Goal: Task Accomplishment & Management: Use online tool/utility

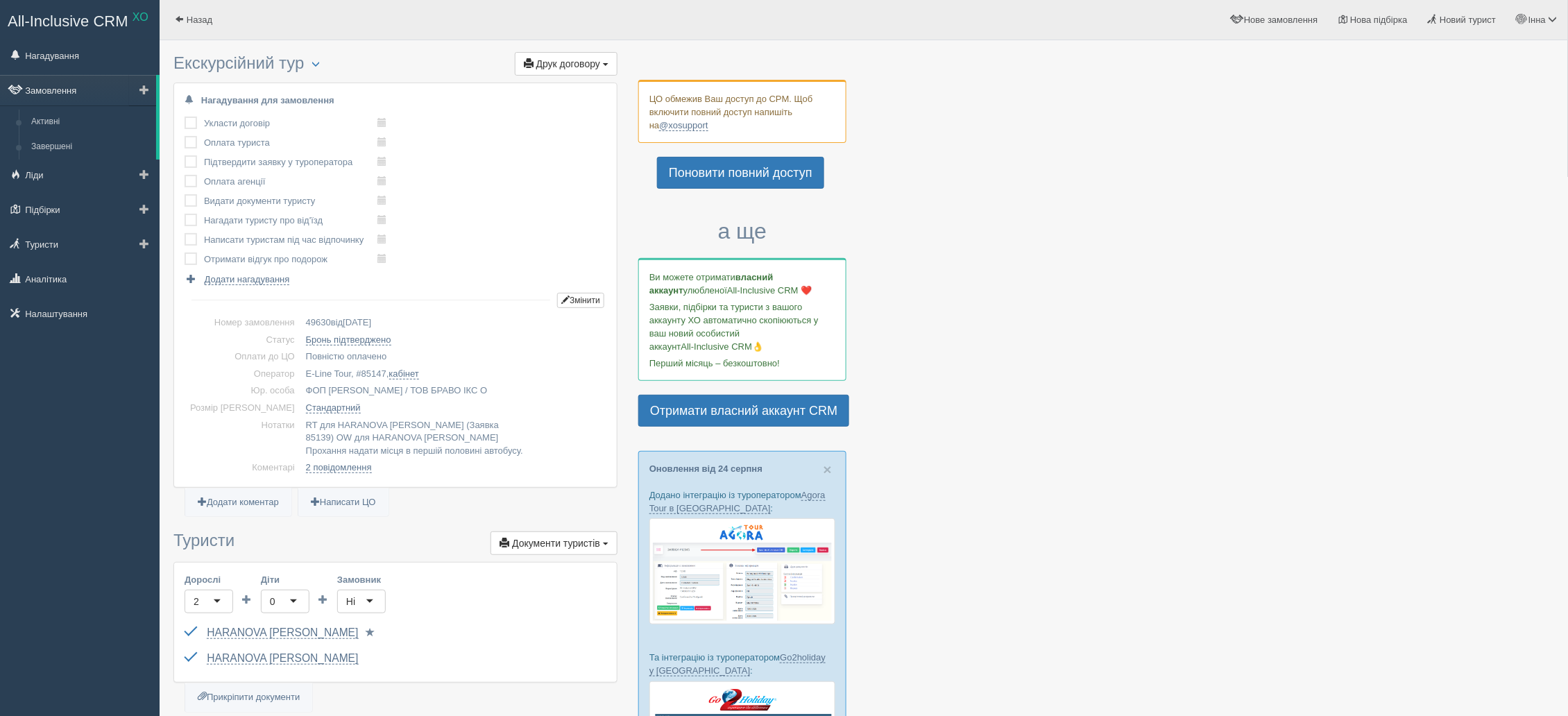
click at [43, 81] on link "Замовлення" at bounding box center [78, 90] width 156 height 30
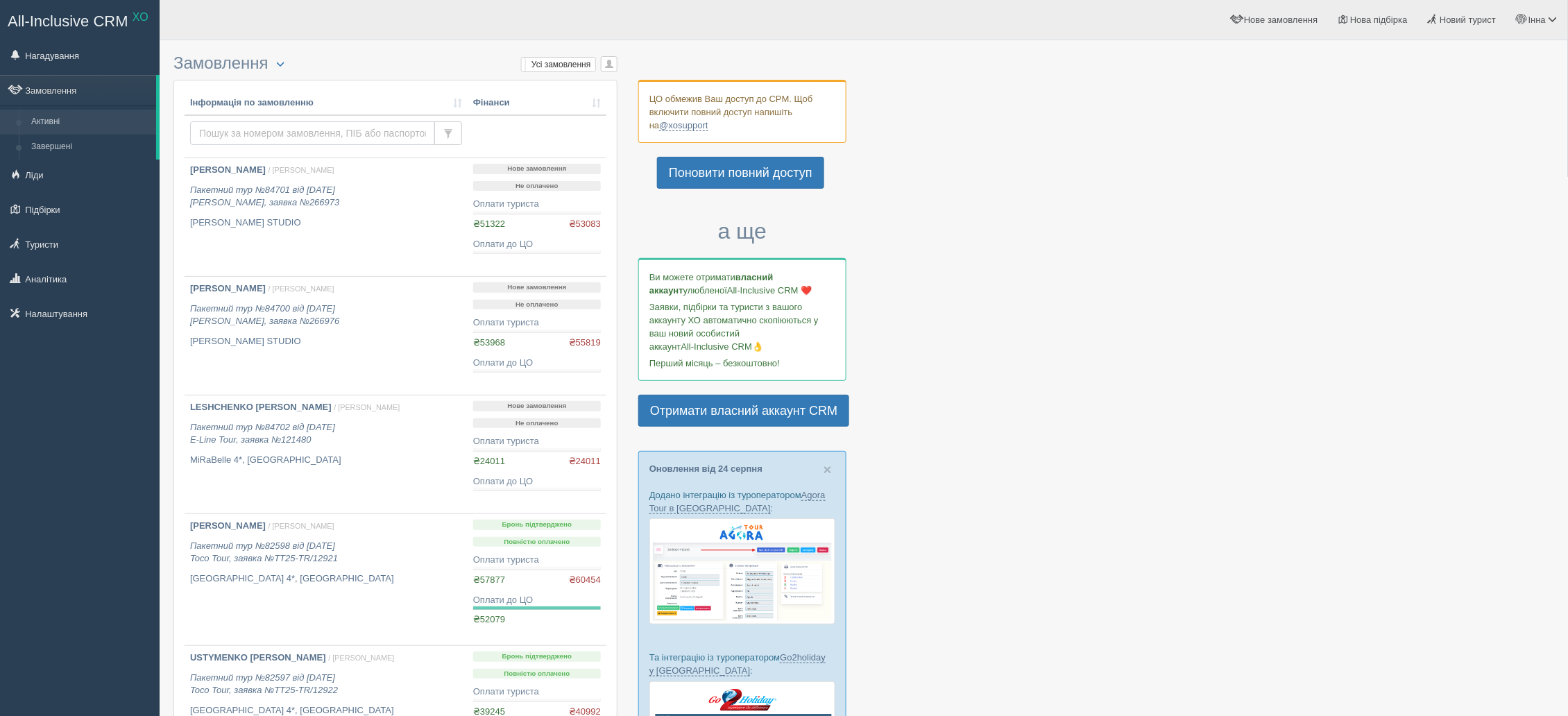
click at [226, 125] on input "text" at bounding box center [313, 132] width 245 height 23
type input "52750"
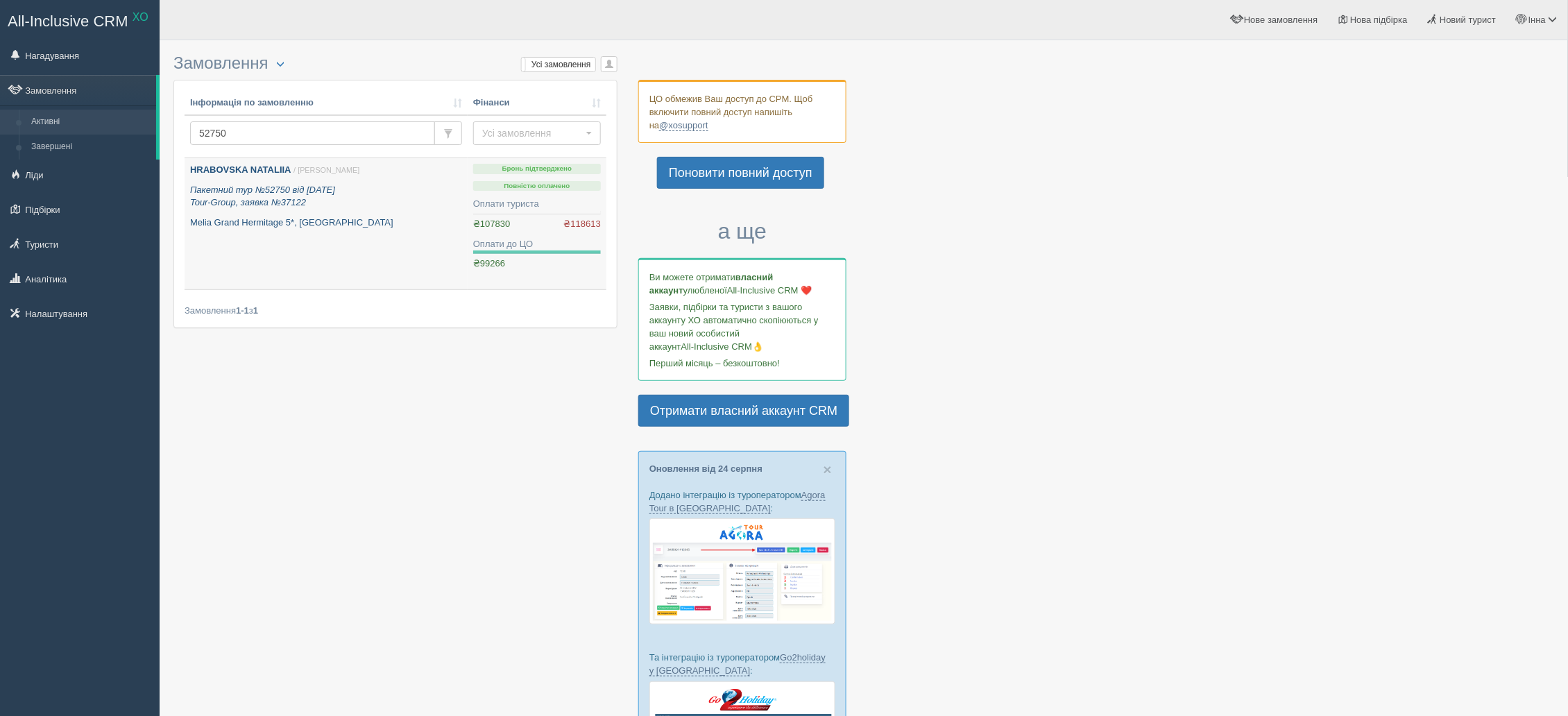
click at [228, 165] on b "HRABOVSKA NATALIIA" at bounding box center [241, 169] width 101 height 11
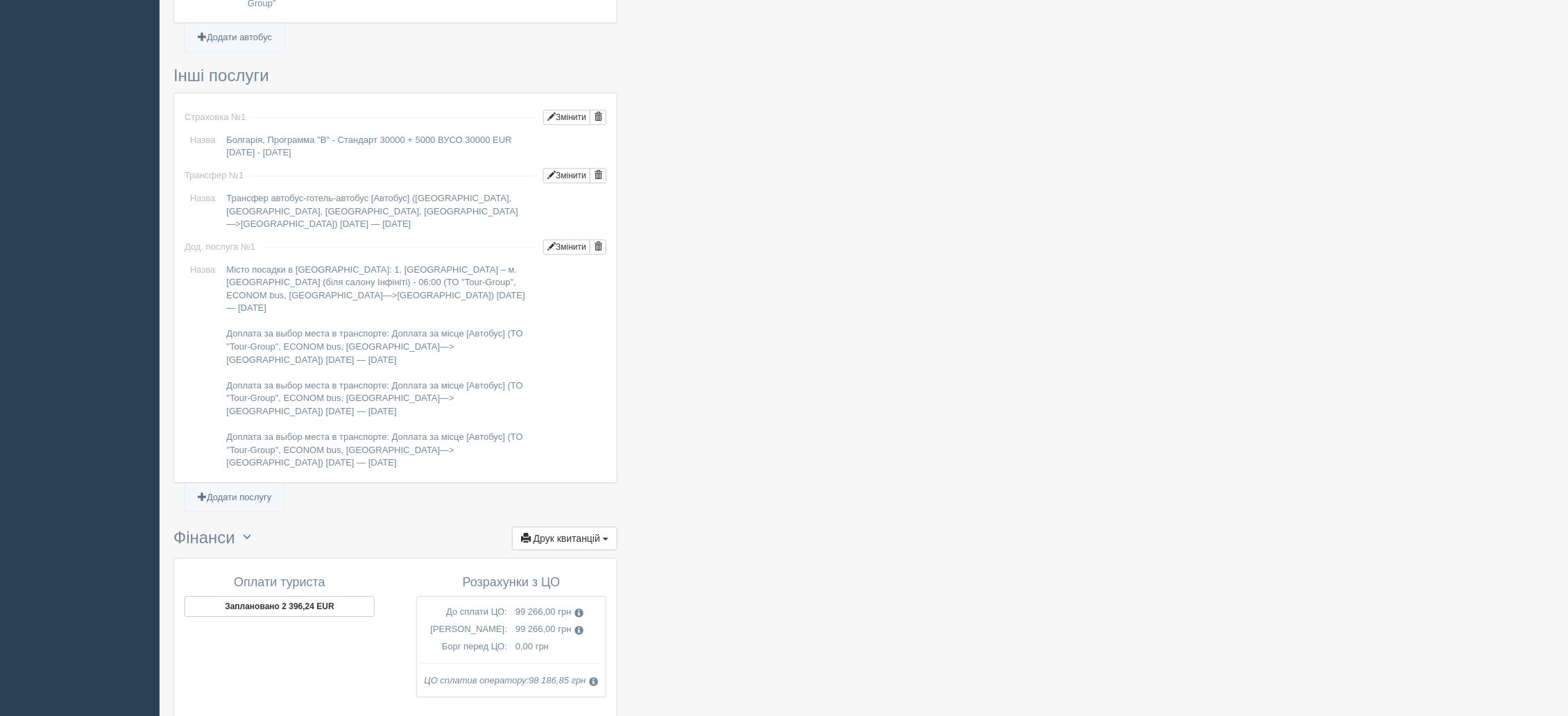
scroll to position [1386, 0]
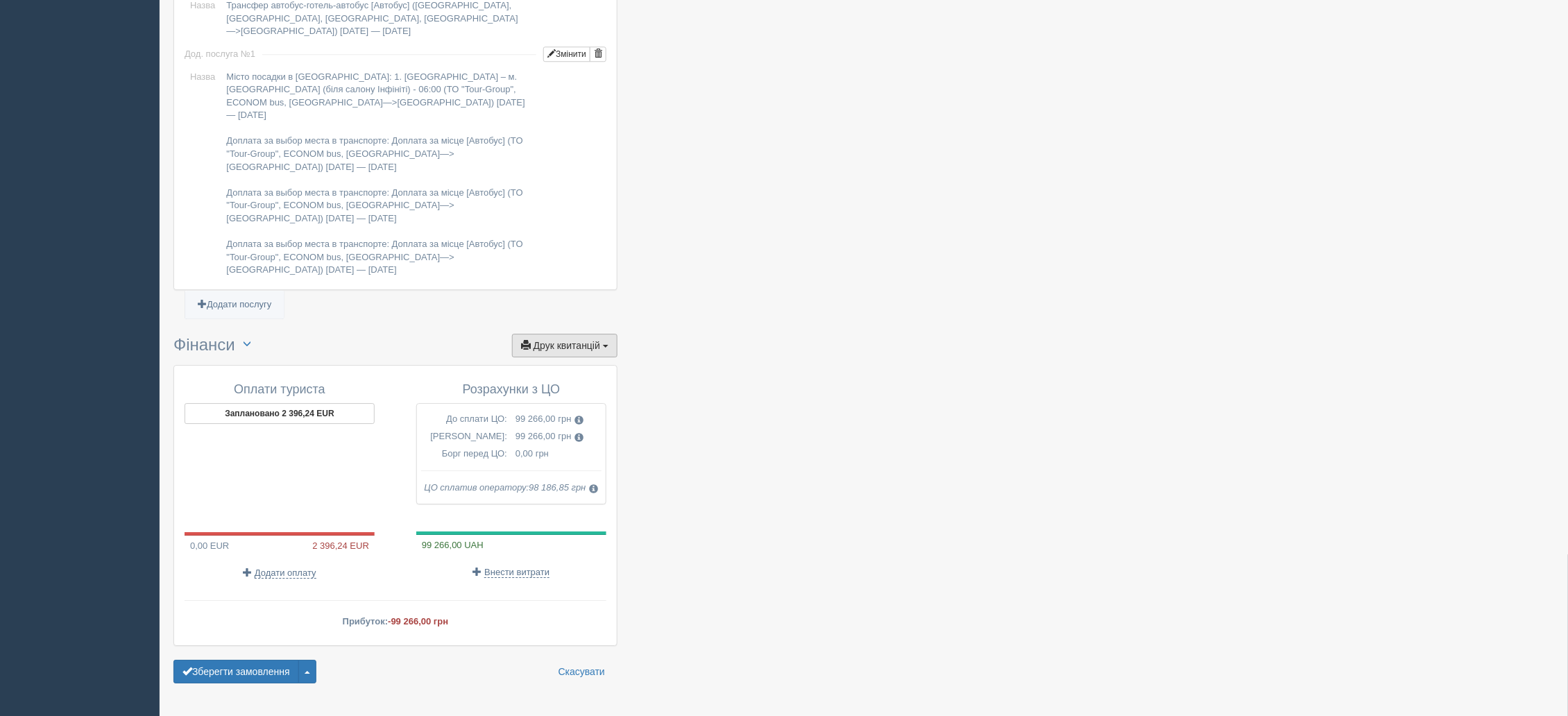
click at [550, 340] on span "Друк квитанцій" at bounding box center [566, 346] width 67 height 11
click at [502, 497] on link "Рахунок від ЦО №1 від [DATE]" at bounding box center [537, 508] width 159 height 23
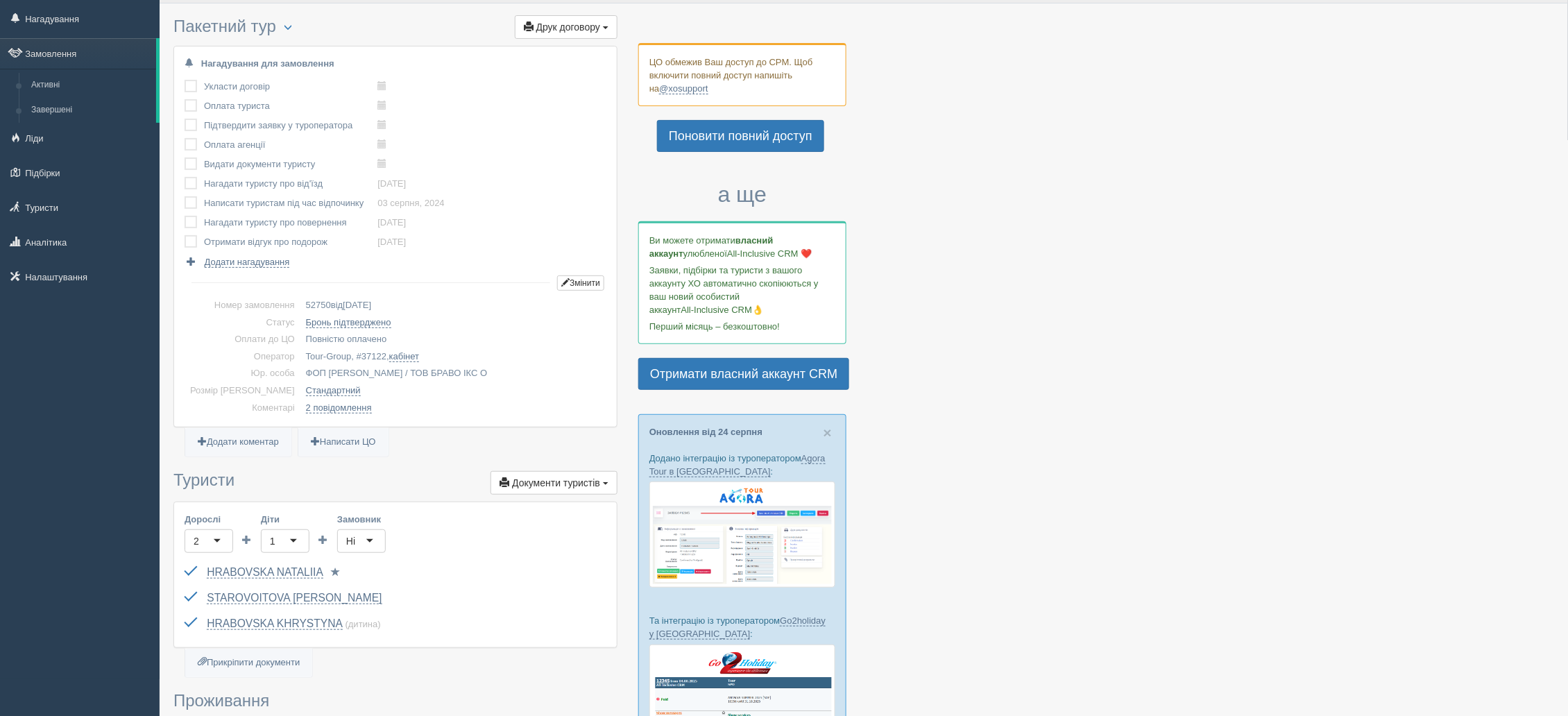
scroll to position [0, 0]
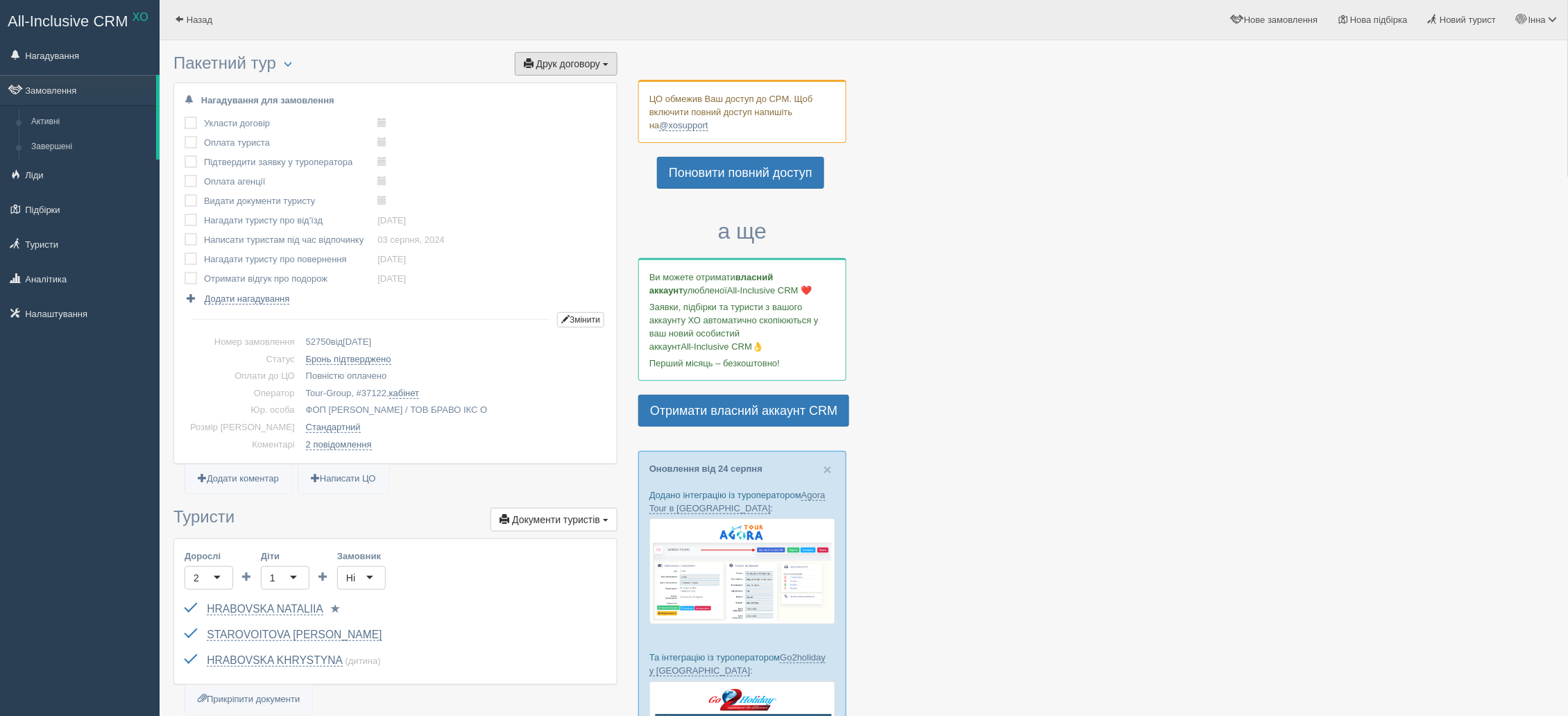
click at [594, 73] on button "Друк договору Друк" at bounding box center [566, 63] width 103 height 23
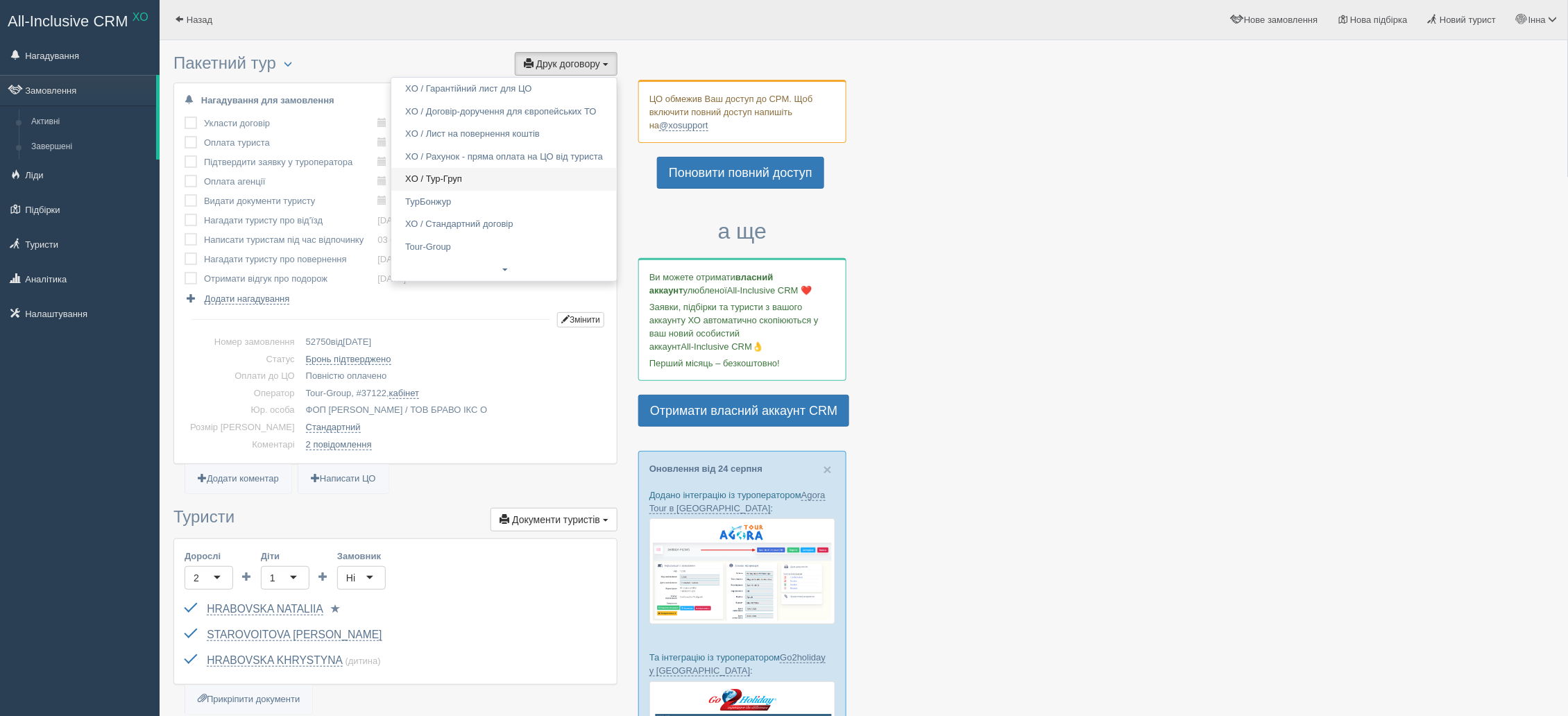
click at [479, 180] on link "XO / Тур-Груп" at bounding box center [504, 179] width 225 height 23
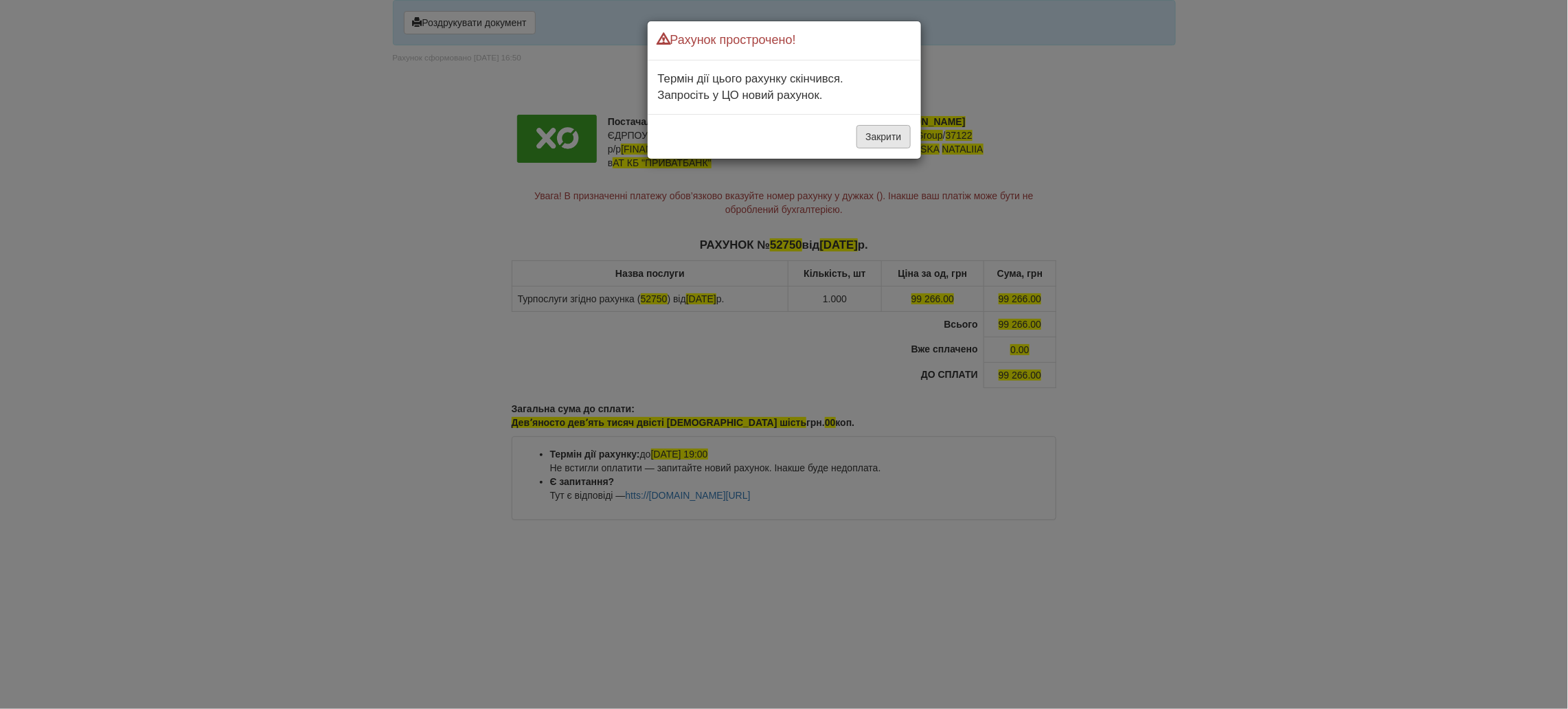
click at [877, 143] on button "Закрити" at bounding box center [883, 136] width 54 height 23
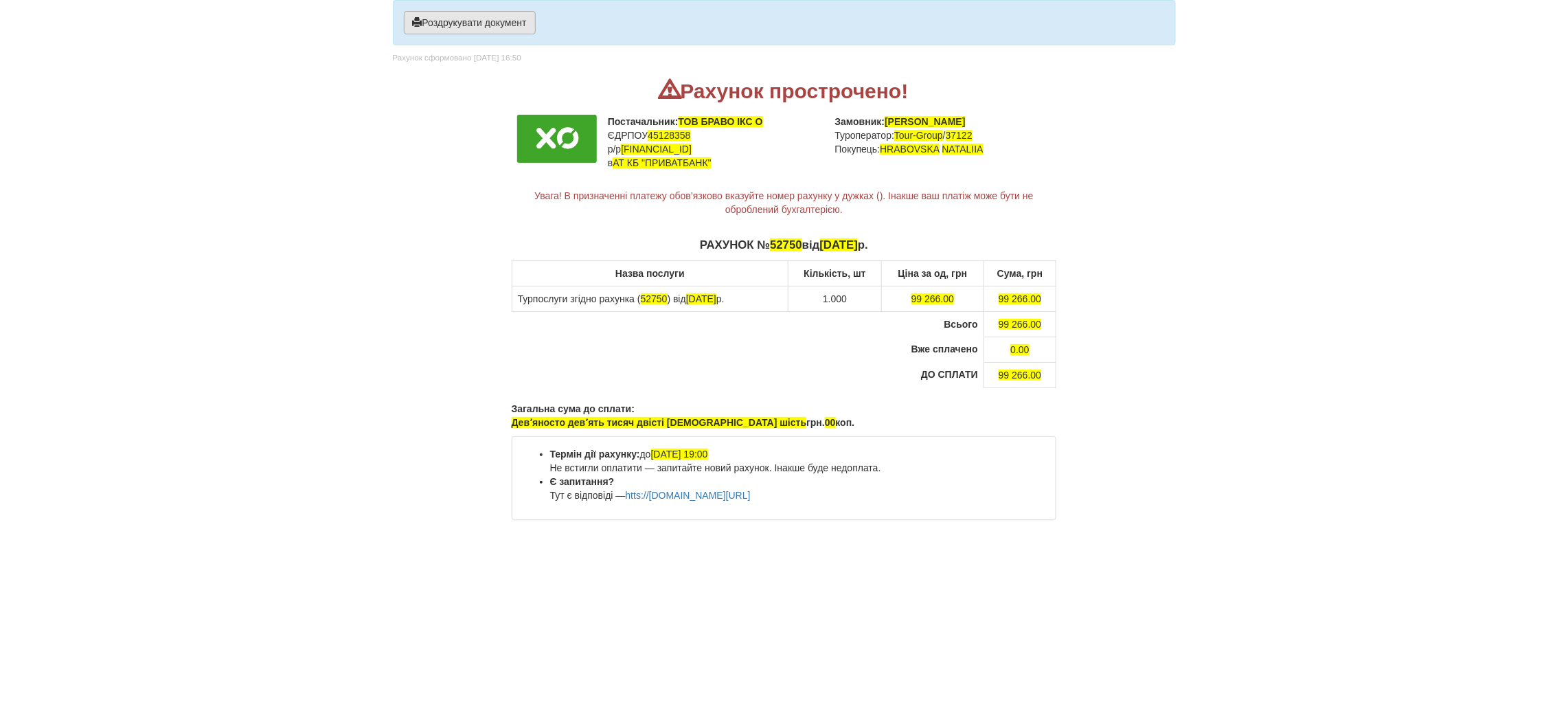
click at [469, 21] on button "Роздрукувати документ" at bounding box center [469, 22] width 132 height 23
click at [464, 24] on button "Роздрукувати документ" at bounding box center [469, 22] width 132 height 23
click at [450, 17] on button "Роздрукувати документ" at bounding box center [469, 22] width 132 height 23
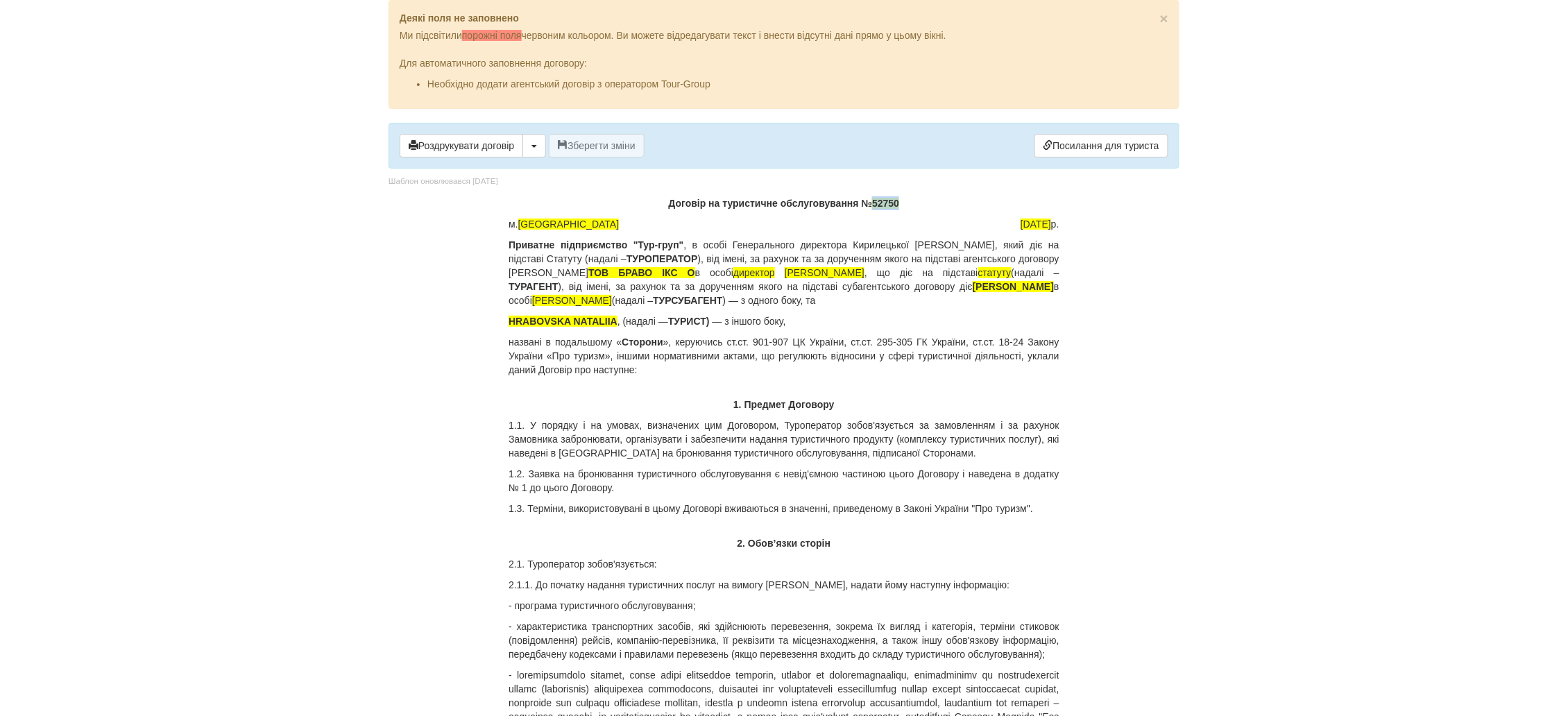
drag, startPoint x: 900, startPoint y: 204, endPoint x: 872, endPoint y: 210, distance: 28.6
click at [872, 210] on p "Договір на туристичне обслуговування № 52750" at bounding box center [784, 204] width 551 height 14
drag, startPoint x: 615, startPoint y: 323, endPoint x: 509, endPoint y: 325, distance: 106.0
click at [509, 325] on span "HRABOVSKA NATALIIA" at bounding box center [563, 321] width 109 height 11
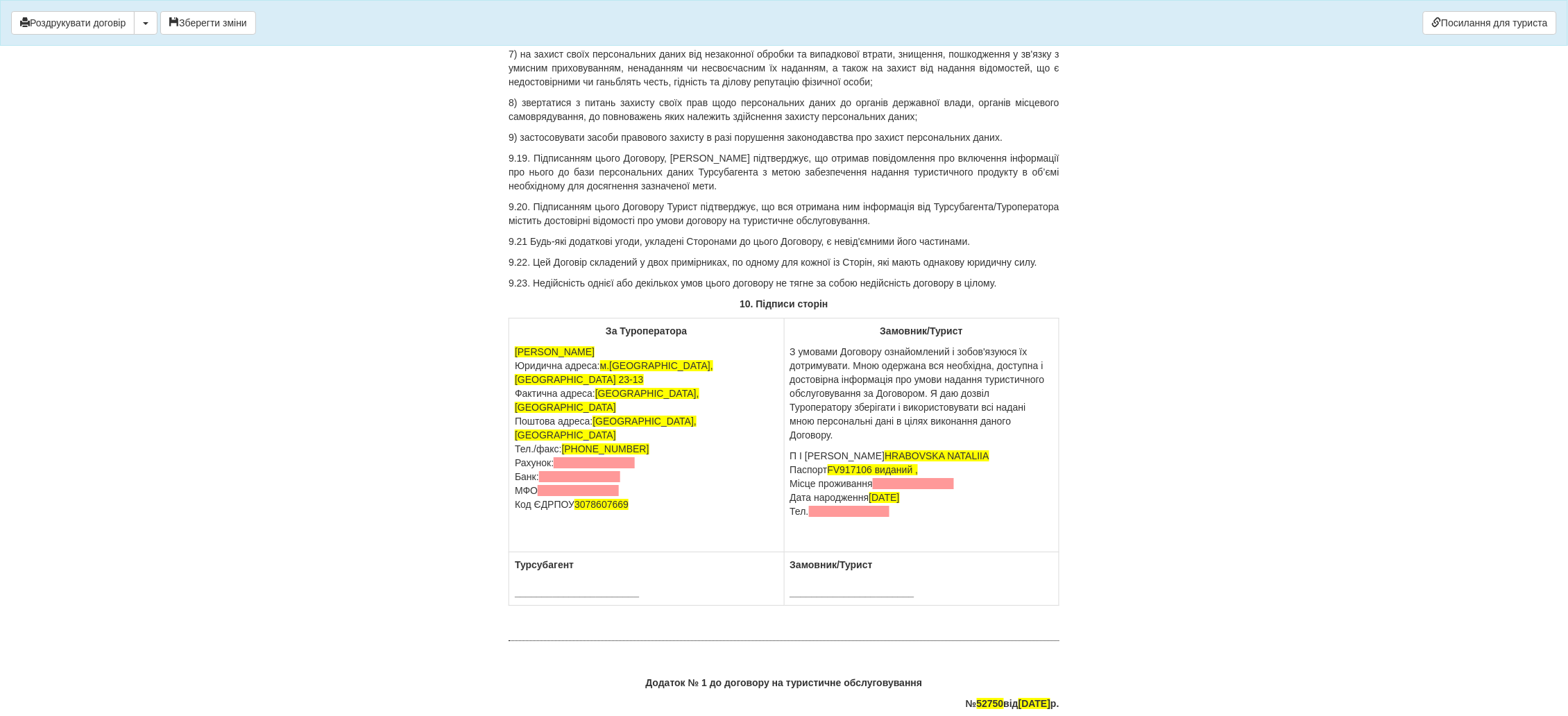
scroll to position [7495, 0]
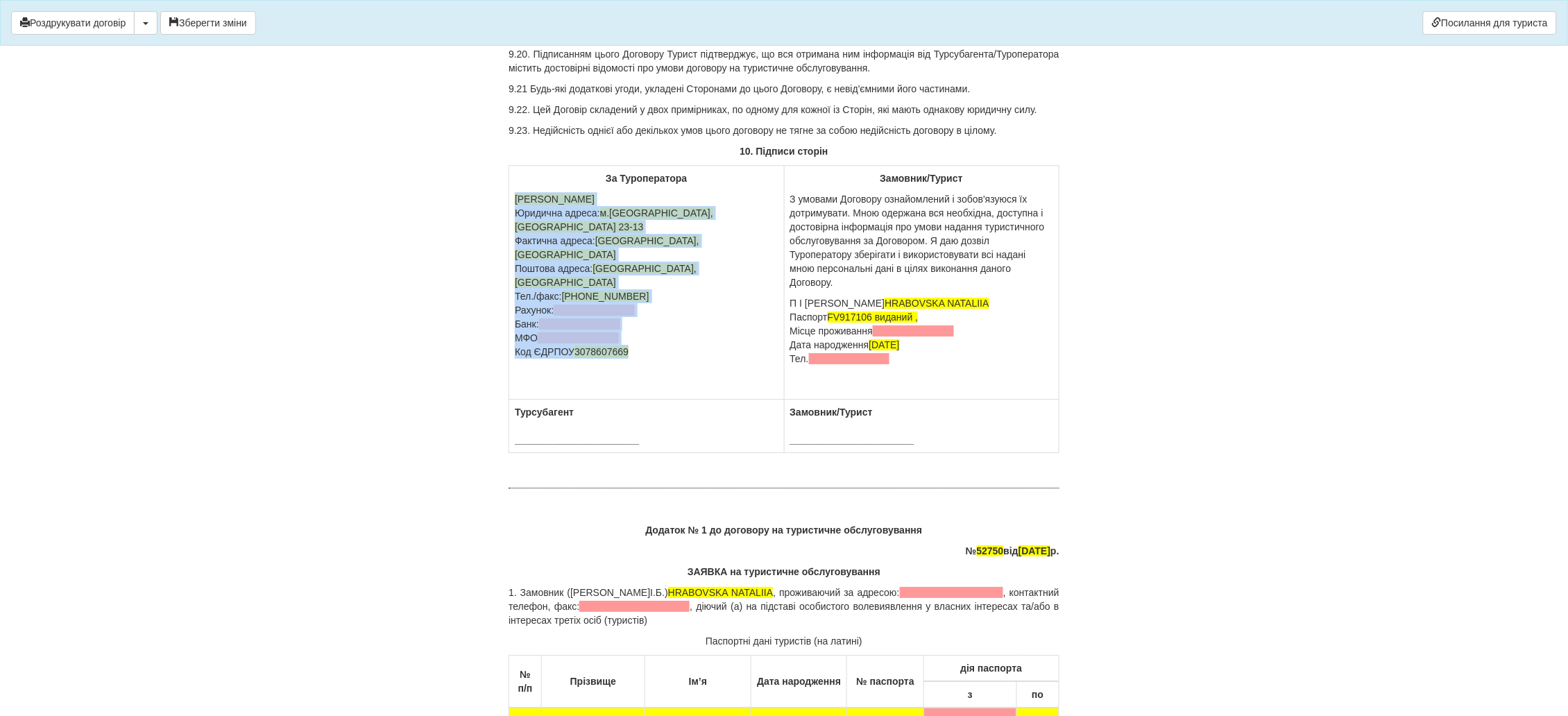
drag, startPoint x: 639, startPoint y: 353, endPoint x: 516, endPoint y: 231, distance: 173.2
click at [516, 231] on td "За Туроператора ФОП Сосновська Інна Ігорівна Юридична адреса: м.Київ, вул Ахмат…" at bounding box center [647, 283] width 275 height 234
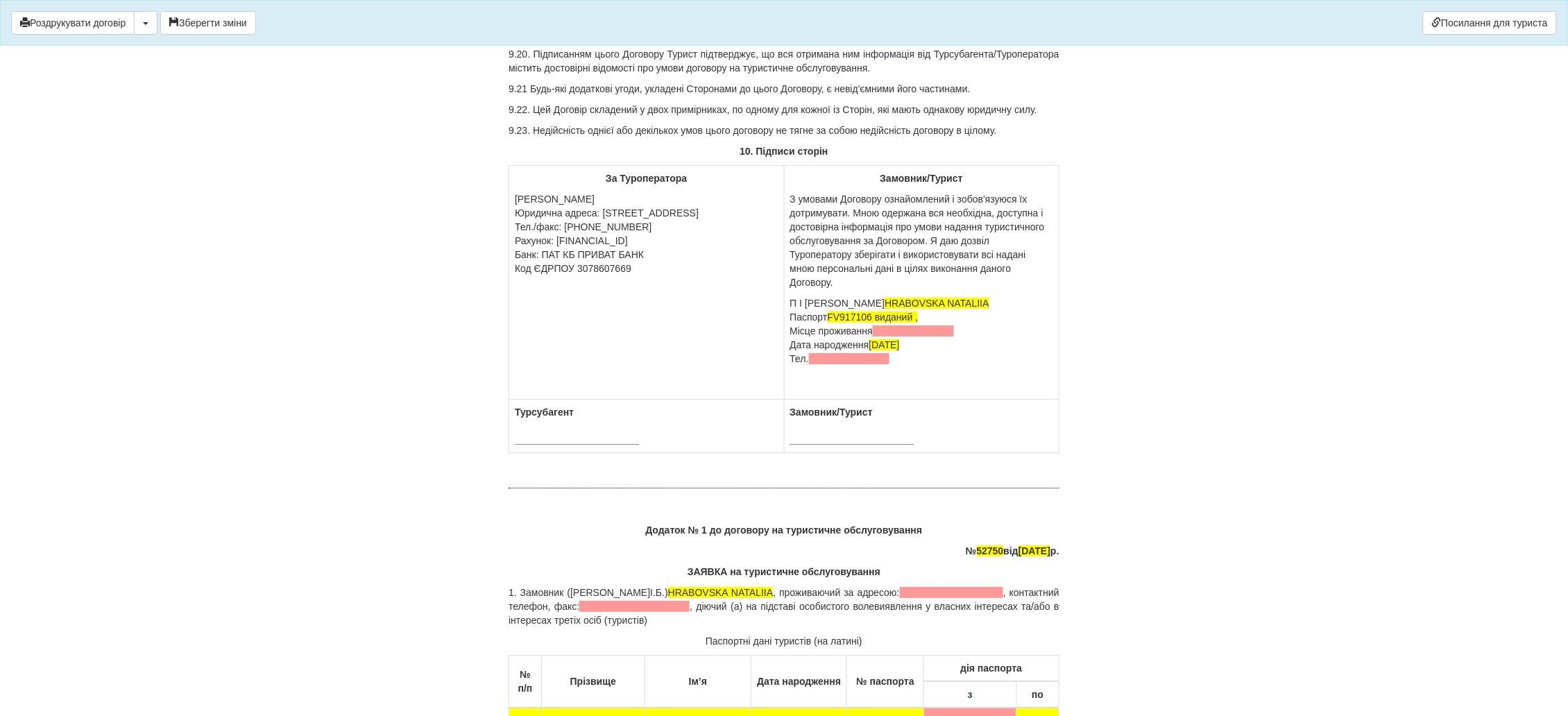
click at [527, 243] on p "ФОП Сосновська Інна Ігорівна Юридична адреса: м.Київ, вул Ахматової 23-13 Тел./…" at bounding box center [646, 234] width 263 height 83
drag, startPoint x: 971, startPoint y: 366, endPoint x: 963, endPoint y: 373, distance: 10.6
click at [963, 366] on p "П І Б HRABOVSKA NATALIIA Паспорт FV917106 виданий , Місце проживання Дата народ…" at bounding box center [921, 331] width 263 height 69
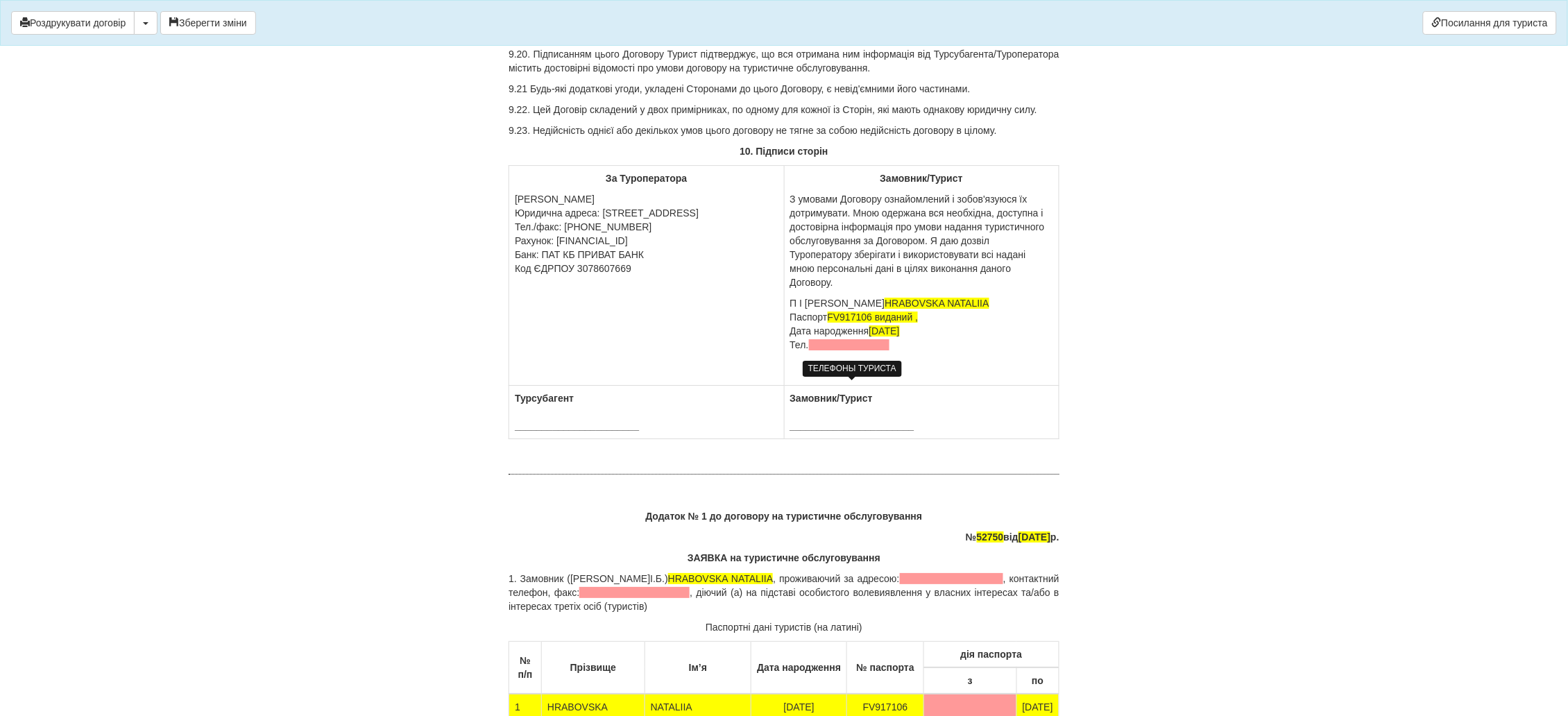
click at [862, 350] on span at bounding box center [849, 345] width 81 height 11
click at [893, 352] on p "П І Б HRABOVSKA NATALIIA Паспорт FV917106 виданий , Дата народження 24.07.1986 …" at bounding box center [921, 324] width 263 height 56
drag, startPoint x: 885, startPoint y: 388, endPoint x: 811, endPoint y: 388, distance: 74.0
click at [811, 352] on p "П І Б HRABOVSKA NATALIIA Паспорт FV917106 виданий , Дата народження 24.07.1986 …" at bounding box center [921, 324] width 263 height 56
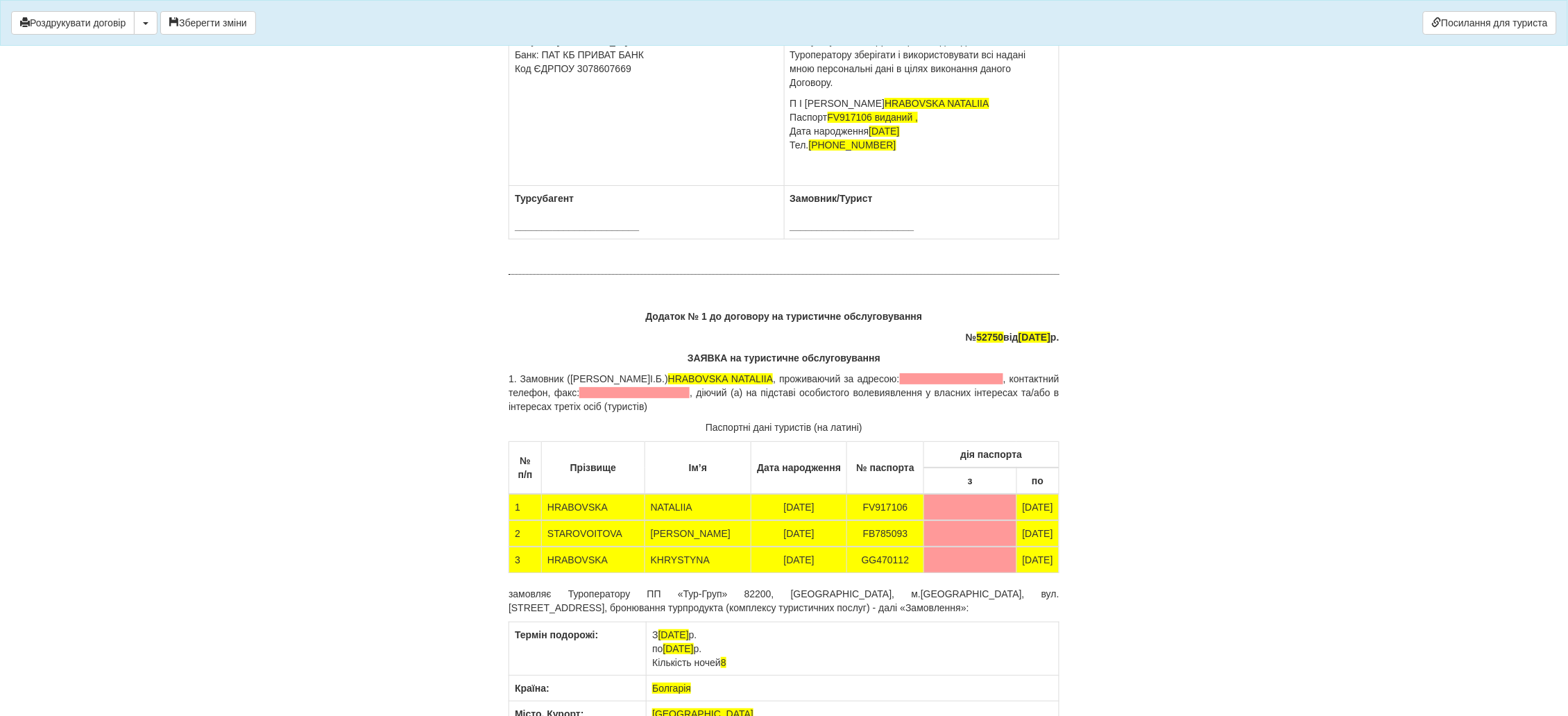
scroll to position [7703, 0]
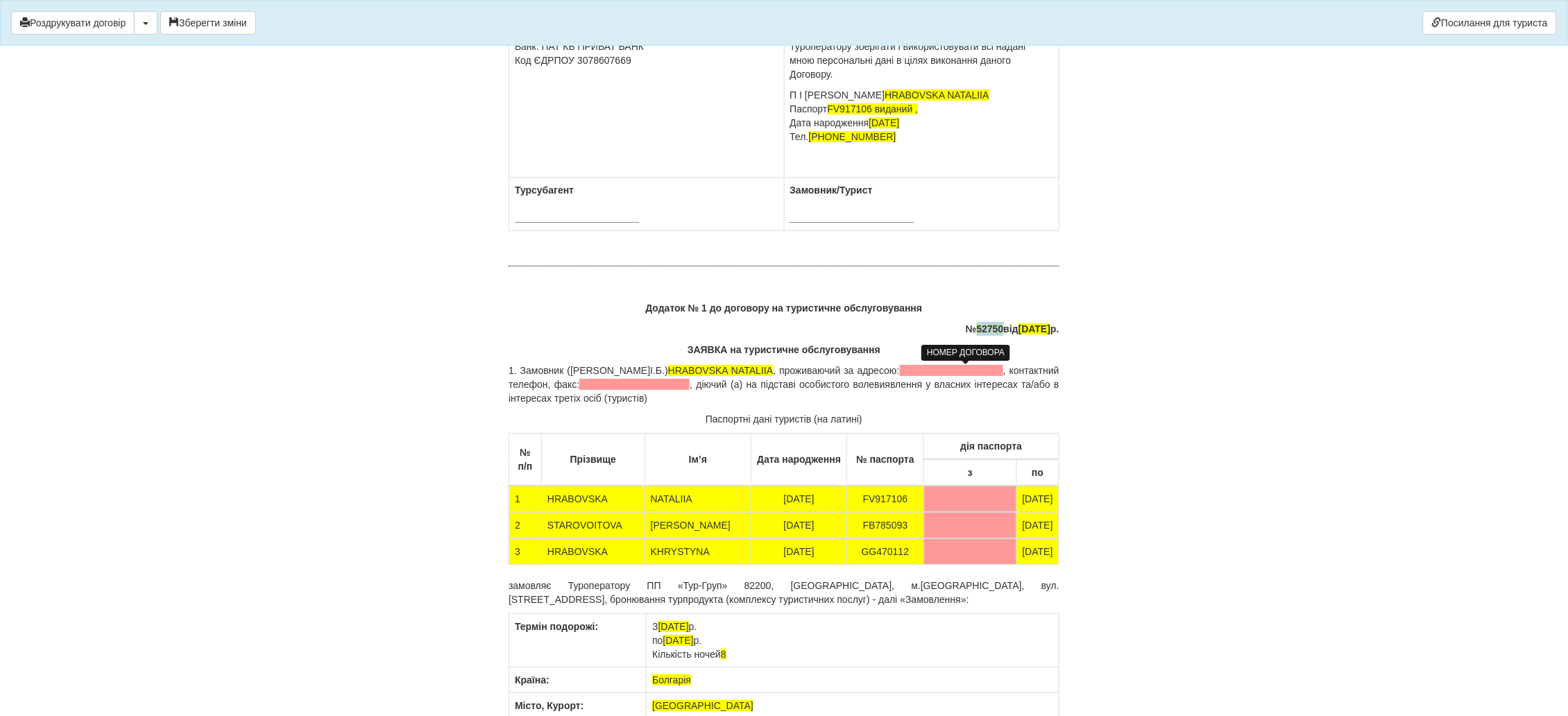
drag, startPoint x: 978, startPoint y: 369, endPoint x: 952, endPoint y: 369, distance: 26.0
click at [977, 335] on span "52750" at bounding box center [990, 329] width 27 height 11
click at [579, 390] on span at bounding box center [634, 385] width 111 height 11
drag, startPoint x: 921, startPoint y: 410, endPoint x: 710, endPoint y: 412, distance: 211.0
click at [710, 405] on p "1. Замовник (П.І.Б.) HRABOVSKA NATALIIA , проживаючий за адресою: , контактний …" at bounding box center [784, 384] width 551 height 42
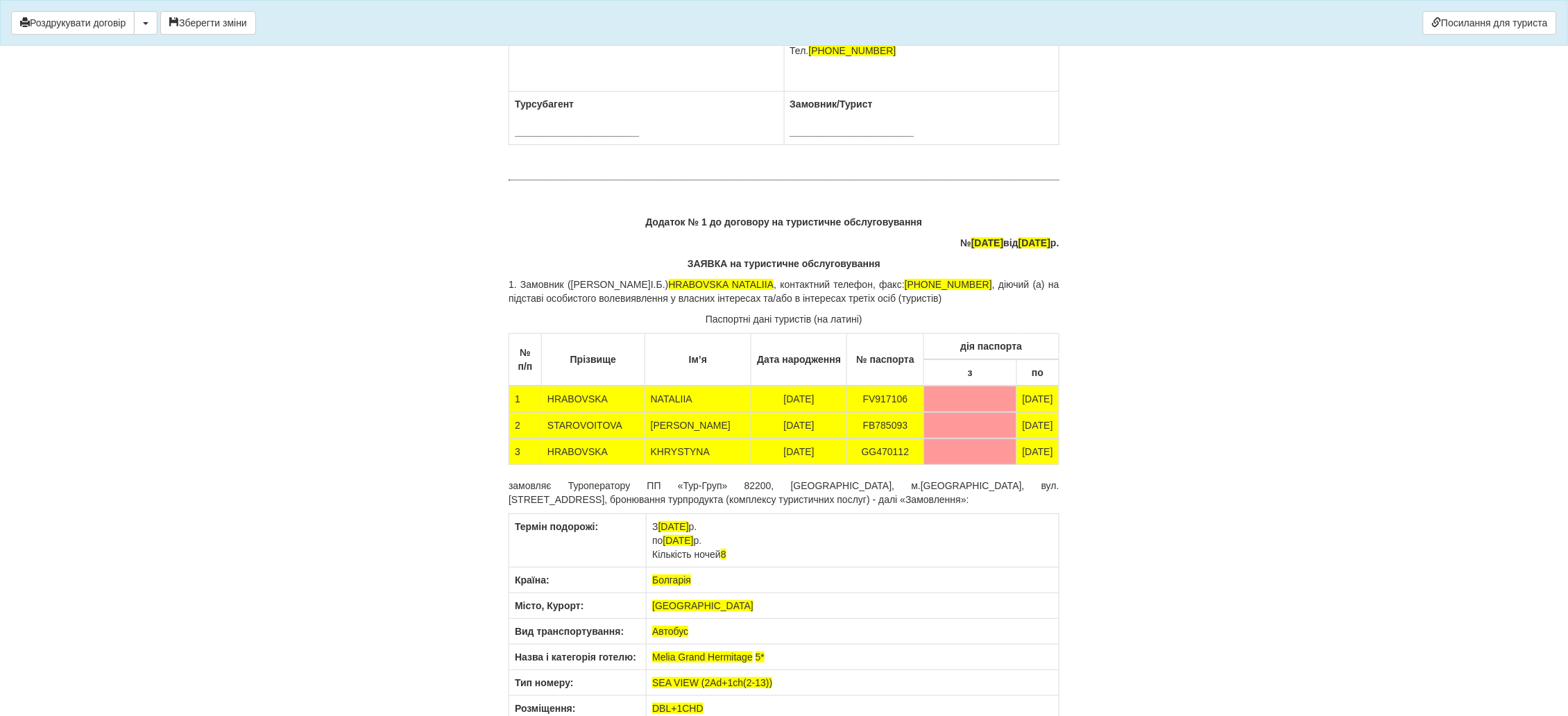
scroll to position [7911, 0]
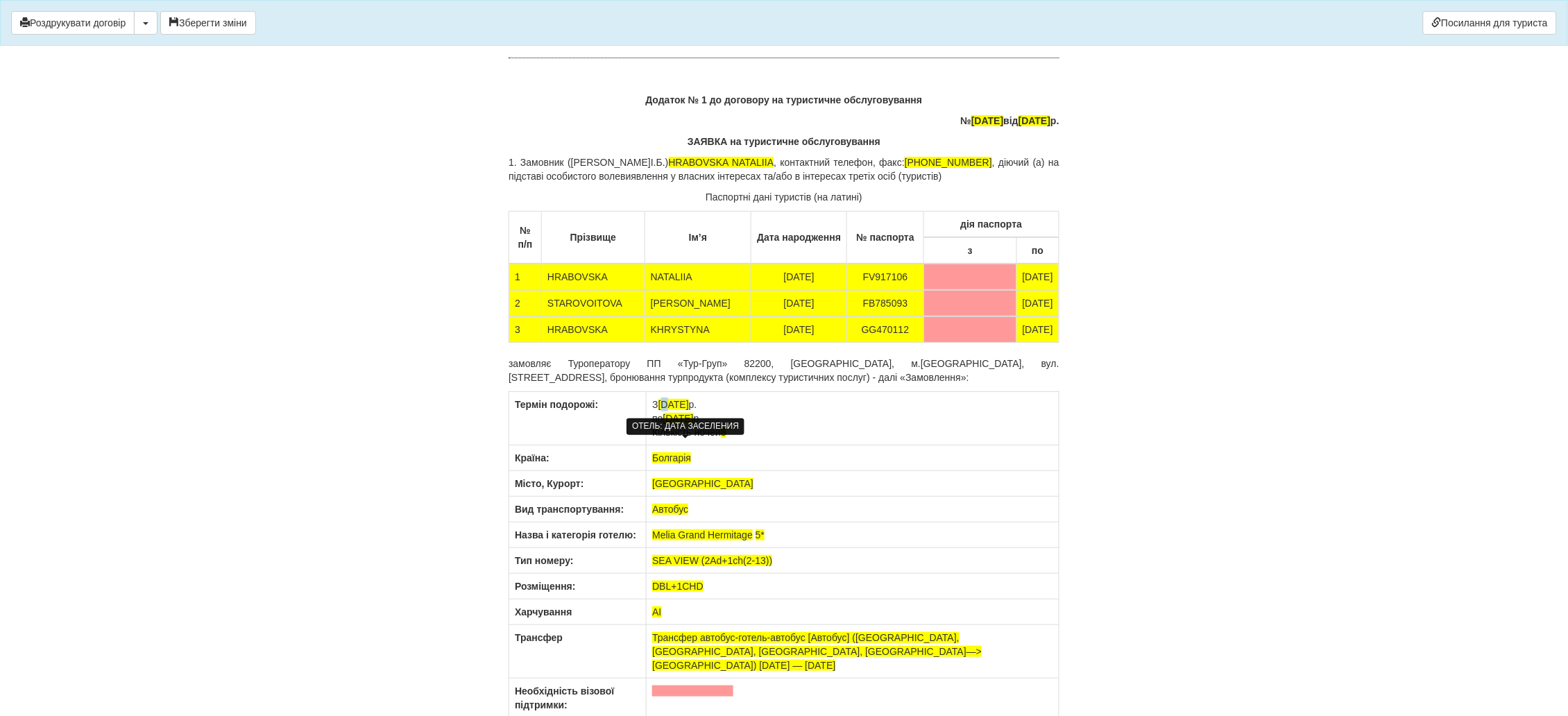
click at [668, 410] on span "03.08.2024" at bounding box center [673, 405] width 30 height 11
click at [671, 424] on span "11.08.2024" at bounding box center [678, 419] width 30 height 11
click at [726, 445] on td "З 02.08.2024 р. по 12.08.2024 р. Кількість ночей 8" at bounding box center [853, 419] width 413 height 54
click at [735, 445] on td "З 02.08.2024 р. по 12.08.2024 р. Кількість ночей 8" at bounding box center [853, 419] width 413 height 54
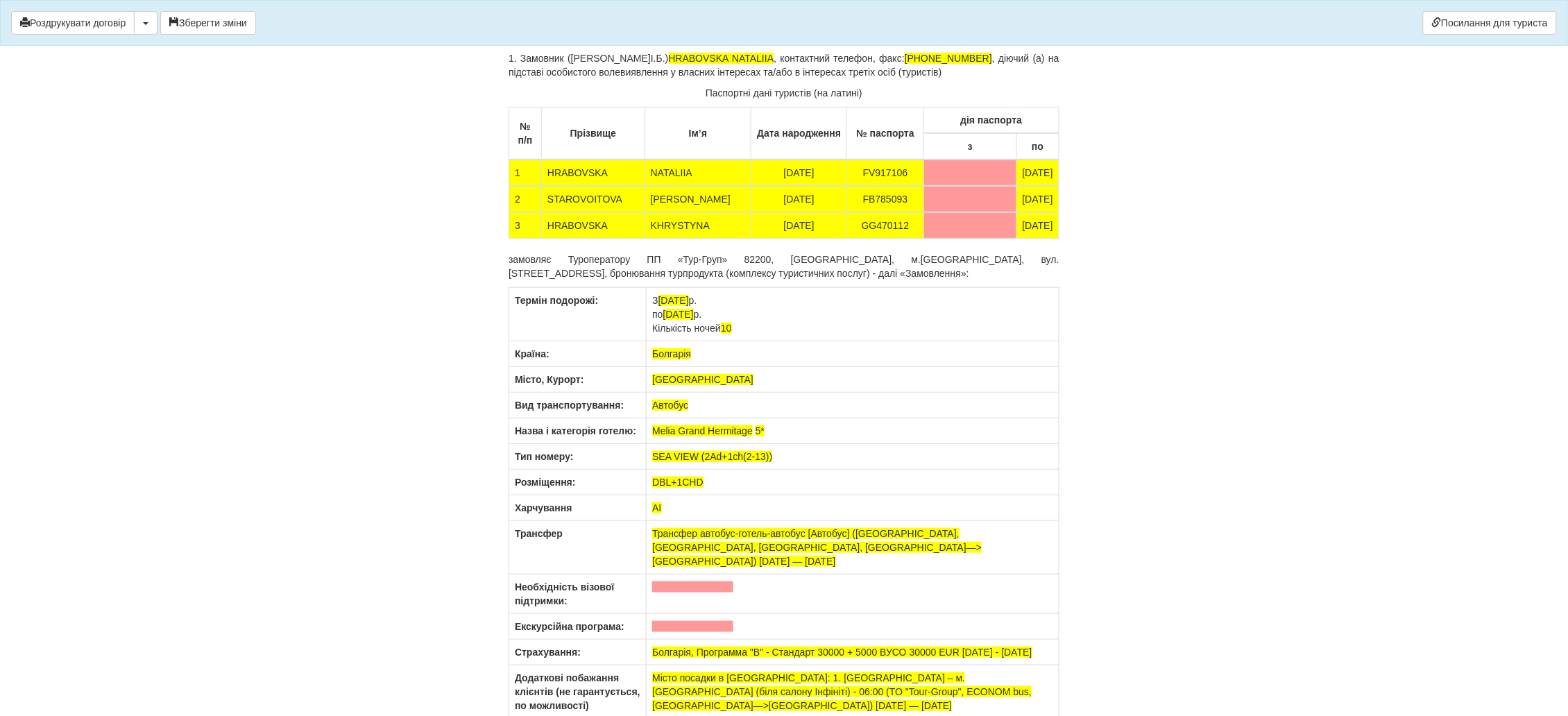
click at [776, 444] on td "Melia Grand Hermitage 5*" at bounding box center [853, 431] width 413 height 25
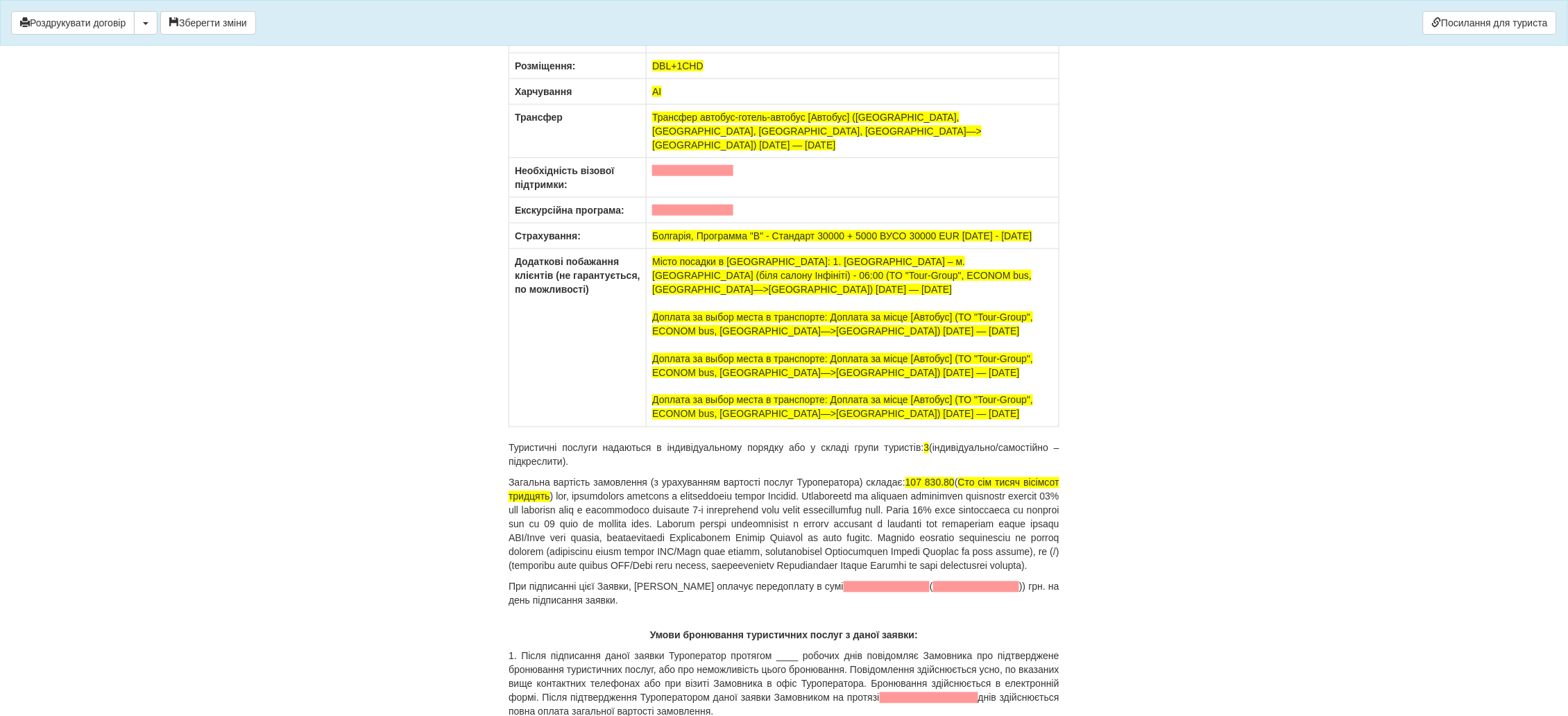
scroll to position [8536, 0]
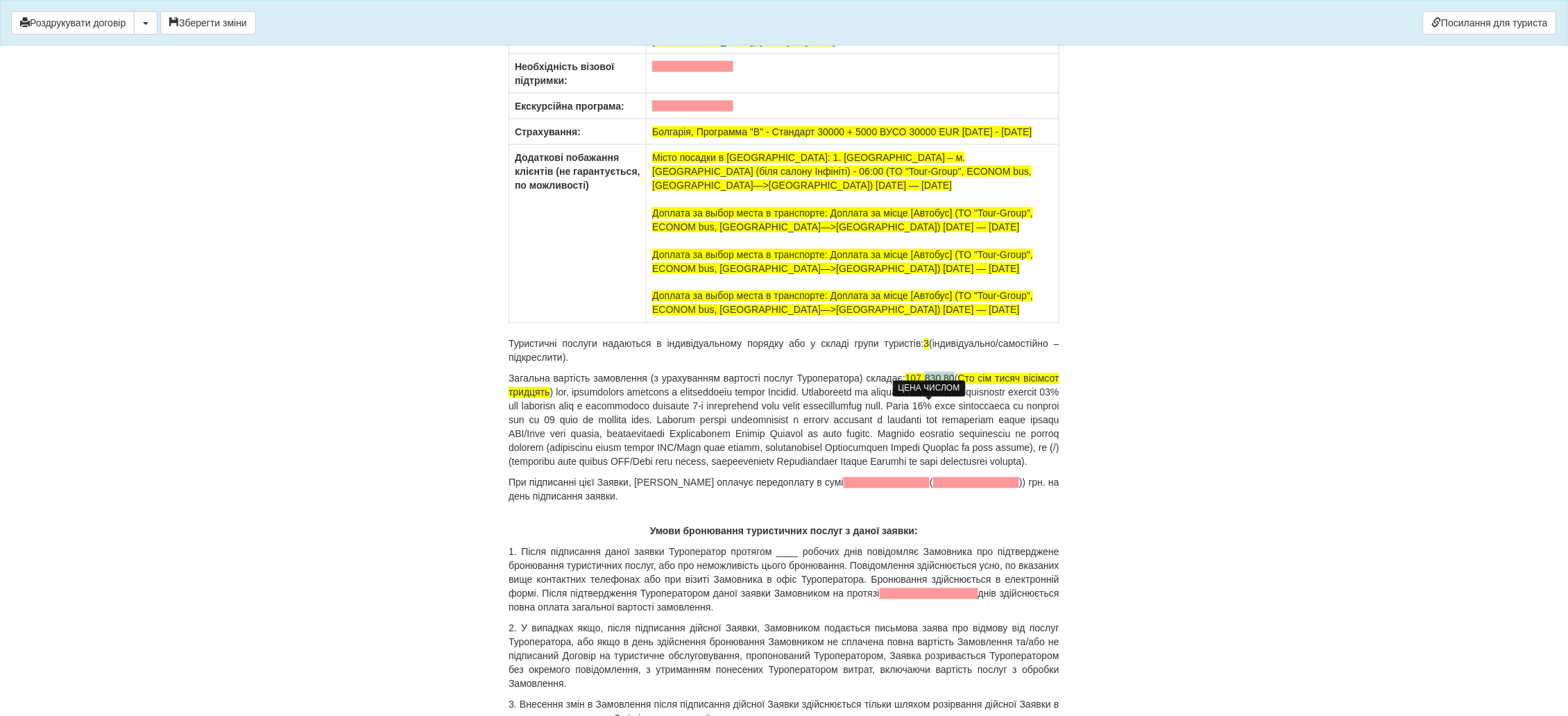
drag, startPoint x: 952, startPoint y: 406, endPoint x: 925, endPoint y: 407, distance: 27.0
click at [925, 385] on span "107 830.80" at bounding box center [930, 379] width 49 height 11
drag, startPoint x: 1022, startPoint y: 403, endPoint x: 548, endPoint y: 419, distance: 474.3
click at [548, 398] on span "Сто сім тисяч вісімсот тридцять" at bounding box center [784, 385] width 551 height 25
click at [528, 398] on span "Сто сім тисячдвісти грн 0 коп" at bounding box center [784, 385] width 551 height 25
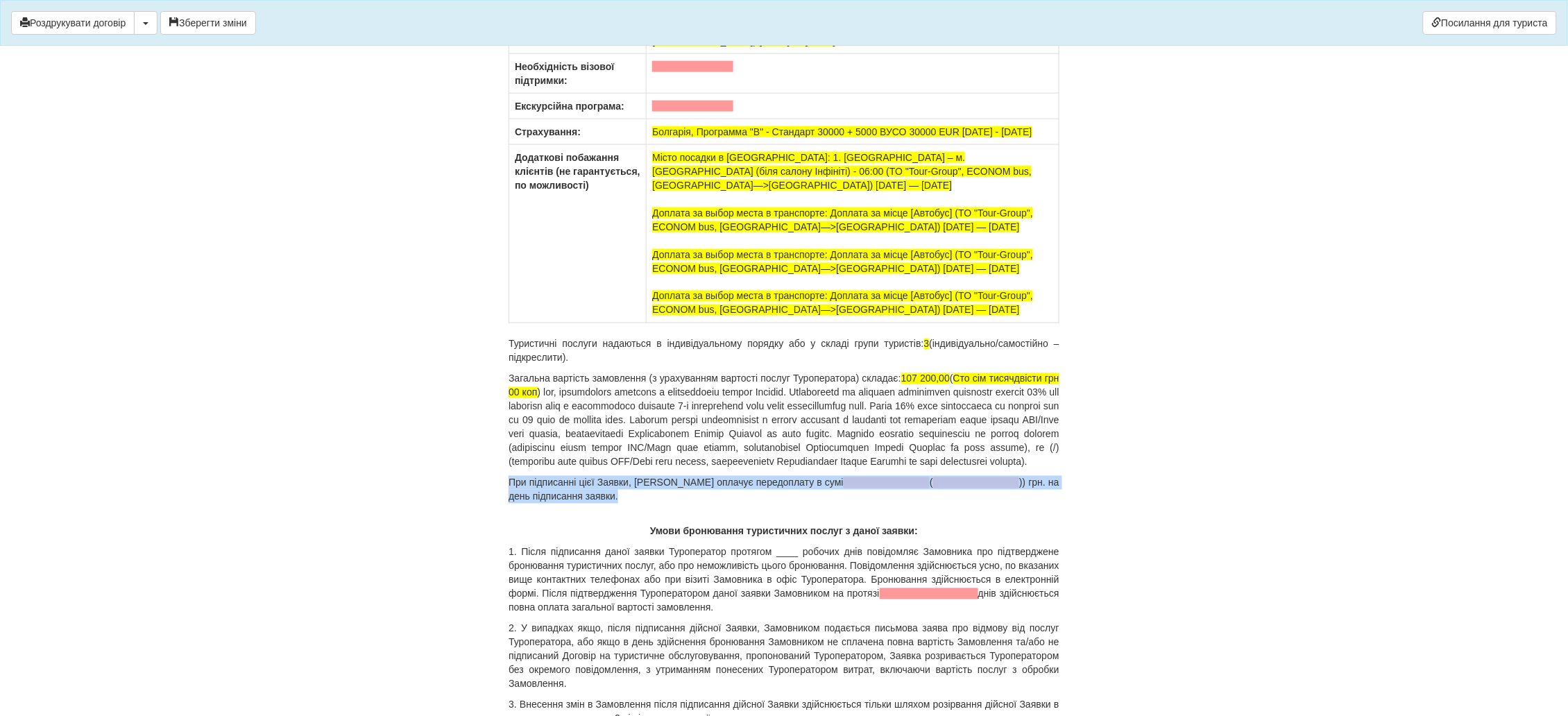
drag, startPoint x: 626, startPoint y: 533, endPoint x: 510, endPoint y: 524, distance: 116.3
click at [510, 504] on p "При підписанні цієї Заявки, Замовник оплачує передоплату в сумі ( )) грн. на де…" at bounding box center [784, 490] width 551 height 27
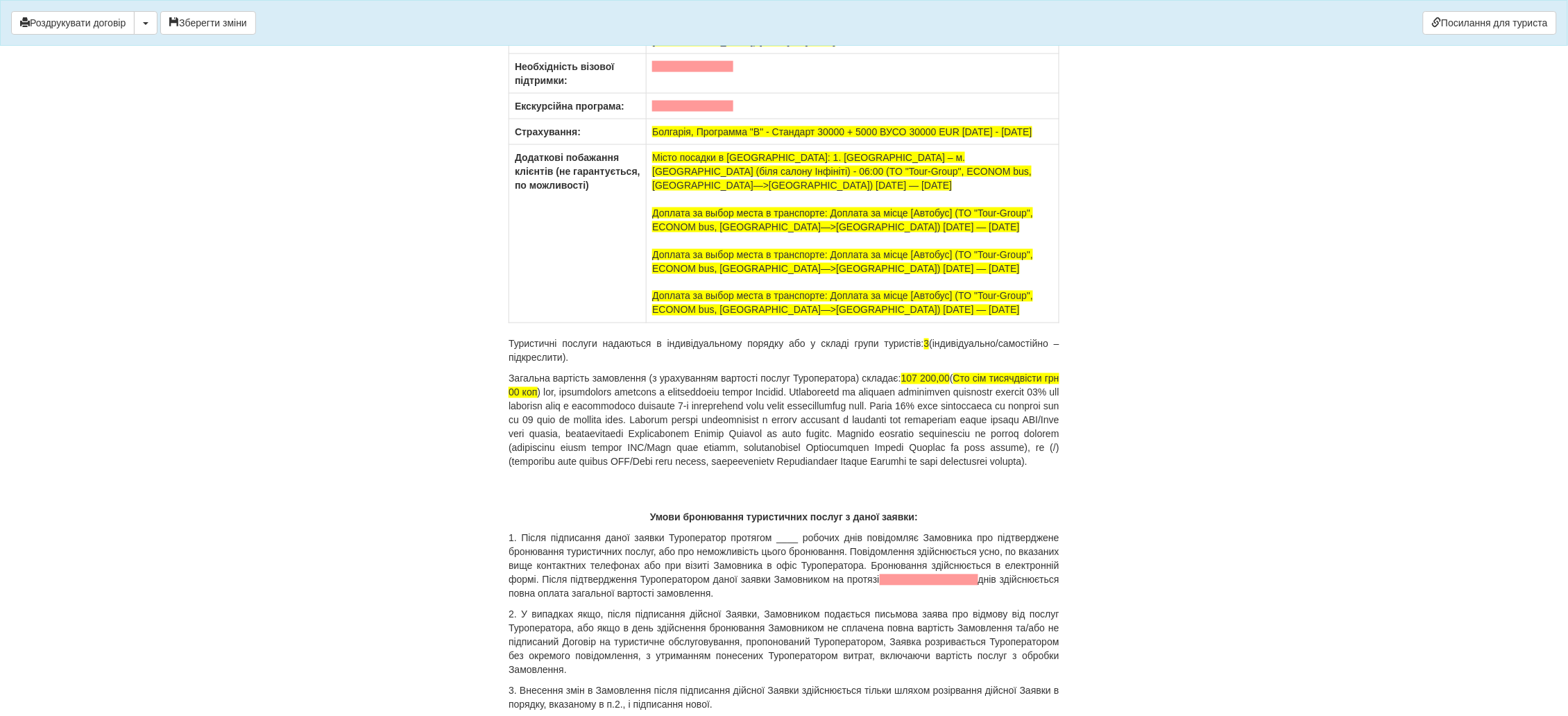
scroll to position [8952, 0]
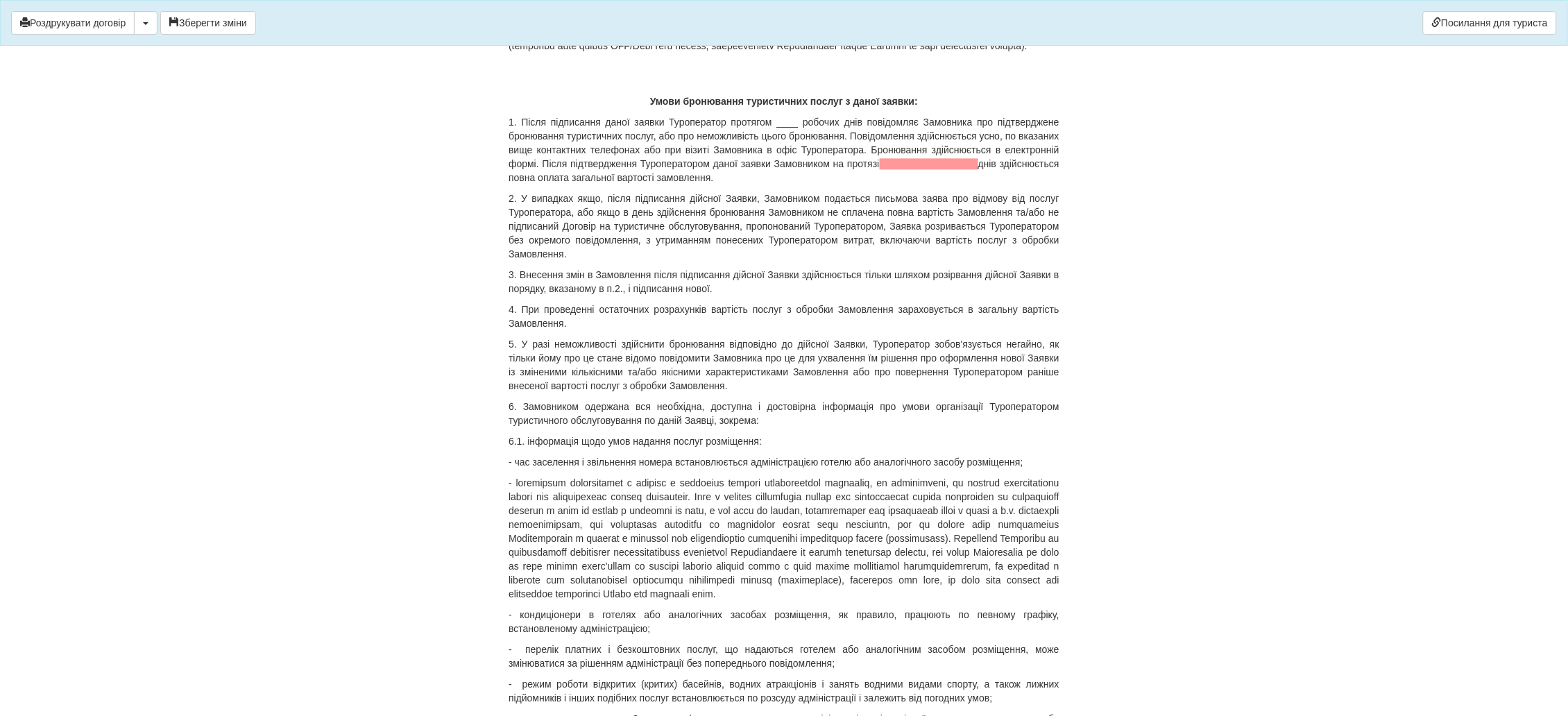
click at [784, 165] on p "1. Після підписання даної заявки Туроператор протягом ____ робочих днів повідом…" at bounding box center [784, 149] width 551 height 69
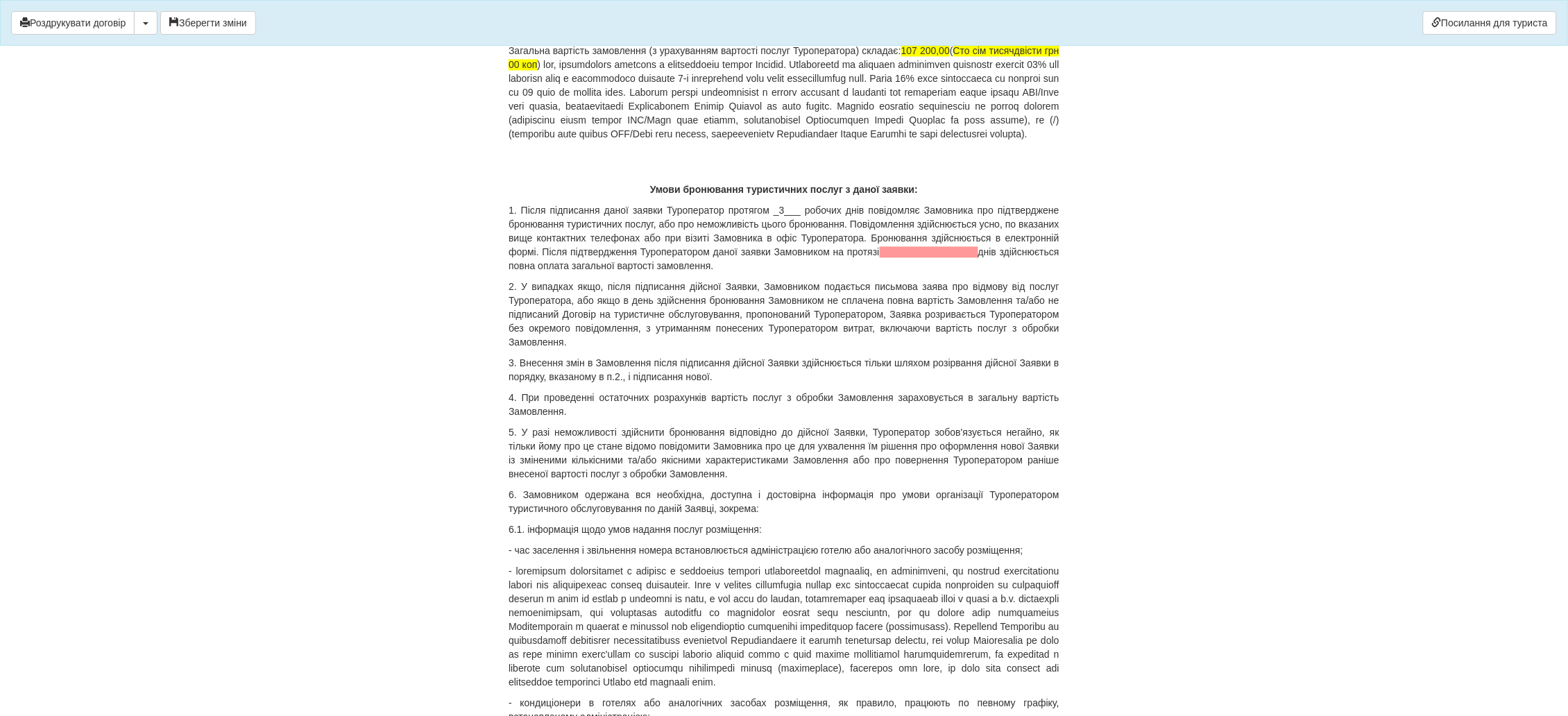
scroll to position [8848, 0]
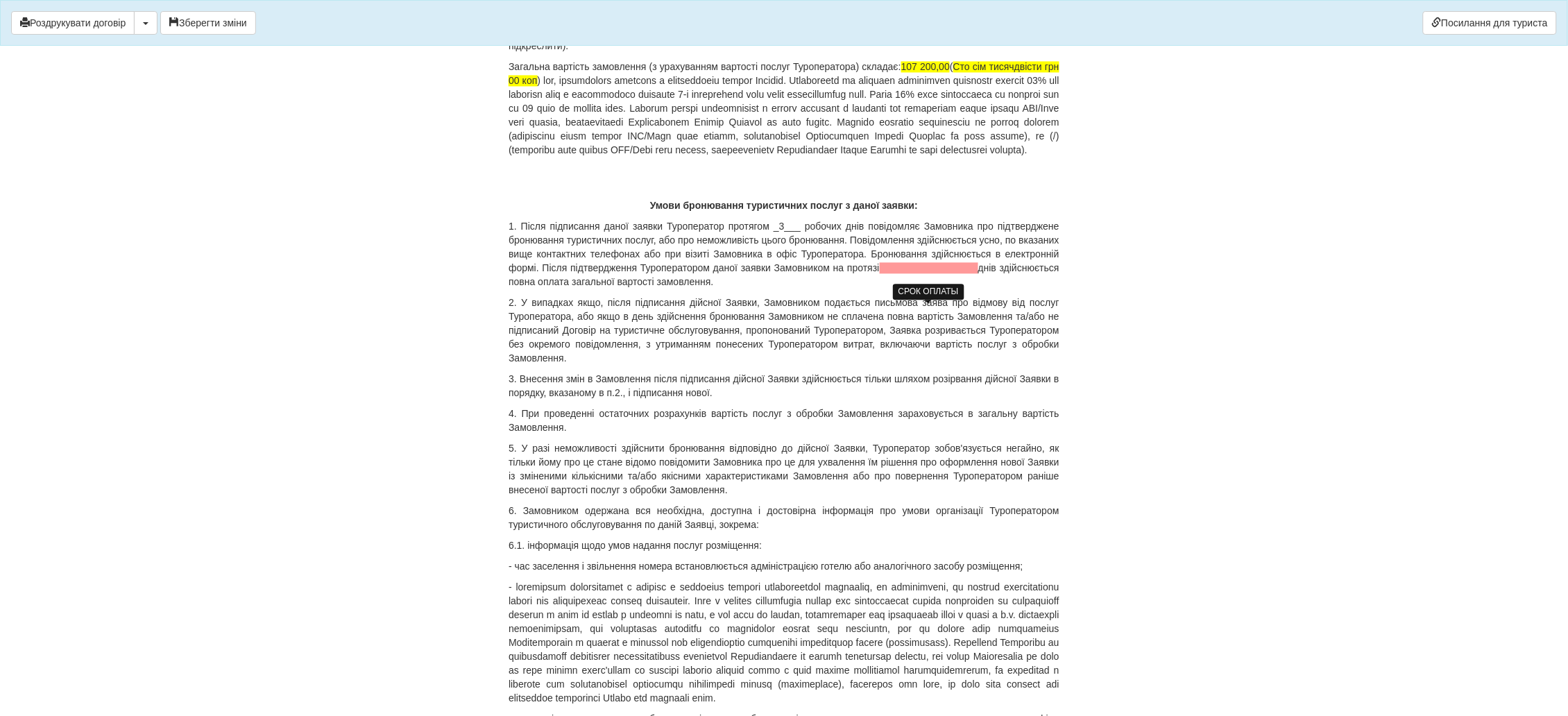
click at [923, 273] on span at bounding box center [929, 268] width 99 height 11
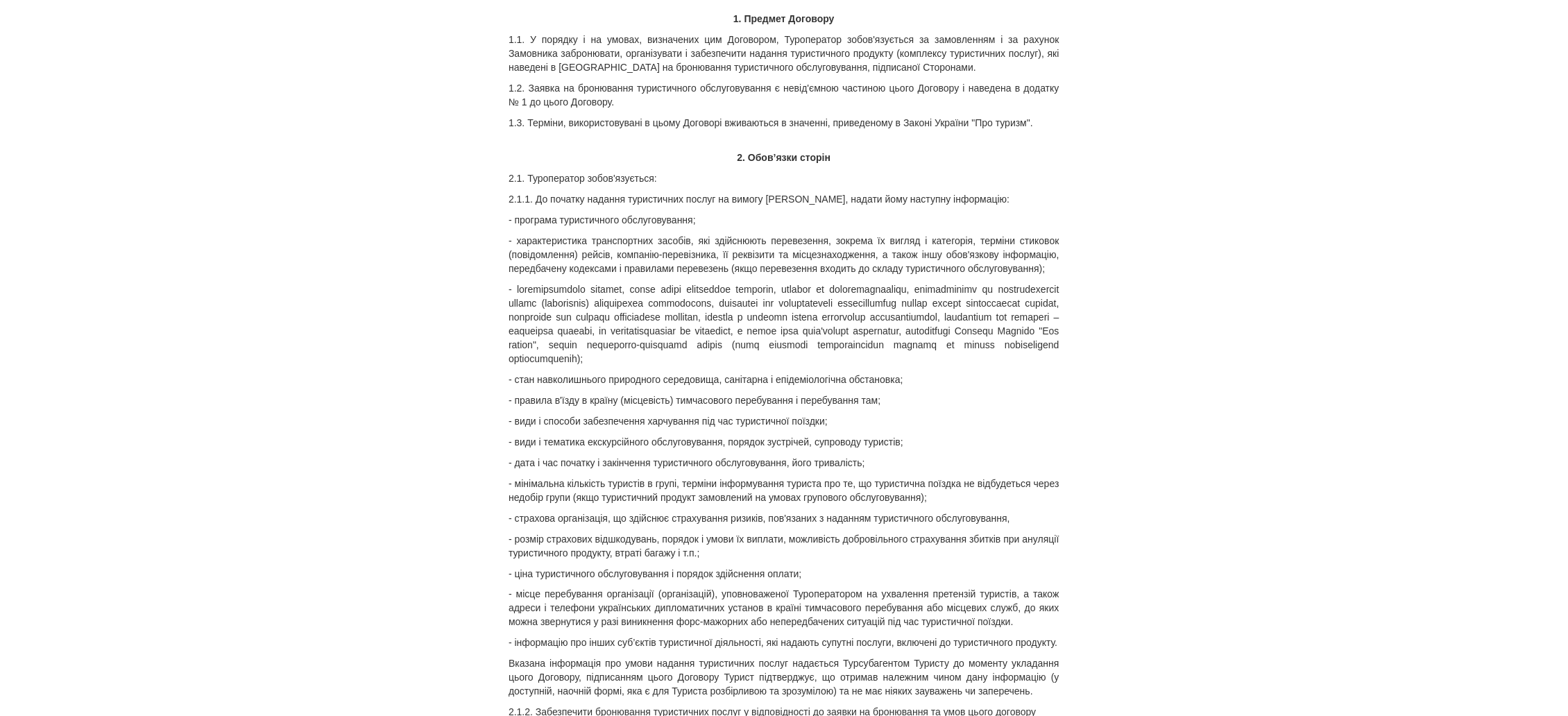
scroll to position [0, 0]
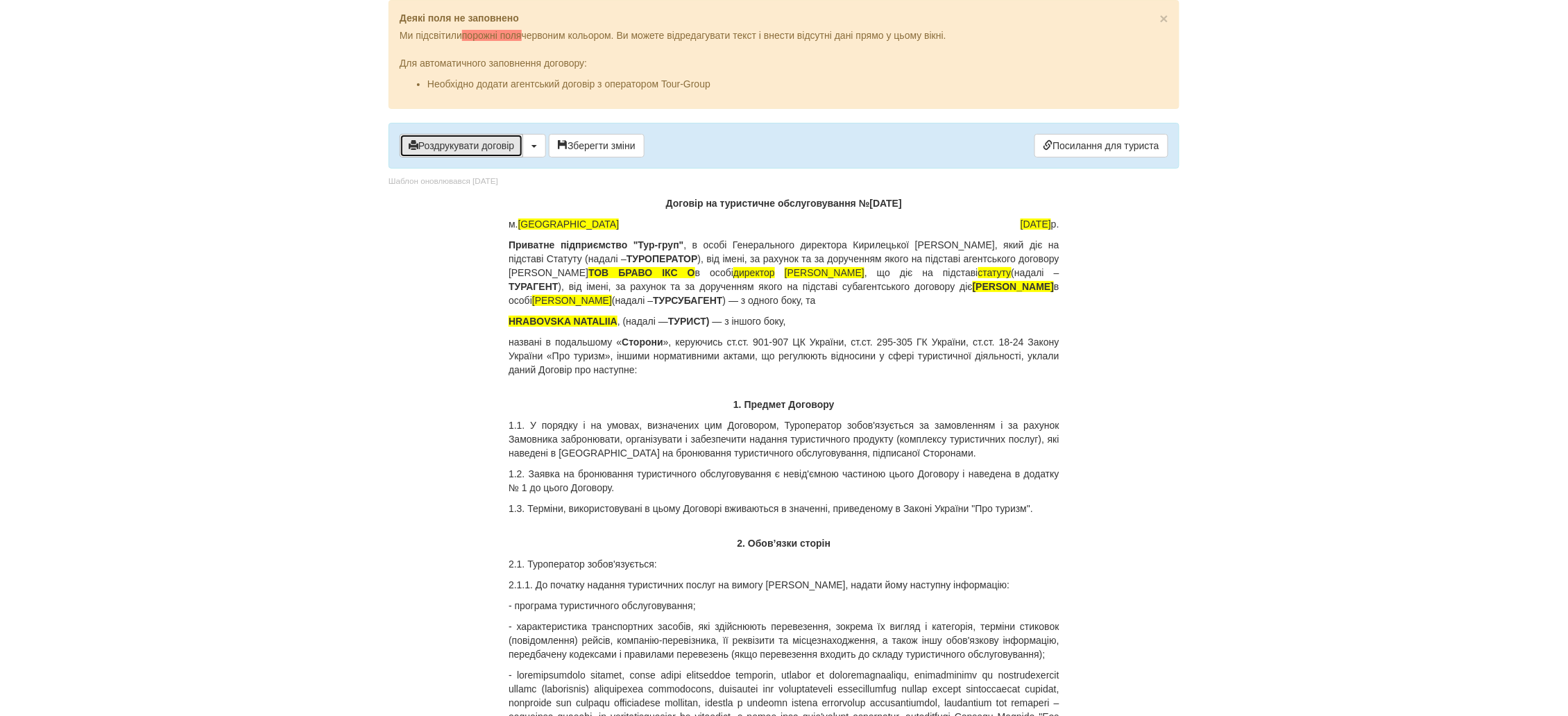
click at [438, 149] on button "Роздрукувати договір" at bounding box center [461, 145] width 123 height 23
click at [484, 143] on button "Роздрукувати договір" at bounding box center [461, 145] width 123 height 23
click at [492, 143] on button "Роздрукувати договір" at bounding box center [461, 145] width 123 height 23
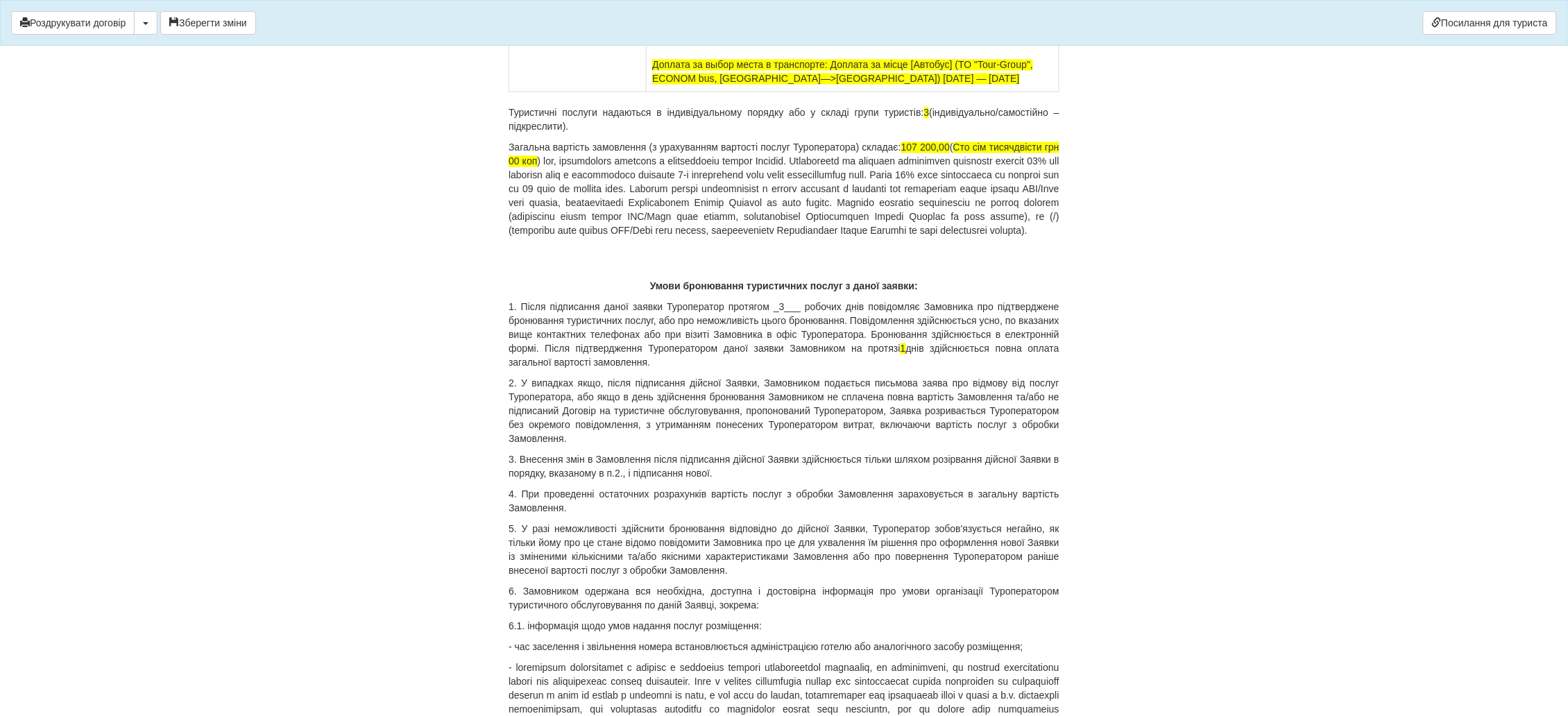
scroll to position [8756, 0]
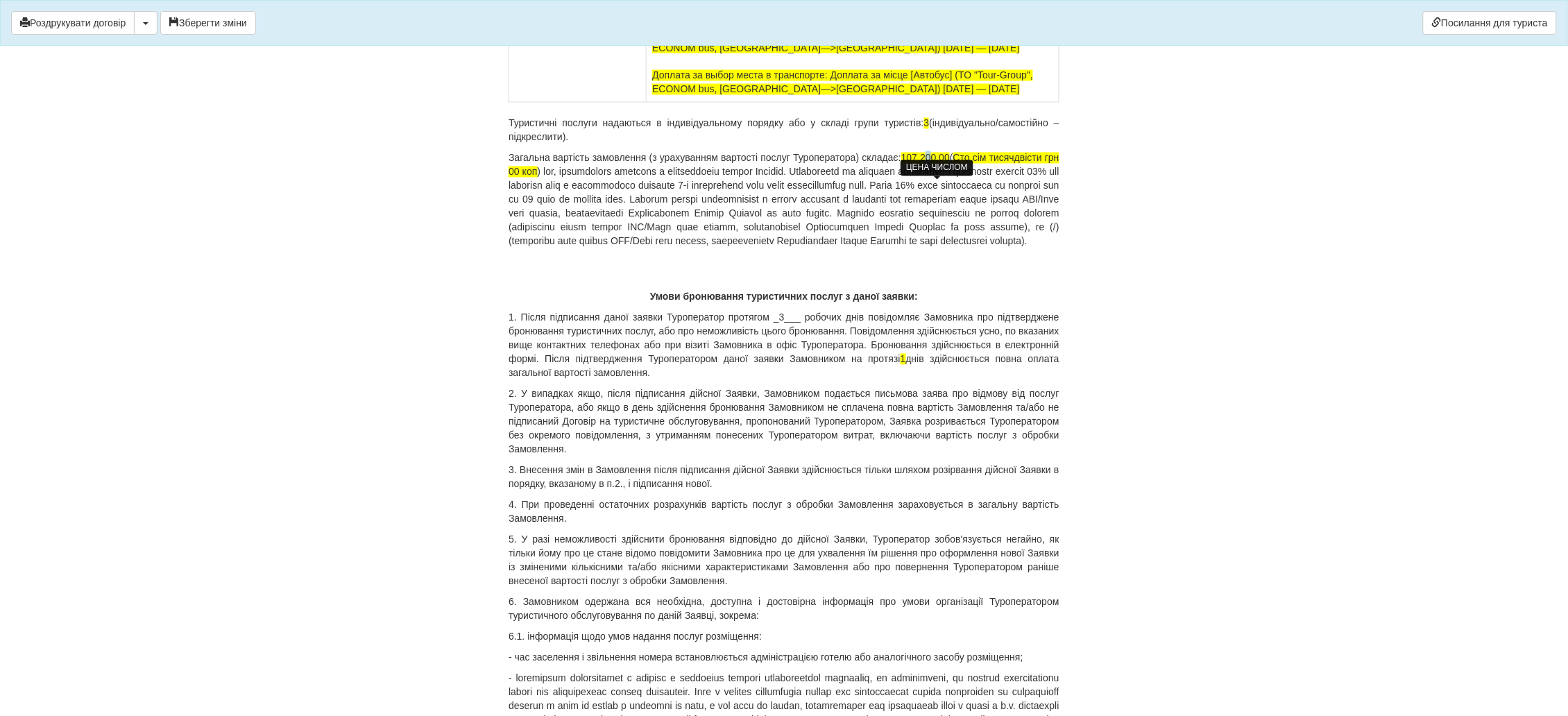
click at [938, 163] on span "107 200,00" at bounding box center [925, 159] width 49 height 11
click at [1031, 178] on span "Сто сім тисячдвісти грн 00 коп" at bounding box center [784, 165] width 551 height 25
click at [1057, 178] on span "Сто сім тисяч двісти грн 00 коп" at bounding box center [784, 165] width 551 height 25
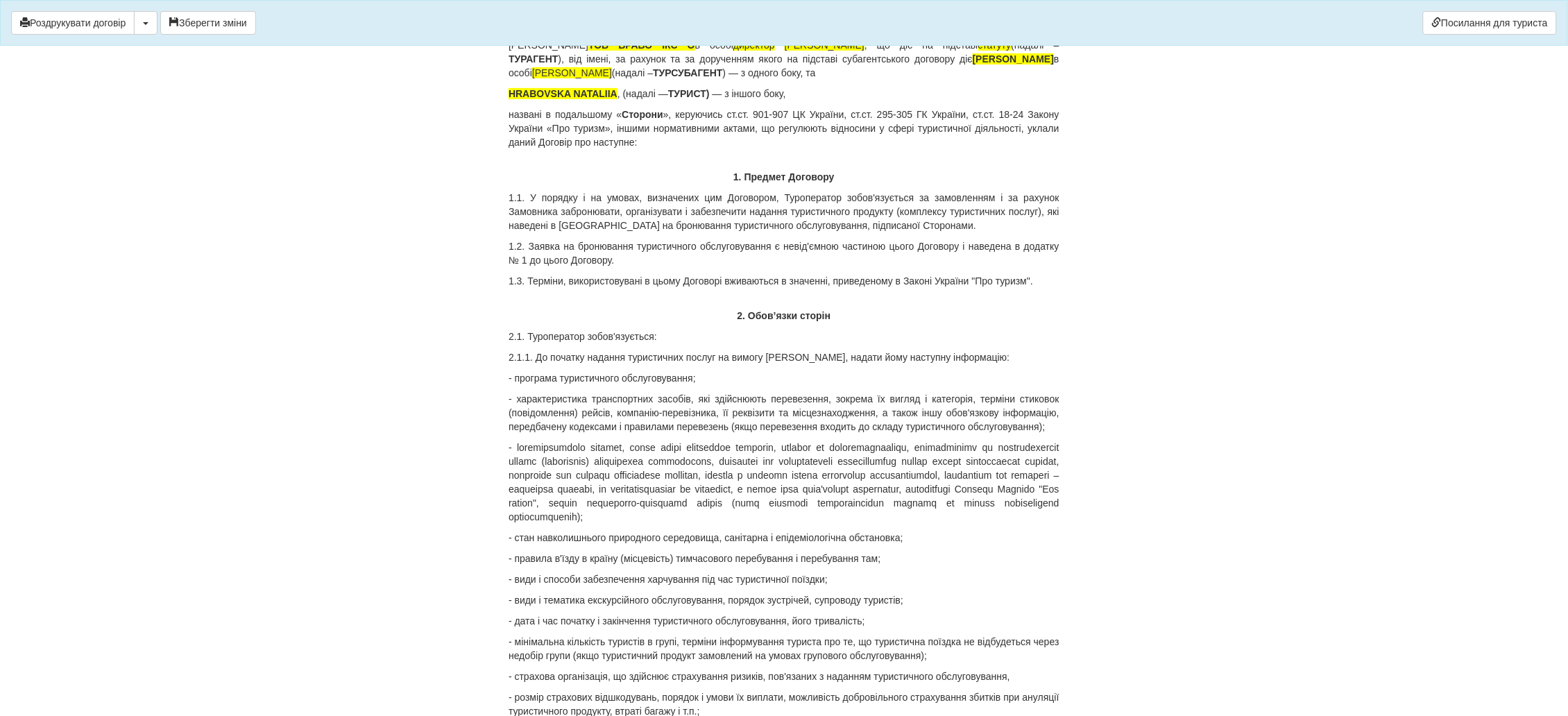
scroll to position [0, 0]
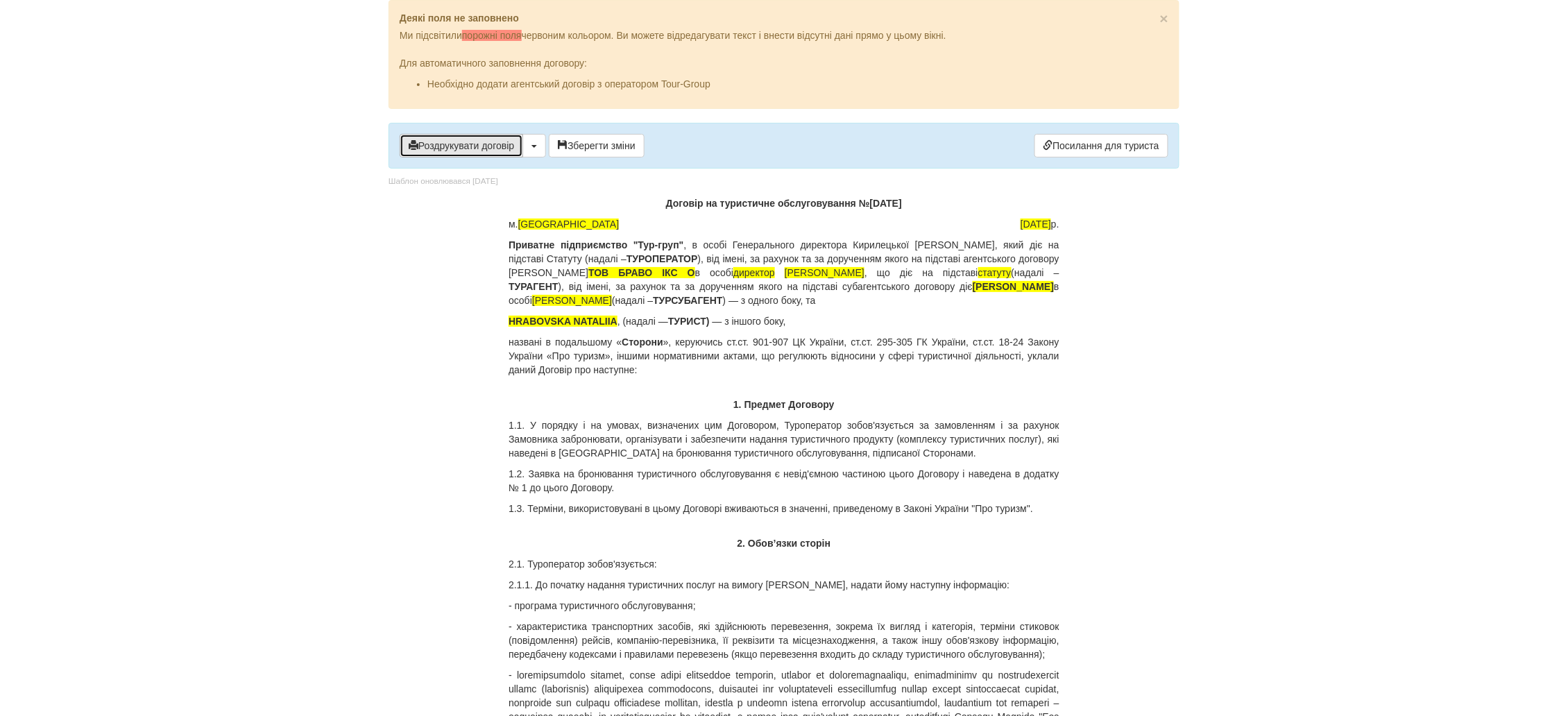
click at [506, 144] on button "Роздрукувати договір" at bounding box center [461, 145] width 123 height 23
click at [467, 159] on div "Роздрукувати договір Скачати PDF Зберегти зміни Посилання для туриста" at bounding box center [783, 145] width 791 height 46
click at [473, 153] on button "Роздрукувати договір" at bounding box center [461, 145] width 123 height 23
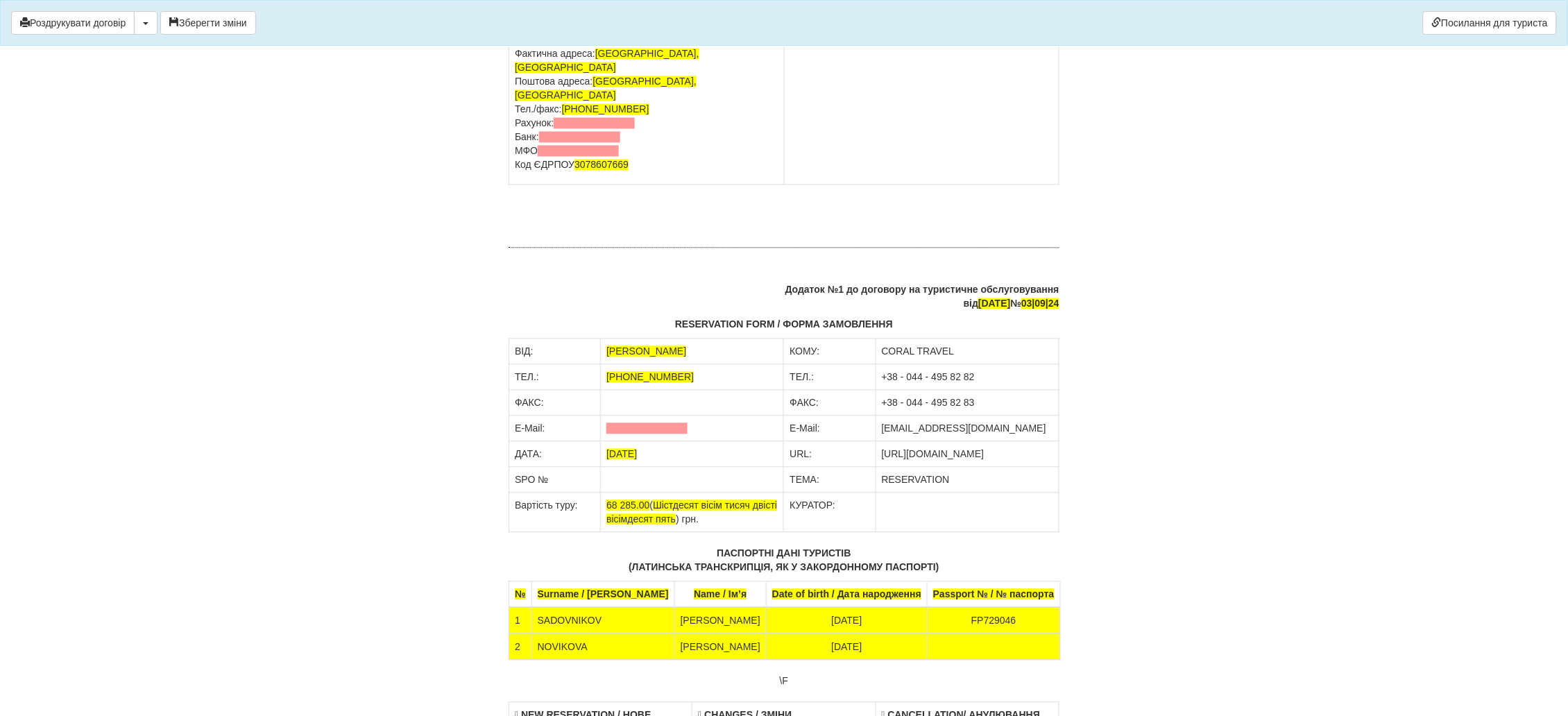
scroll to position [4748, 0]
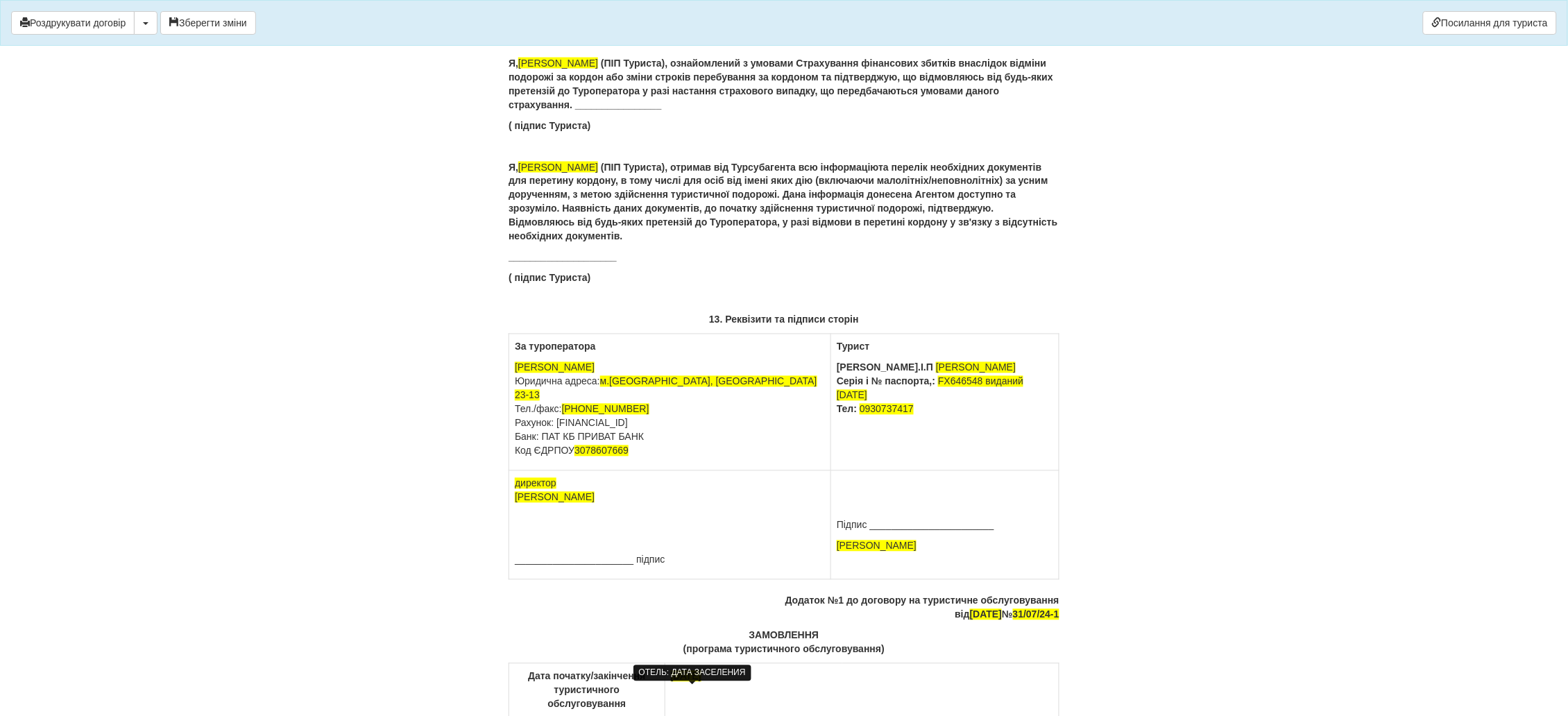
scroll to position [8705, 0]
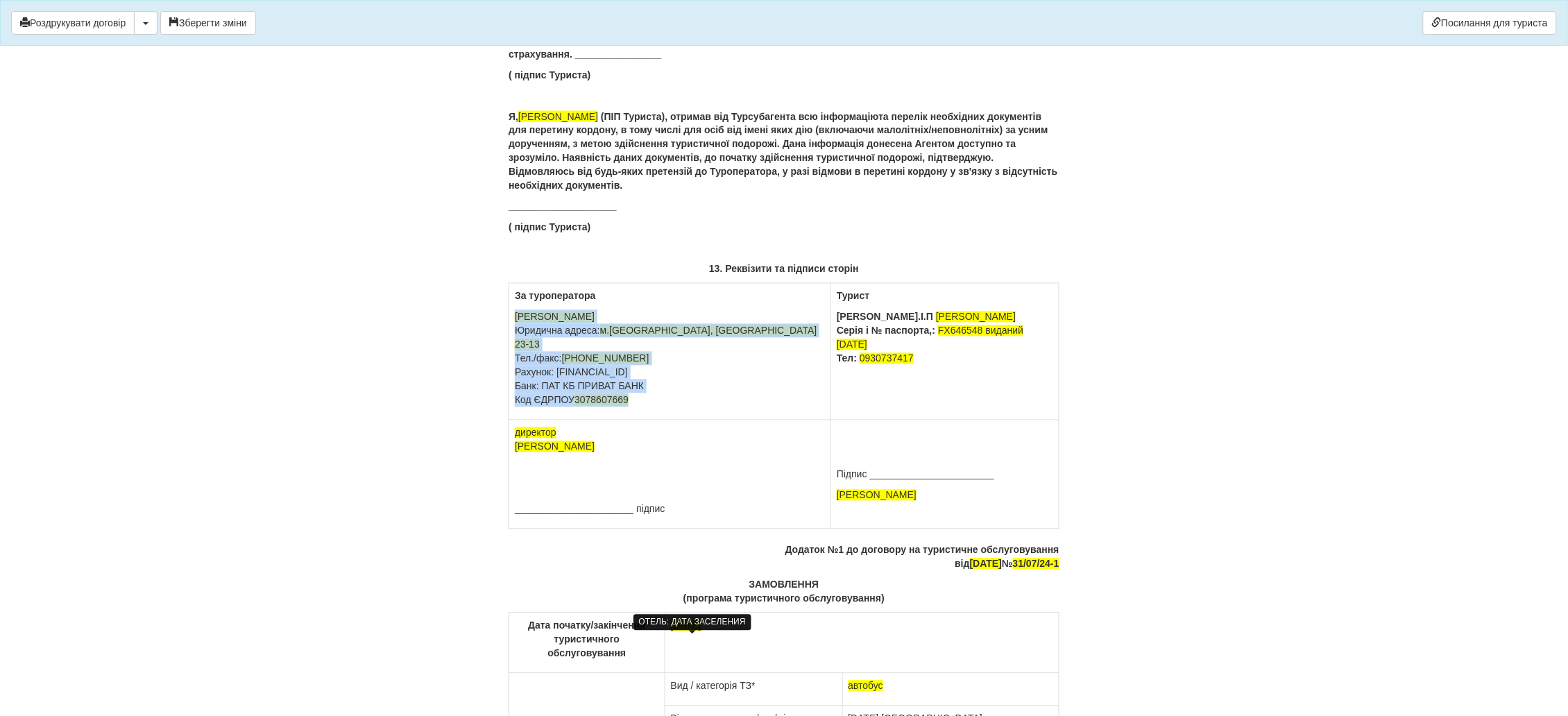
drag, startPoint x: 636, startPoint y: 419, endPoint x: 514, endPoint y: 342, distance: 144.3
click at [515, 342] on p "ФОП Сосновська Інна Ігорівна Юридична адреса: м.Київ, вул Ахматової 23-13 Тел./…" at bounding box center [670, 359] width 310 height 97
copy p "ФОП Сосновська Інна Ігорівна Юридична адреса: м.Київ, вул Ахматової 23-13 Тел./…"
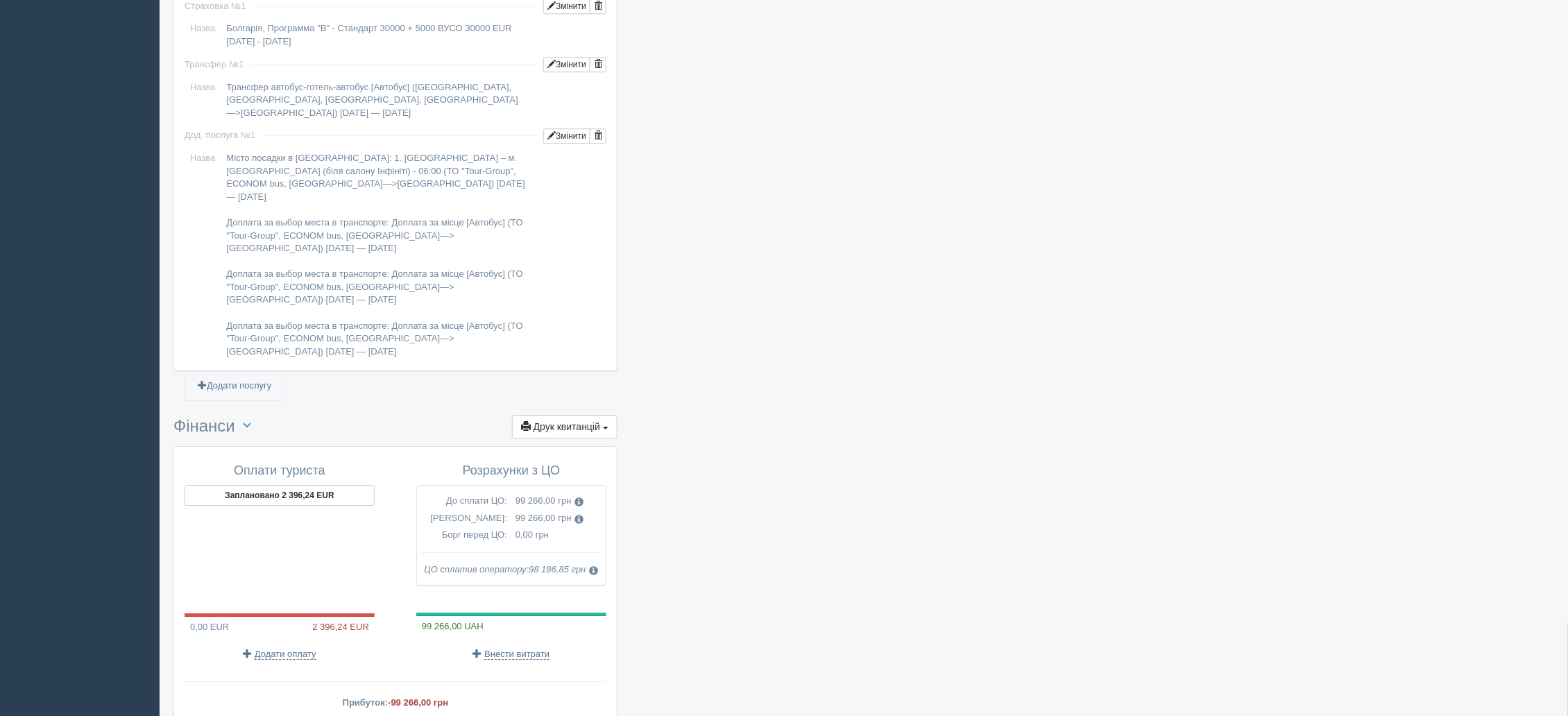
scroll to position [1352, 0]
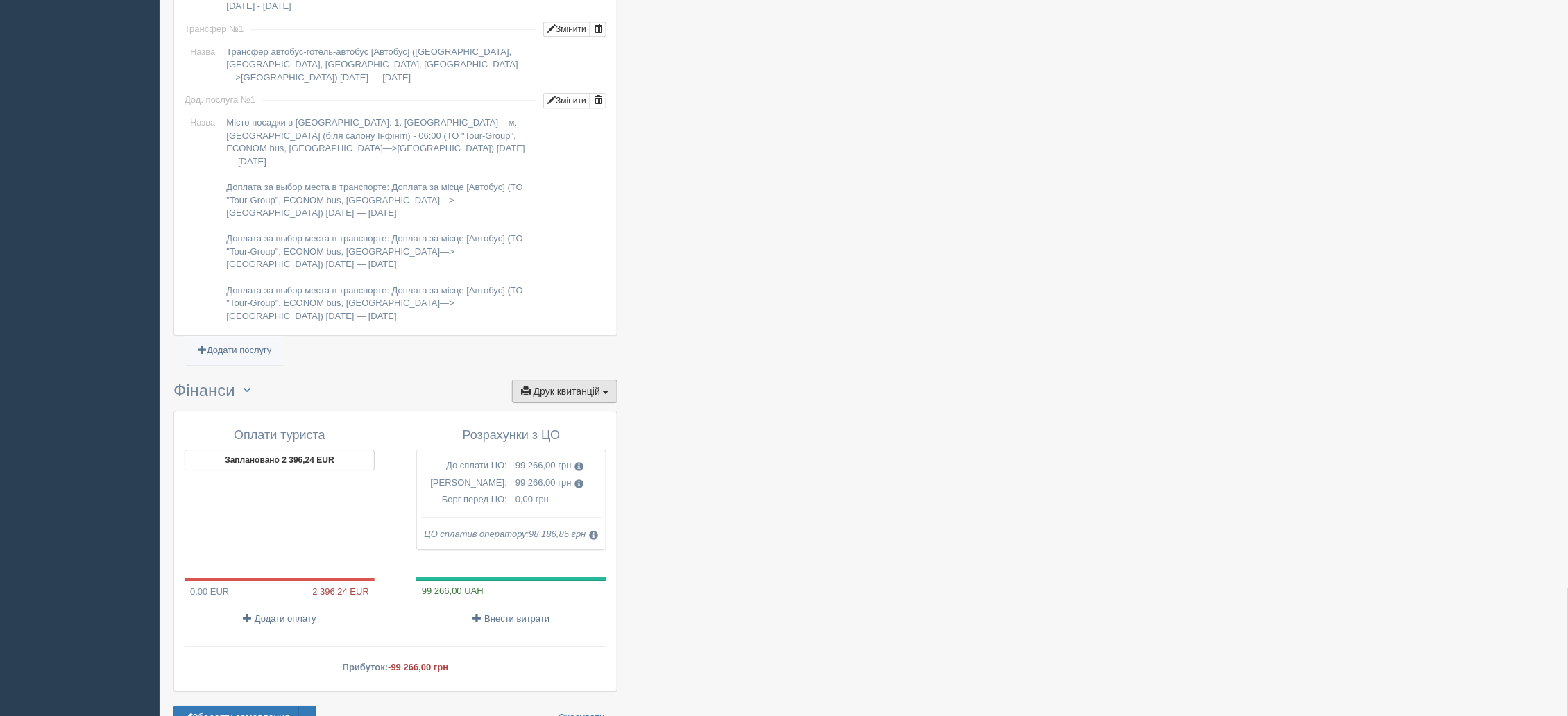
click at [589, 386] on span "Друк квитанцій" at bounding box center [566, 392] width 67 height 11
click at [527, 474] on link "Довідка про розрахунок доходу" at bounding box center [537, 485] width 159 height 23
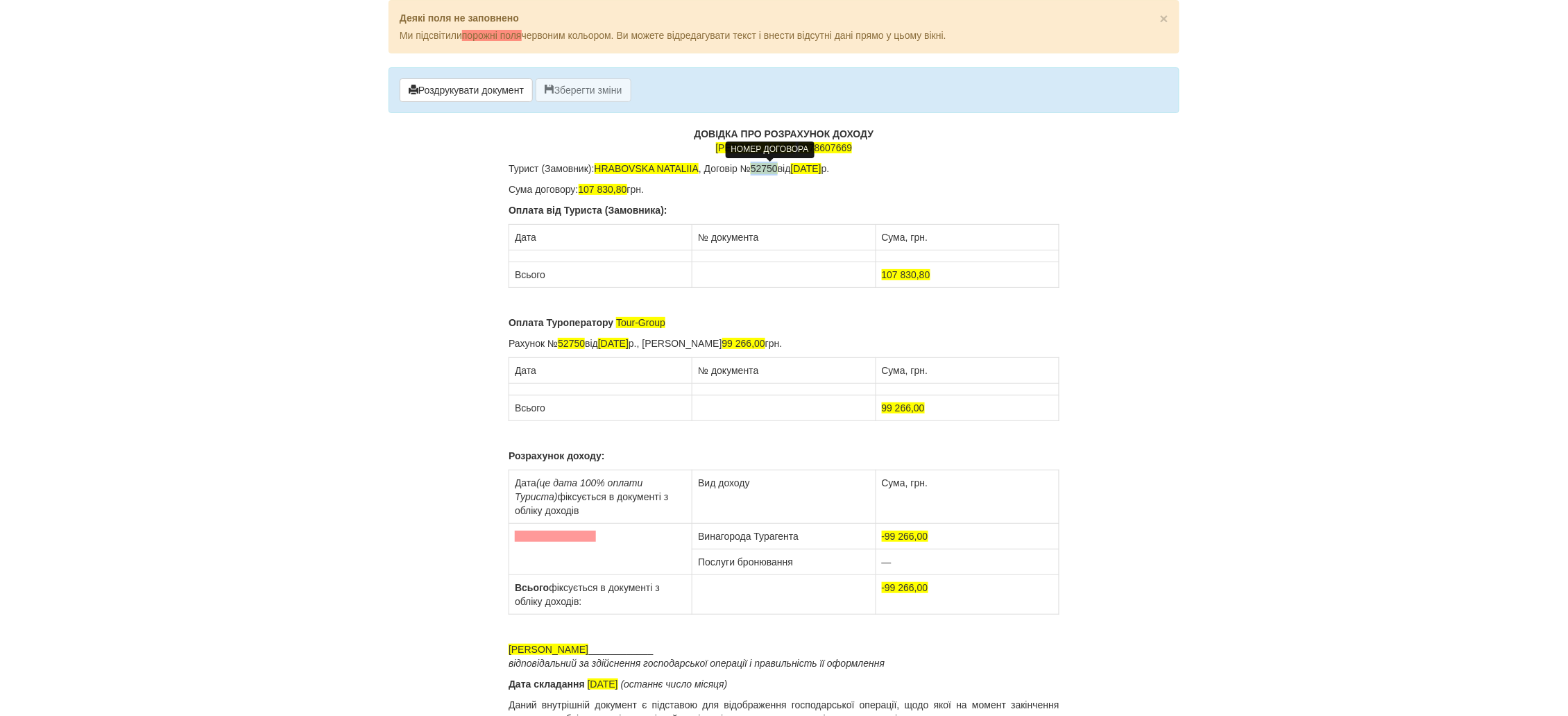
drag, startPoint x: 776, startPoint y: 172, endPoint x: 758, endPoint y: 173, distance: 18.0
click at [758, 173] on span "52750" at bounding box center [764, 168] width 27 height 11
click at [626, 189] on span "107 830,80" at bounding box center [602, 190] width 49 height 11
drag, startPoint x: 630, startPoint y: 189, endPoint x: 602, endPoint y: 190, distance: 28.0
click at [602, 190] on p "Сума договору: 107 830,80 грн." at bounding box center [784, 190] width 551 height 14
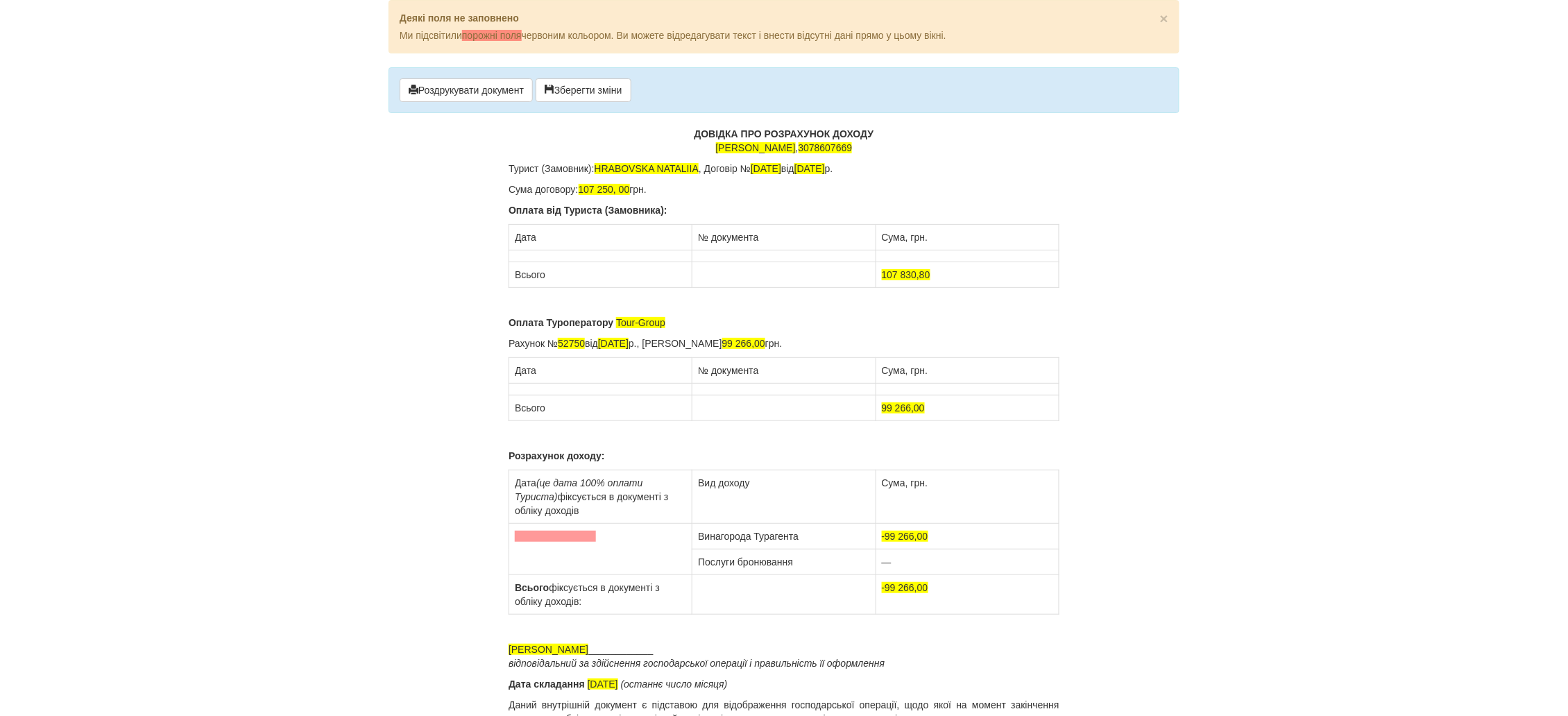
click at [552, 257] on td at bounding box center [601, 257] width 183 height 12
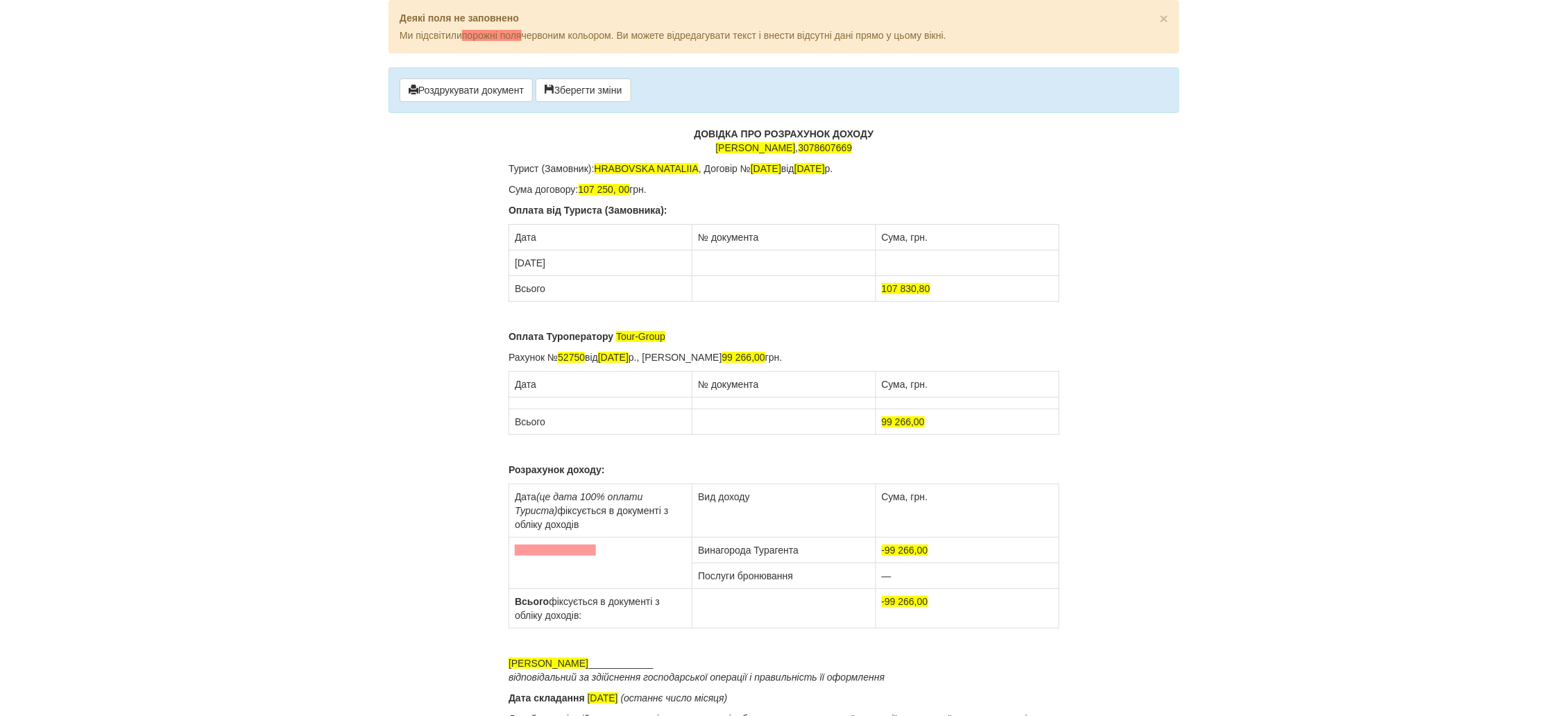
click at [706, 261] on td at bounding box center [784, 264] width 183 height 25
click at [904, 256] on td at bounding box center [967, 264] width 183 height 25
click at [892, 264] on td "600250, 00" at bounding box center [967, 264] width 183 height 25
click at [902, 260] on td "60 0250, 00" at bounding box center [967, 264] width 183 height 25
click at [580, 266] on td "[DATE]" at bounding box center [601, 264] width 183 height 25
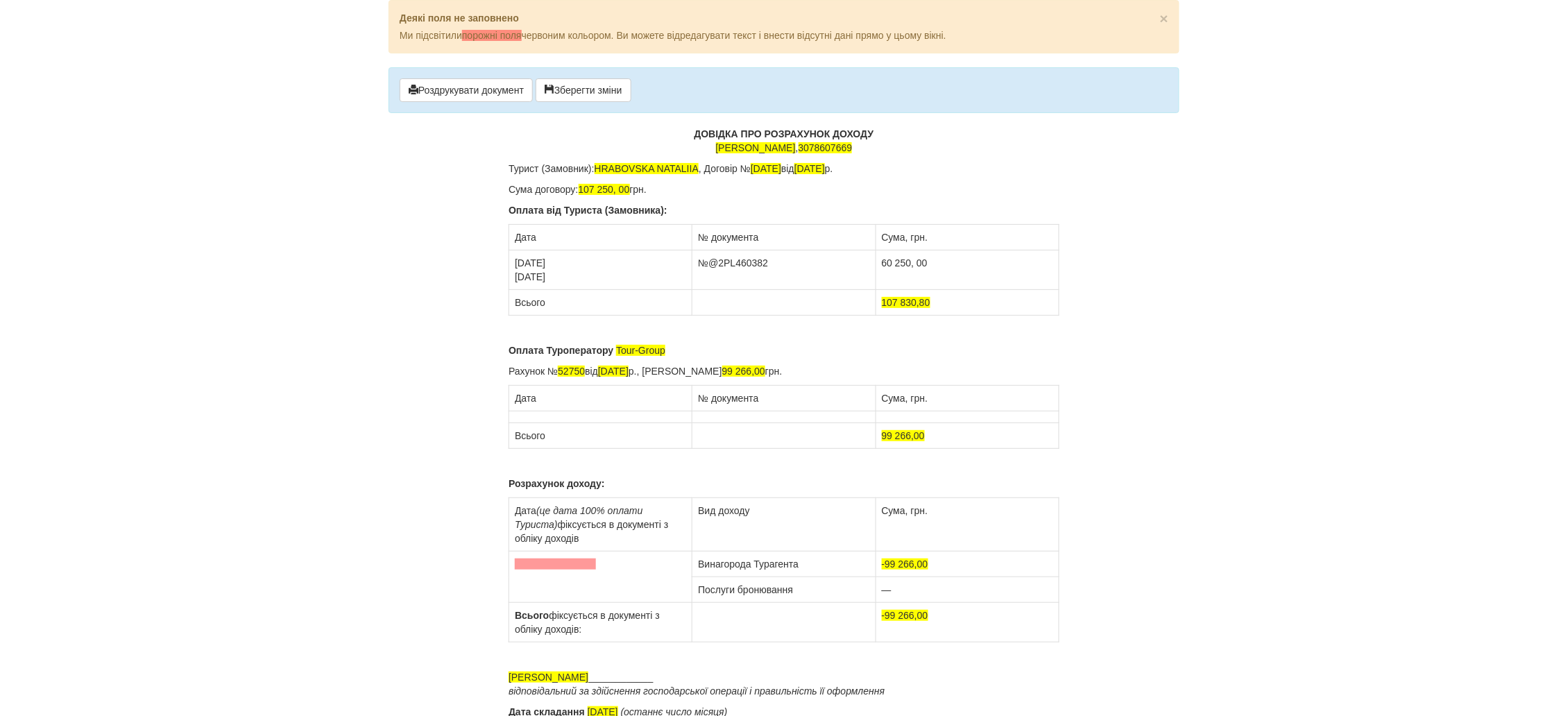
click at [781, 259] on td "№@2PL460382" at bounding box center [784, 271] width 183 height 39
click at [954, 261] on td "60 250, 00" at bounding box center [967, 271] width 183 height 39
click at [919, 273] on td "60 250, 00 47000," at bounding box center [967, 271] width 183 height 39
click at [892, 276] on td "60 250, 00 47000, 00" at bounding box center [967, 271] width 183 height 39
drag, startPoint x: 935, startPoint y: 297, endPoint x: 901, endPoint y: 298, distance: 34.0
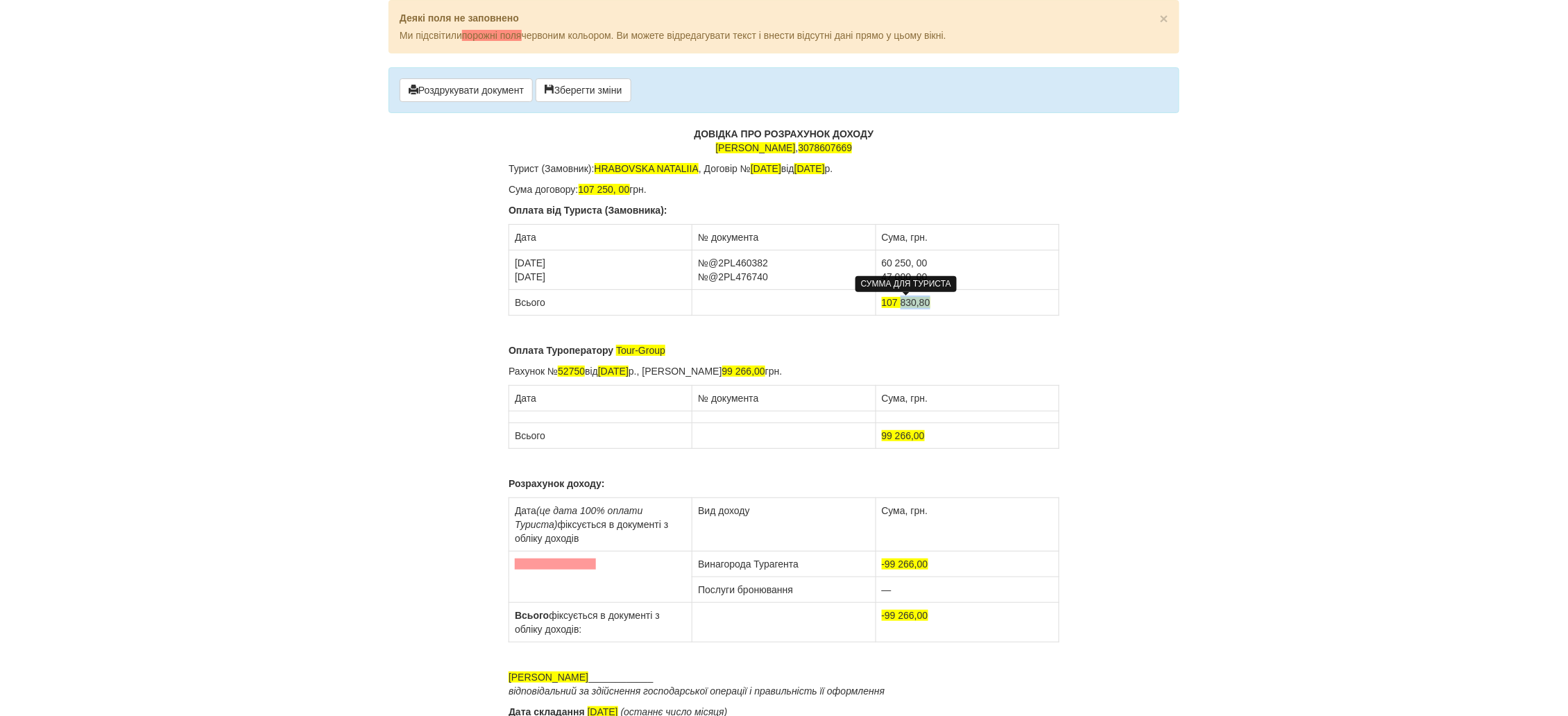
click at [901, 298] on td "107 830,80" at bounding box center [967, 303] width 183 height 25
click at [690, 347] on p "Оплата Туроператору Tour-Group" at bounding box center [784, 350] width 551 height 14
drag, startPoint x: 690, startPoint y: 347, endPoint x: 723, endPoint y: 397, distance: 59.9
click at [723, 397] on div "ДОВІДКА ПРО РОЗРАХУНОК ДОХОДУ [PERSON_NAME] , 3078607669 Турист (Замовник): HRA…" at bounding box center [784, 447] width 551 height 641
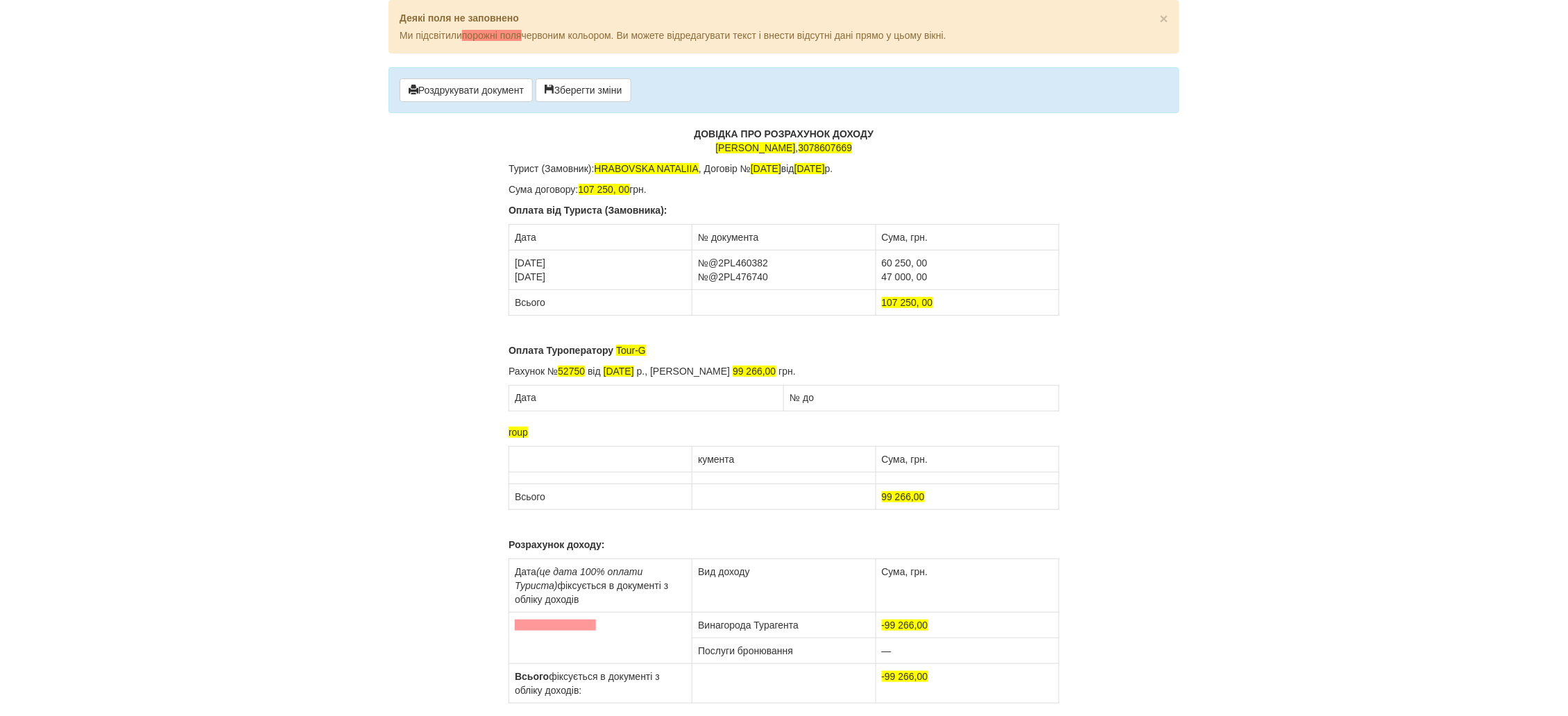
click at [669, 347] on p "Оплата Туроператору Tour-G" at bounding box center [784, 350] width 551 height 14
click at [703, 344] on p "Оплата Туроператору Tour-G" at bounding box center [784, 350] width 551 height 14
click at [564, 432] on p "roup" at bounding box center [784, 433] width 551 height 14
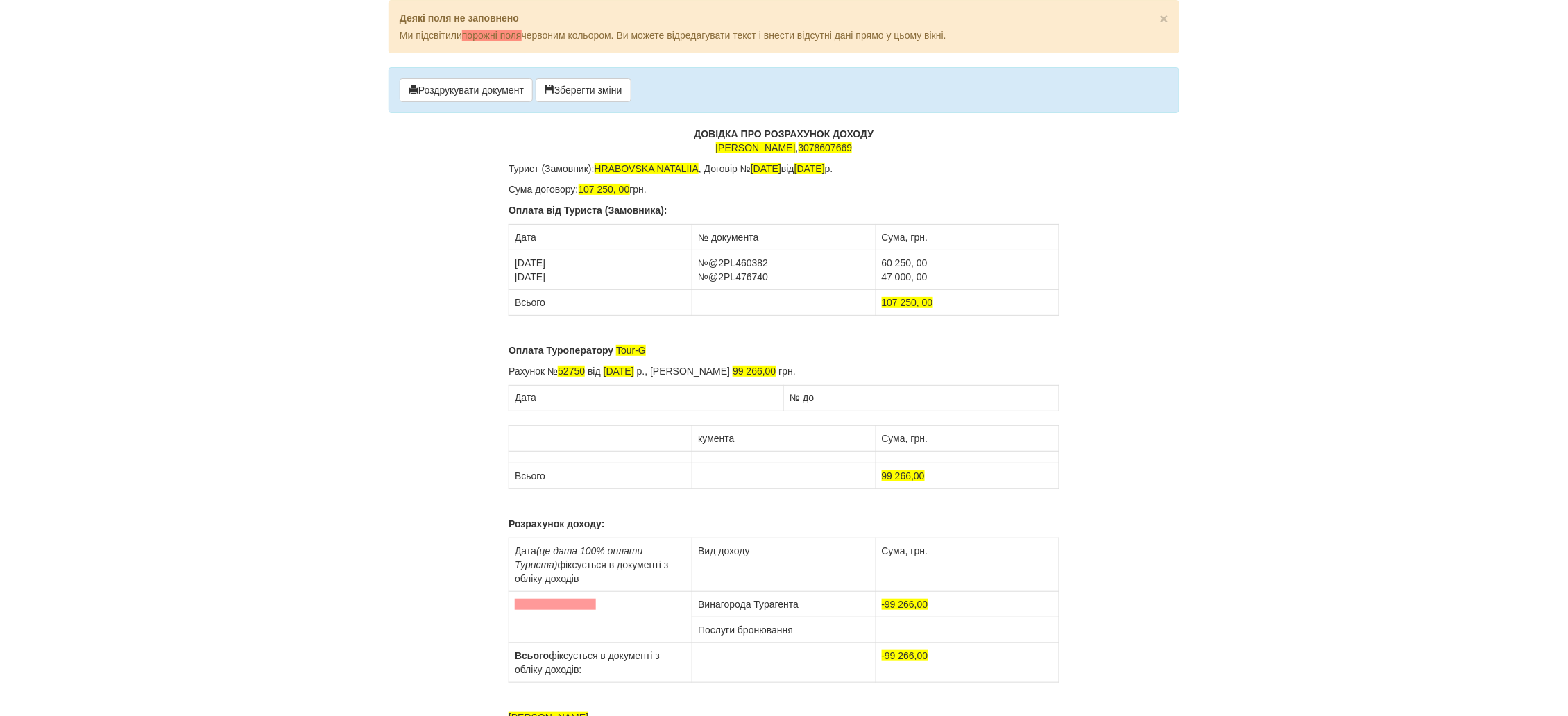
click at [651, 352] on p "Оплата Туроператору Tour-G" at bounding box center [784, 350] width 551 height 14
click at [619, 350] on span "Тур-груп" at bounding box center [634, 350] width 37 height 11
click at [618, 351] on span "Тур-груп" at bounding box center [634, 350] width 37 height 11
click at [722, 345] on p "Оплата Туроператору ПП Тур-груп" at bounding box center [784, 350] width 551 height 14
drag, startPoint x: 586, startPoint y: 372, endPoint x: 563, endPoint y: 372, distance: 23.0
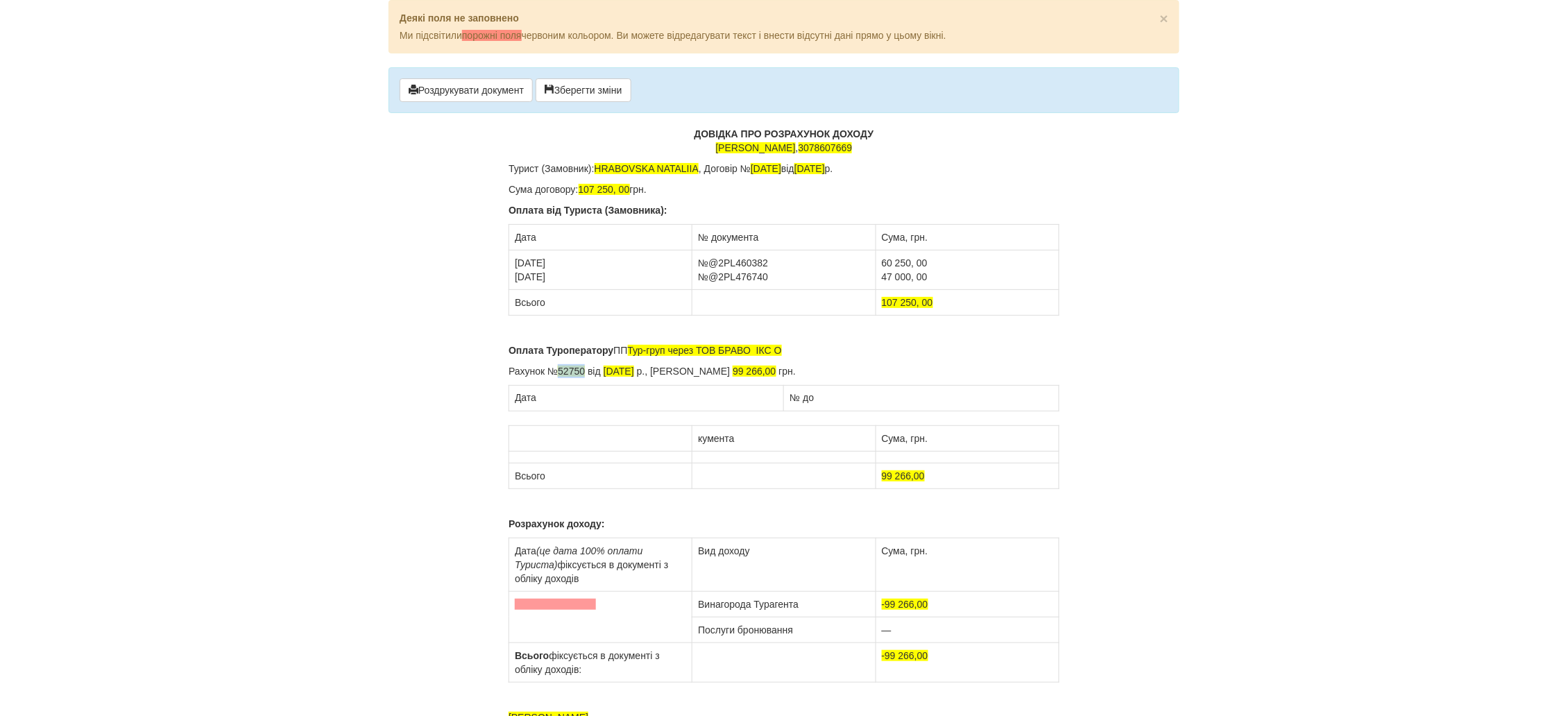
click at [563, 372] on p "Рахунок № 52750 від 31.07.2024 р., Сума рахунка 99 266,00 грн." at bounding box center [784, 371] width 551 height 14
click at [700, 440] on td "кумента" at bounding box center [784, 438] width 183 height 25
drag, startPoint x: 748, startPoint y: 441, endPoint x: 735, endPoint y: 443, distance: 13.2
click at [735, 443] on td "кумента" at bounding box center [784, 438] width 183 height 25
click at [647, 438] on td at bounding box center [601, 438] width 183 height 25
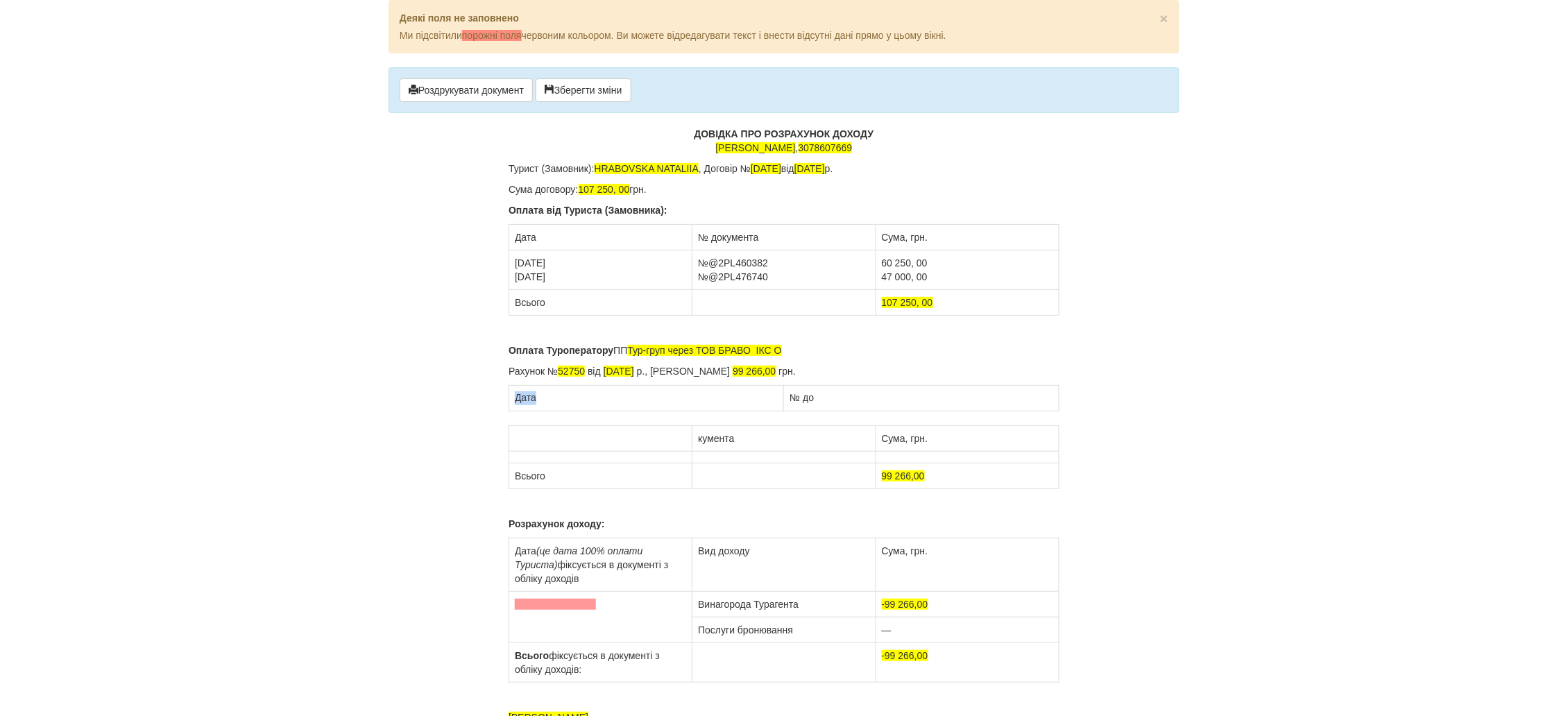
drag, startPoint x: 563, startPoint y: 401, endPoint x: 518, endPoint y: 401, distance: 45.0
click at [518, 401] on td "Дата" at bounding box center [647, 399] width 275 height 25
copy td "Дата"
click at [526, 441] on td at bounding box center [601, 438] width 183 height 25
click at [695, 440] on td "кумента" at bounding box center [784, 438] width 183 height 25
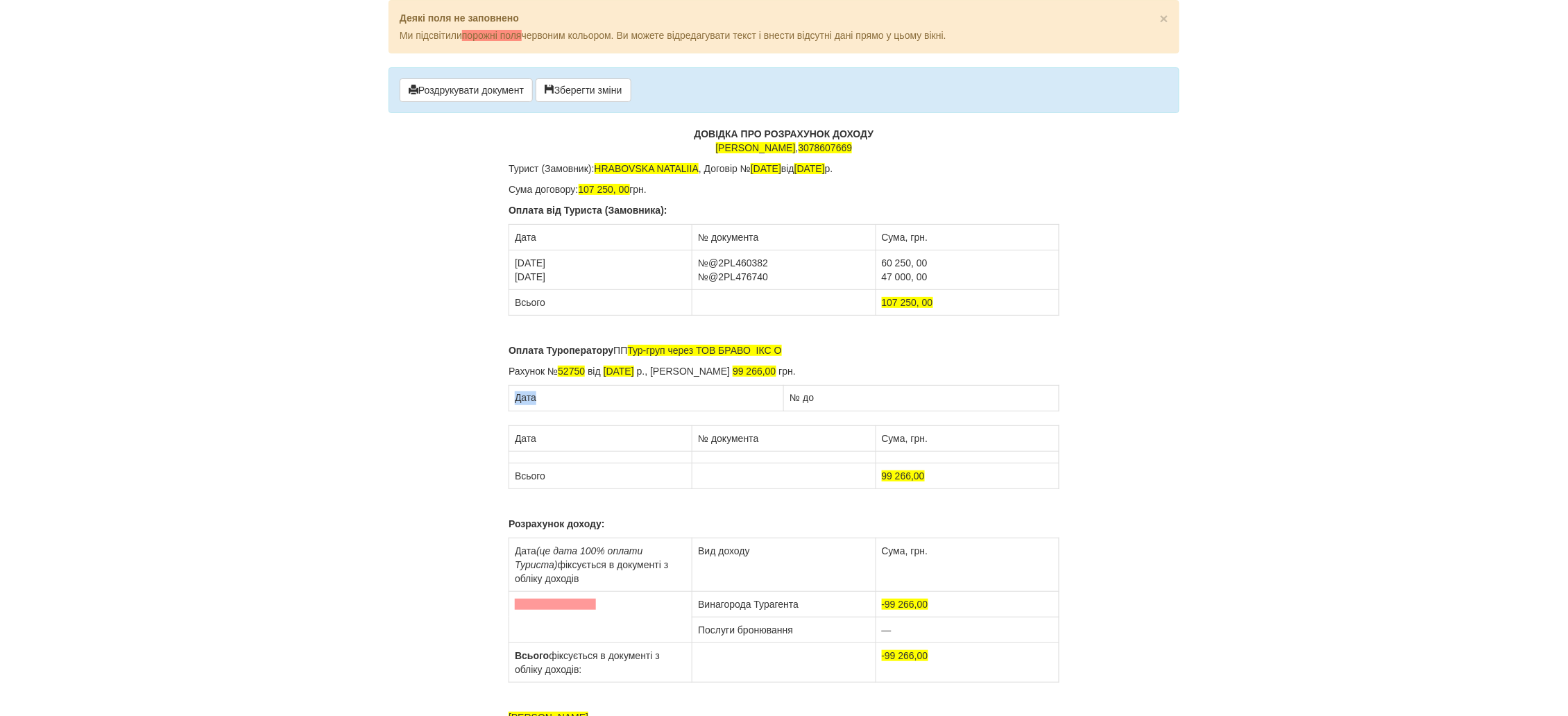
drag, startPoint x: 583, startPoint y: 401, endPoint x: 515, endPoint y: 402, distance: 68.0
click at [515, 402] on td "Дата" at bounding box center [647, 399] width 275 height 25
drag, startPoint x: 807, startPoint y: 399, endPoint x: 792, endPoint y: 399, distance: 15.0
click at [792, 399] on td "№ до" at bounding box center [921, 399] width 275 height 25
click at [538, 456] on td at bounding box center [601, 457] width 183 height 12
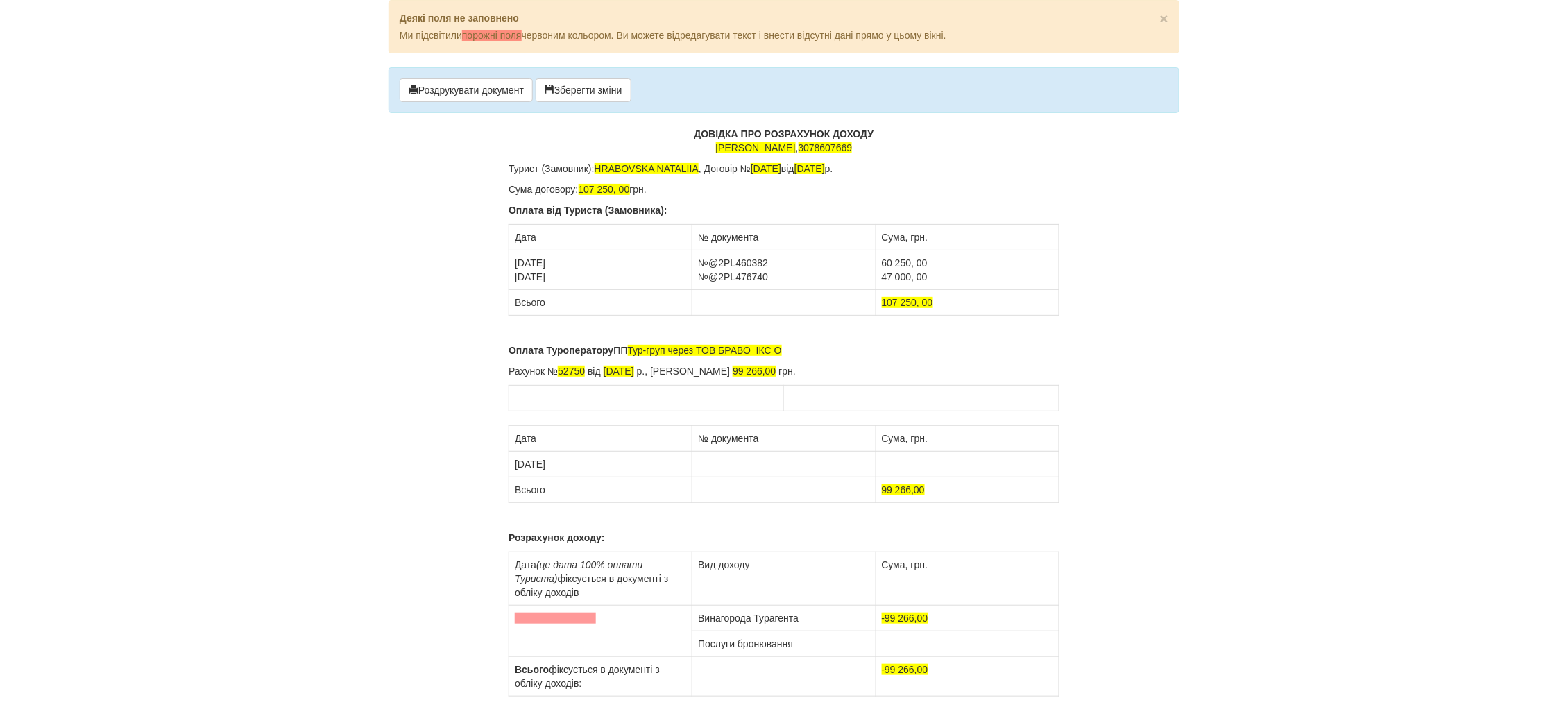
click at [719, 465] on td at bounding box center [784, 464] width 183 height 25
click at [711, 462] on td "№ 869" at bounding box center [784, 464] width 183 height 25
click at [888, 464] on td at bounding box center [967, 464] width 183 height 25
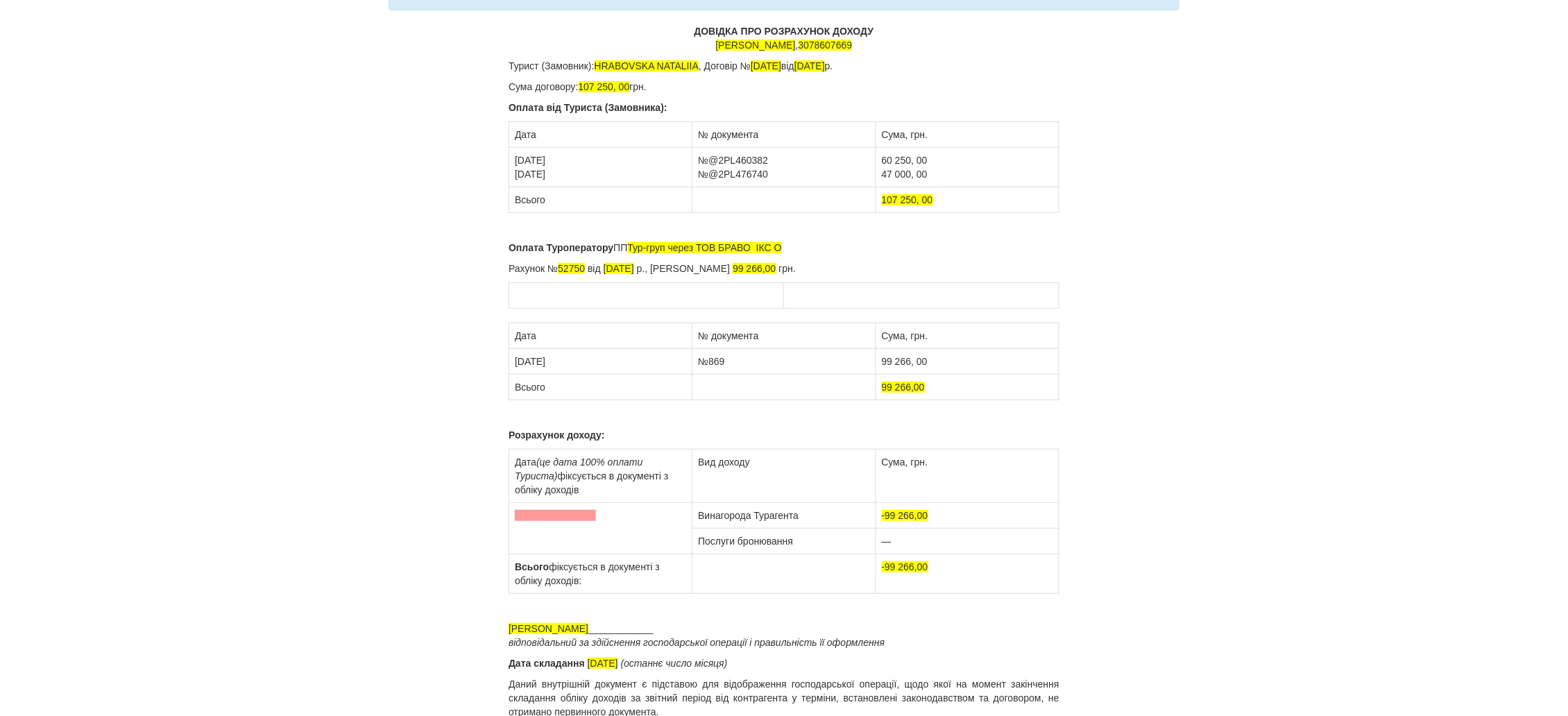
scroll to position [104, 0]
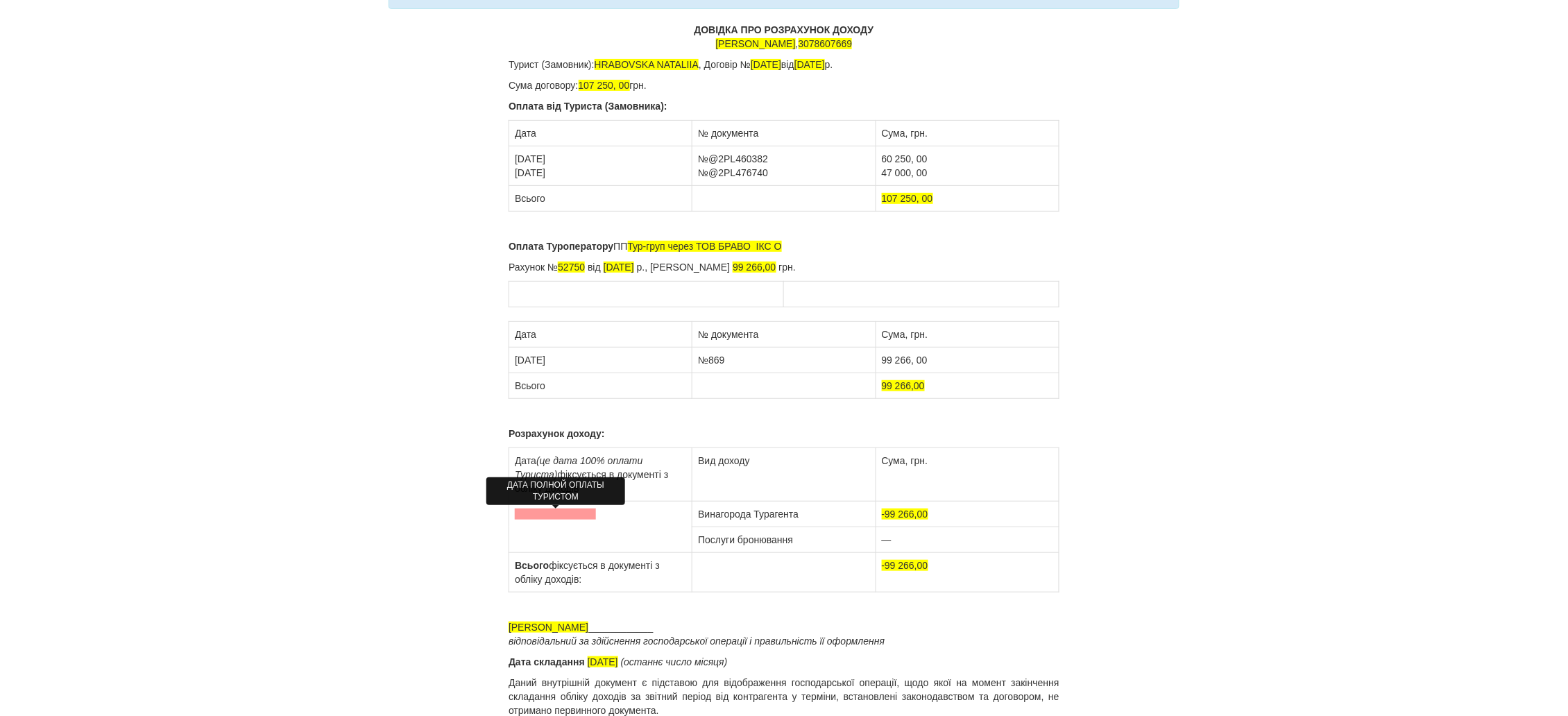
click at [544, 518] on span at bounding box center [555, 514] width 81 height 11
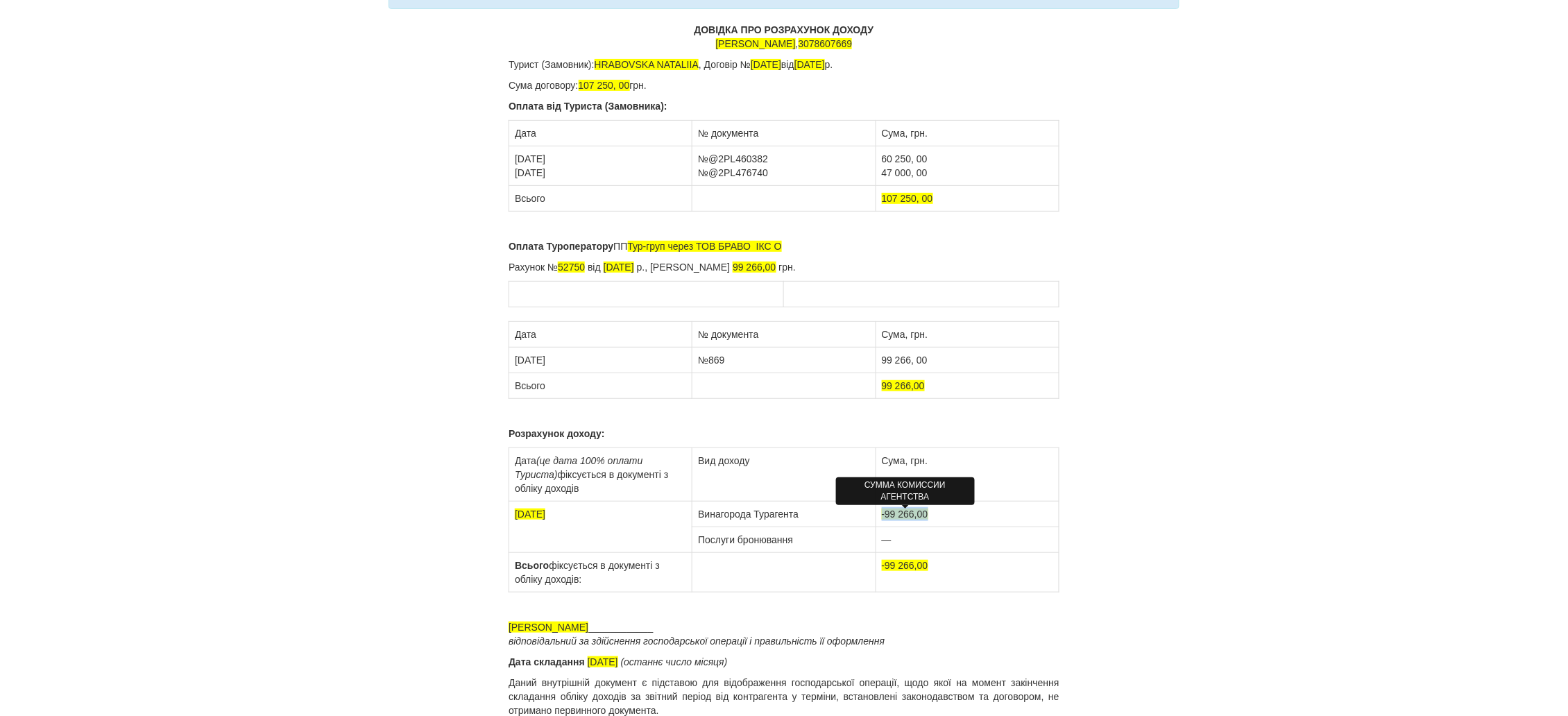
drag, startPoint x: 938, startPoint y: 514, endPoint x: 883, endPoint y: 521, distance: 55.4
click at [883, 521] on td "-99 266,00" at bounding box center [967, 514] width 183 height 25
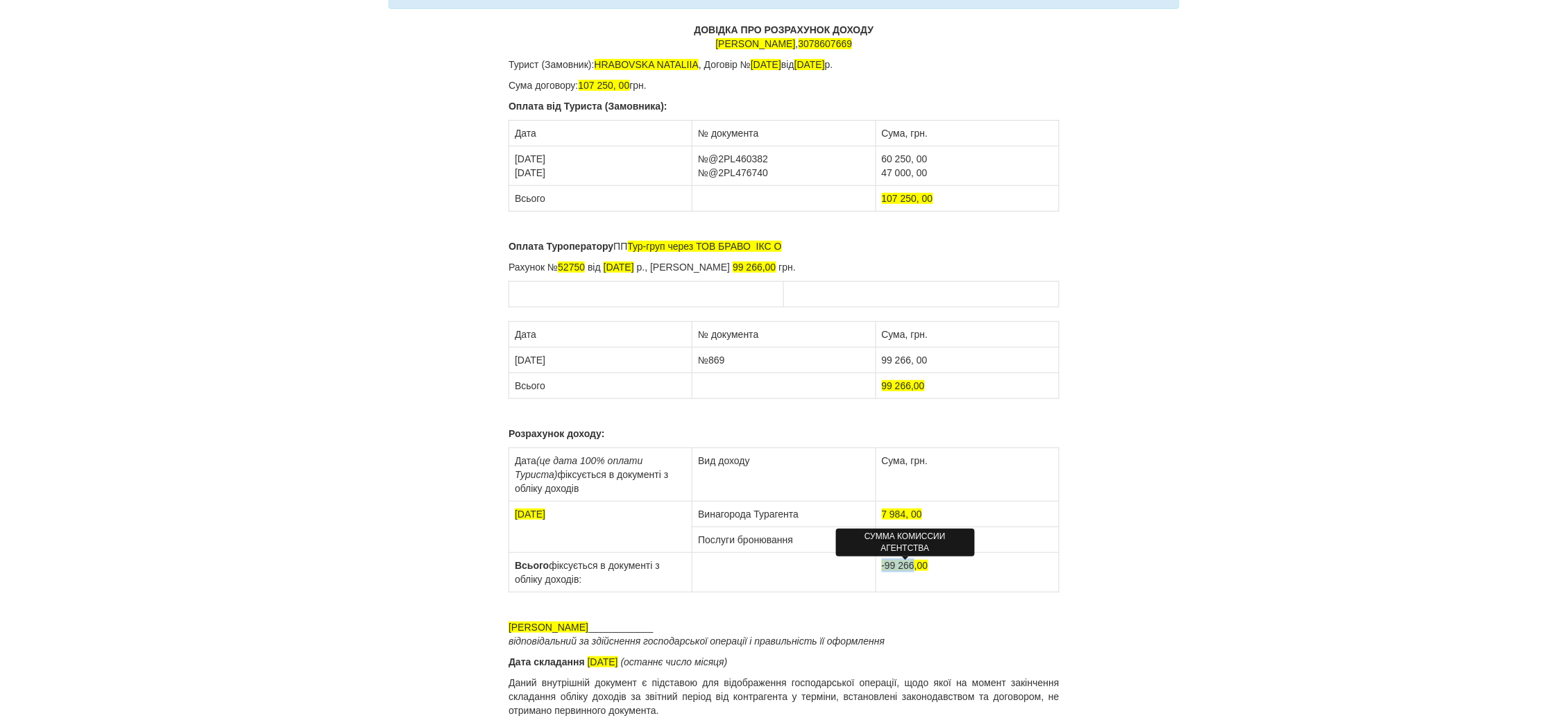
drag, startPoint x: 914, startPoint y: 567, endPoint x: 882, endPoint y: 570, distance: 32.1
click at [882, 570] on span "-99 266,00" at bounding box center [905, 566] width 46 height 11
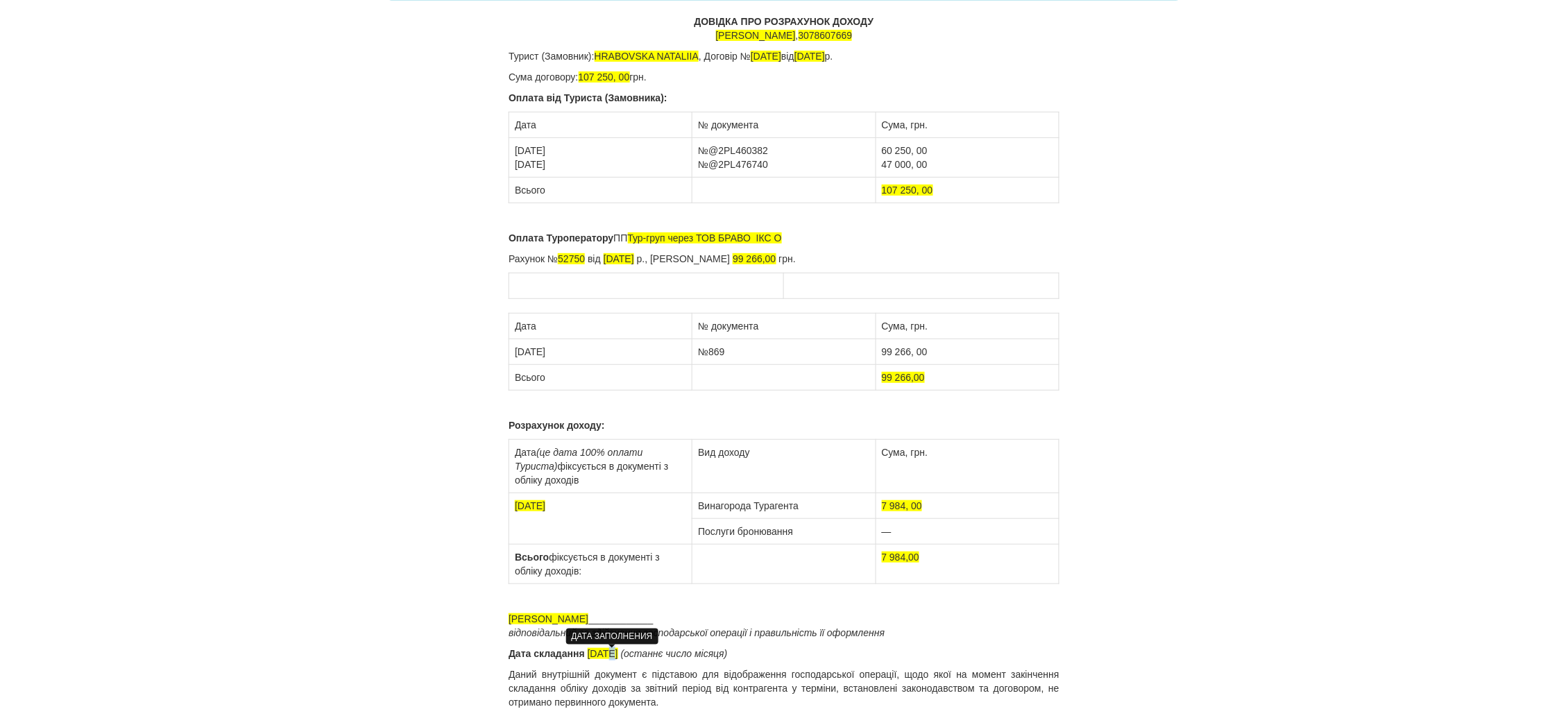
click at [607, 652] on span "31.08.2025" at bounding box center [602, 654] width 30 height 11
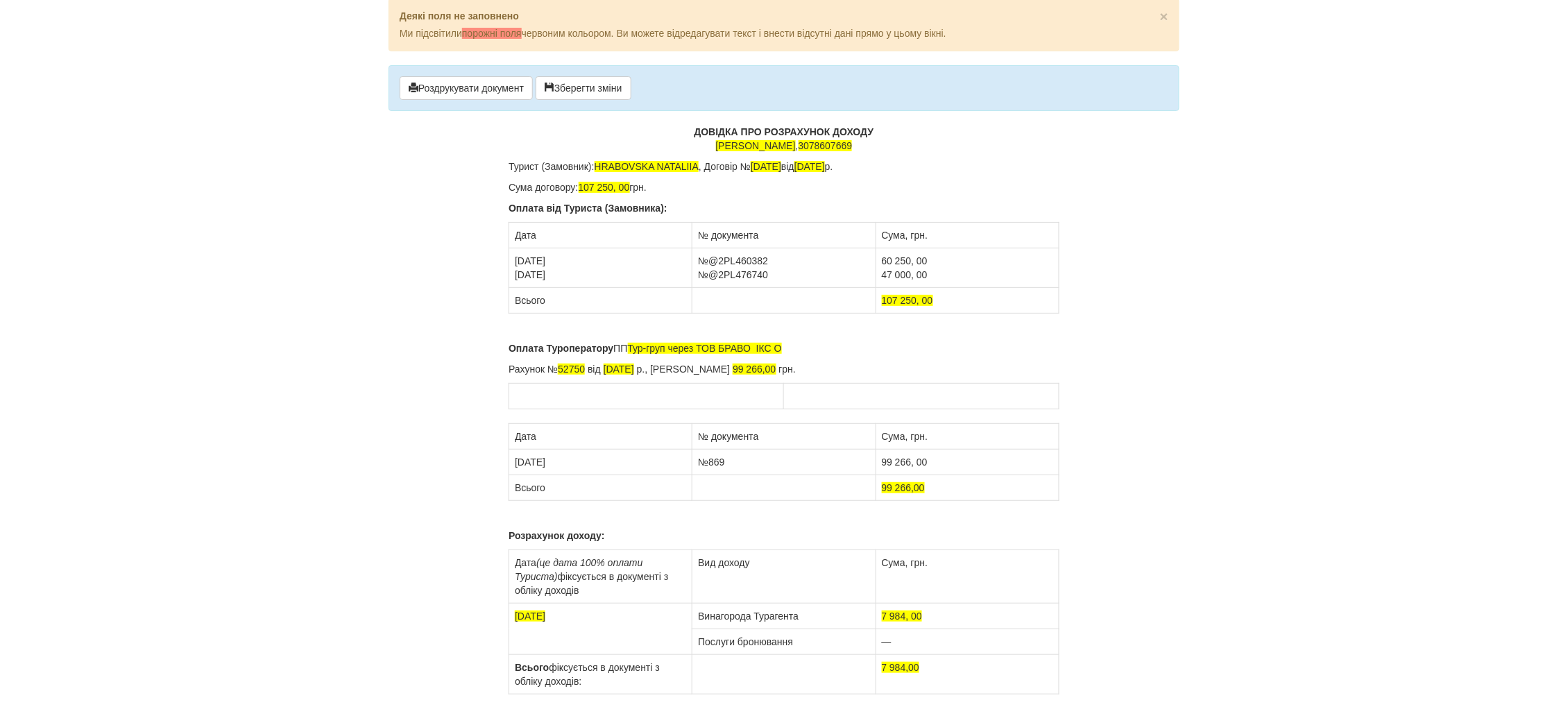
scroll to position [0, 0]
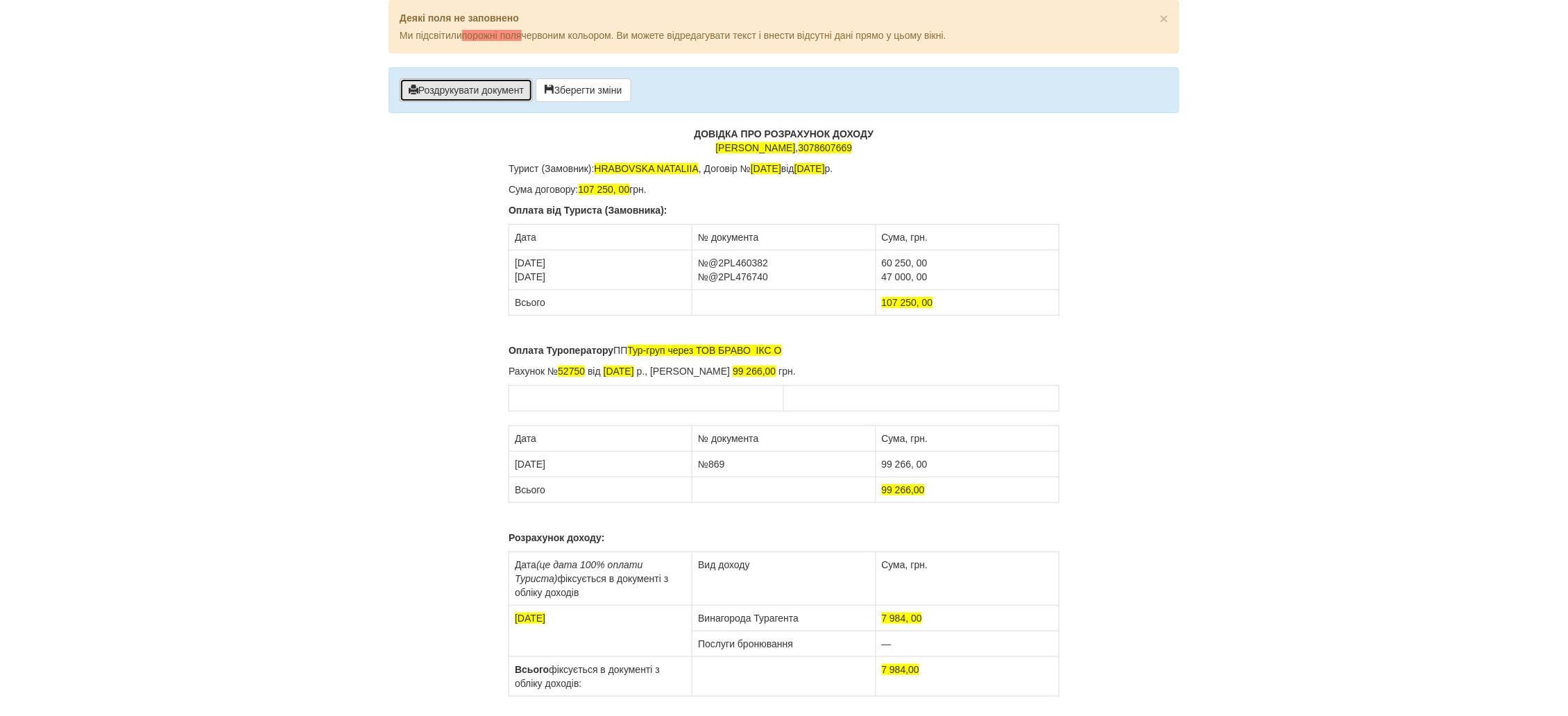
click at [501, 98] on button "Роздрукувати документ" at bounding box center [466, 90] width 133 height 23
click at [493, 91] on button "Роздрукувати документ" at bounding box center [466, 90] width 133 height 23
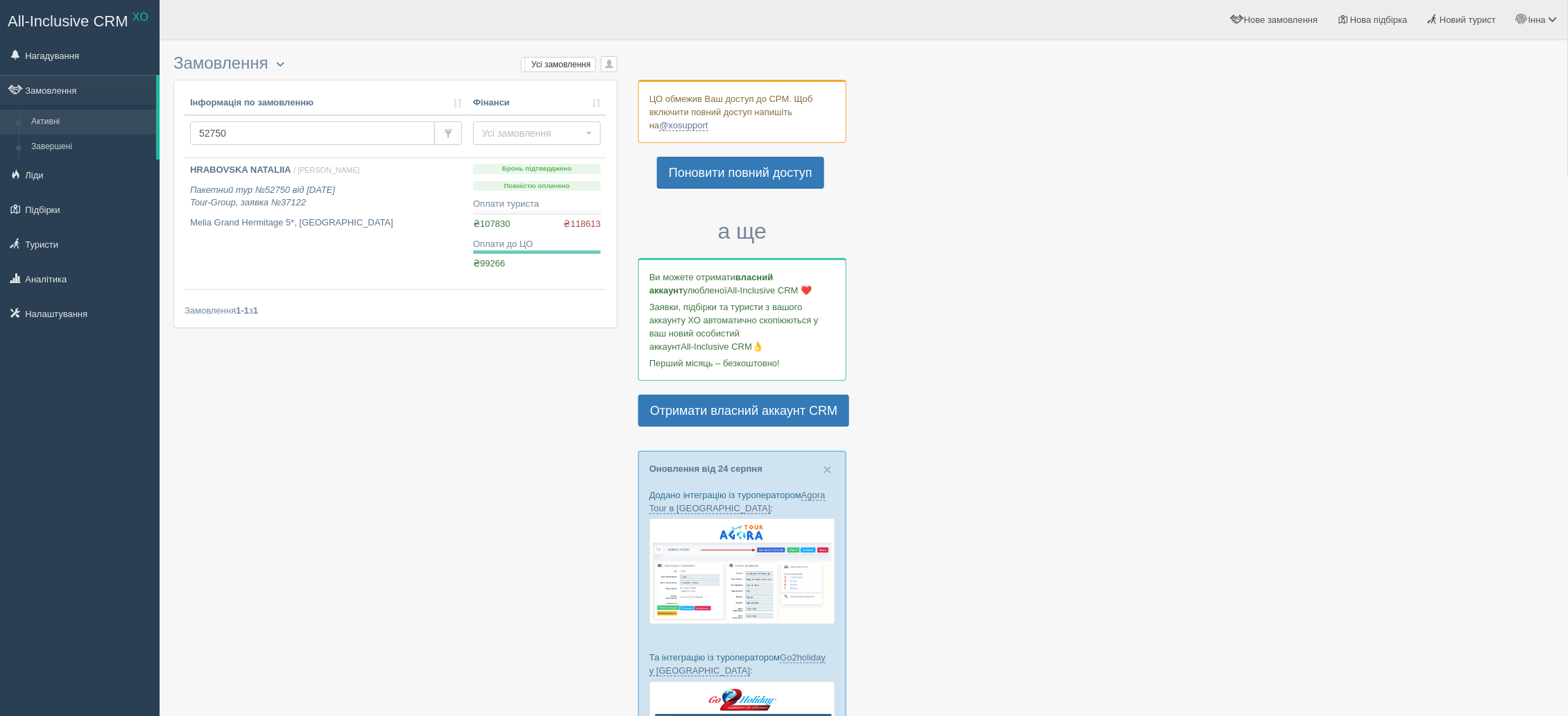
drag, startPoint x: 293, startPoint y: 142, endPoint x: 197, endPoint y: 137, distance: 96.1
click at [197, 137] on input "52750" at bounding box center [313, 132] width 245 height 23
paste input "0994"
type input "50994"
drag, startPoint x: 238, startPoint y: 131, endPoint x: 193, endPoint y: 131, distance: 45.0
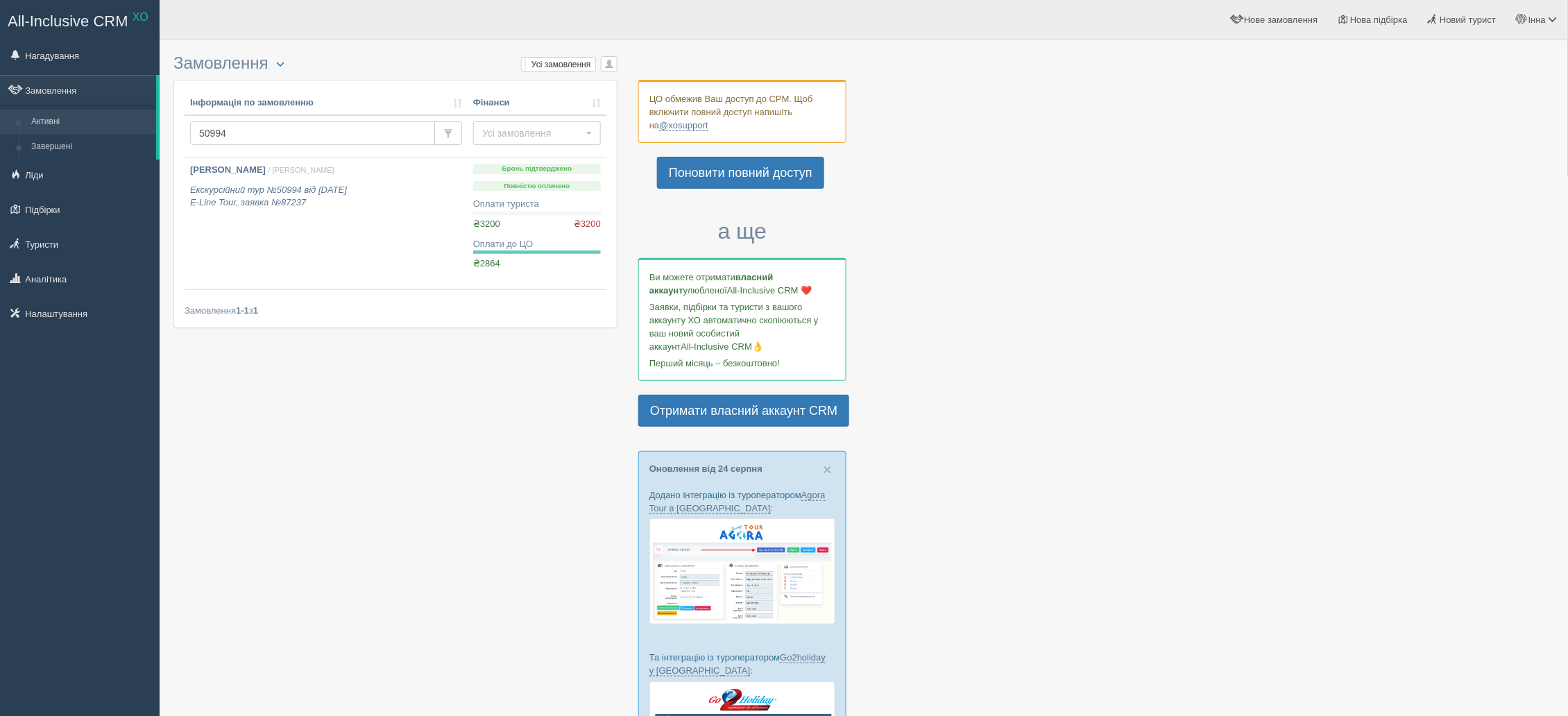
click at [193, 131] on input "50994" at bounding box center [313, 132] width 245 height 23
paste input "33417"
type input "33417"
drag, startPoint x: 244, startPoint y: 137, endPoint x: 180, endPoint y: 132, distance: 64.2
click at [180, 132] on div "Інформація по замовленню Фінанси 33417 Усі замовлення Усі замовлення Прибуткові…" at bounding box center [395, 197] width 442 height 235
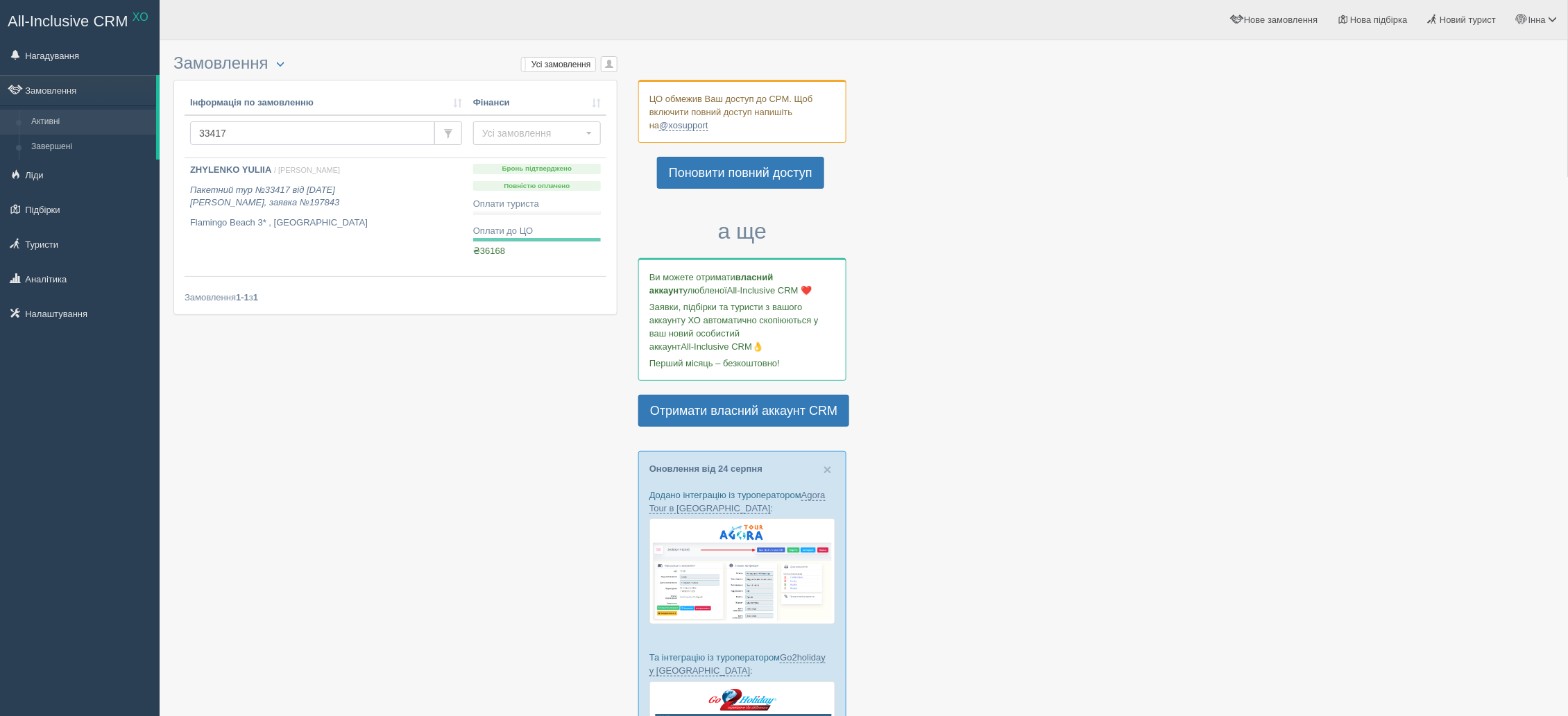
paste input "47674"
type input "47674"
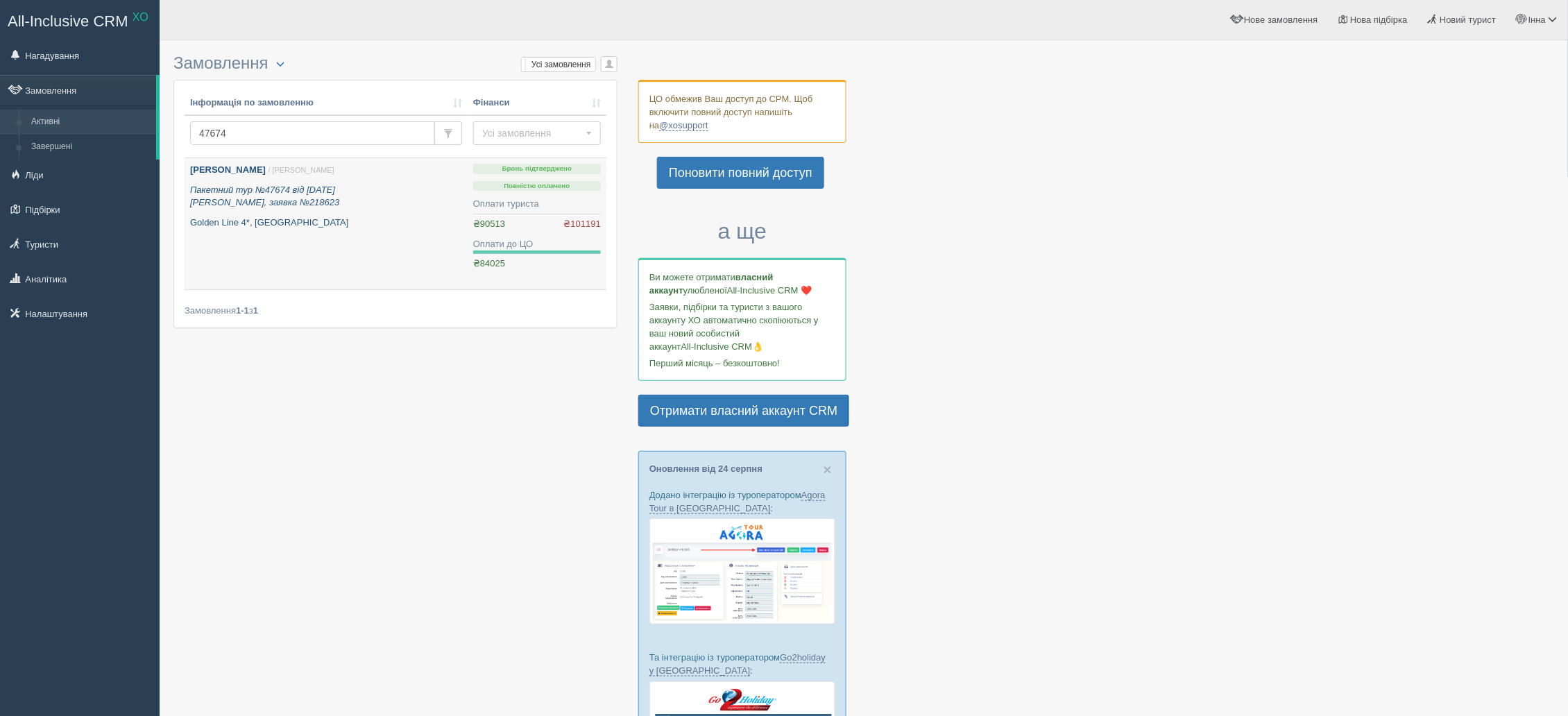
drag, startPoint x: 248, startPoint y: 128, endPoint x: 184, endPoint y: 160, distance: 71.6
click at [185, 160] on table "Інформація по замовленню Фінанси 47674 Усі замовлення Усі замовлення Прибуткові…" at bounding box center [395, 191] width 422 height 200
type input "49289"
click at [228, 168] on b "[PERSON_NAME]" at bounding box center [228, 169] width 75 height 11
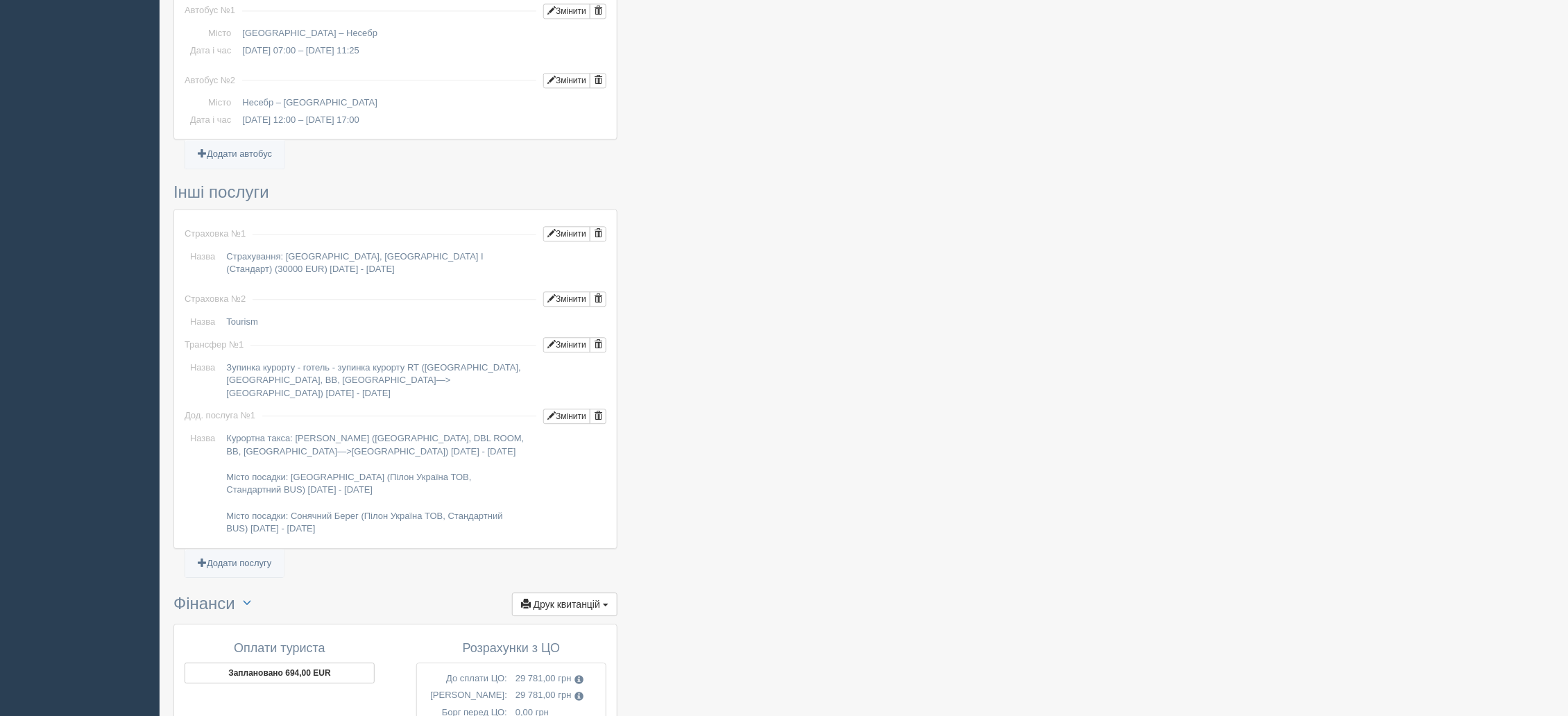
scroll to position [1429, 0]
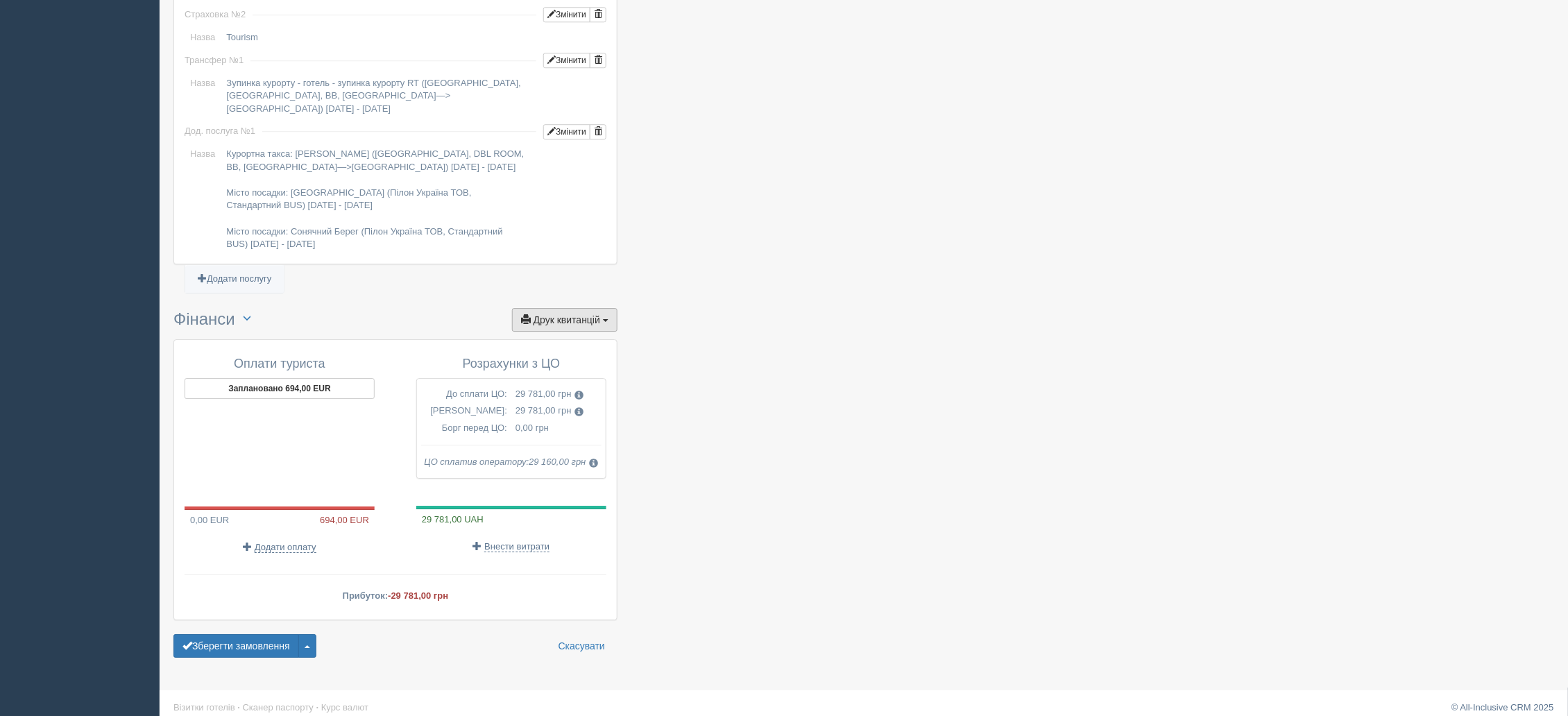
click at [587, 314] on button "Друк квитанцій Друк" at bounding box center [565, 319] width 106 height 23
click at [561, 472] on link "Рахунок від ЦО №1 від 08.07.2024" at bounding box center [537, 483] width 159 height 23
click at [575, 314] on span "Друк квитанцій" at bounding box center [566, 320] width 67 height 11
click at [565, 494] on link "Рахунок від ЦО №2 від 02.08.2024" at bounding box center [537, 505] width 159 height 23
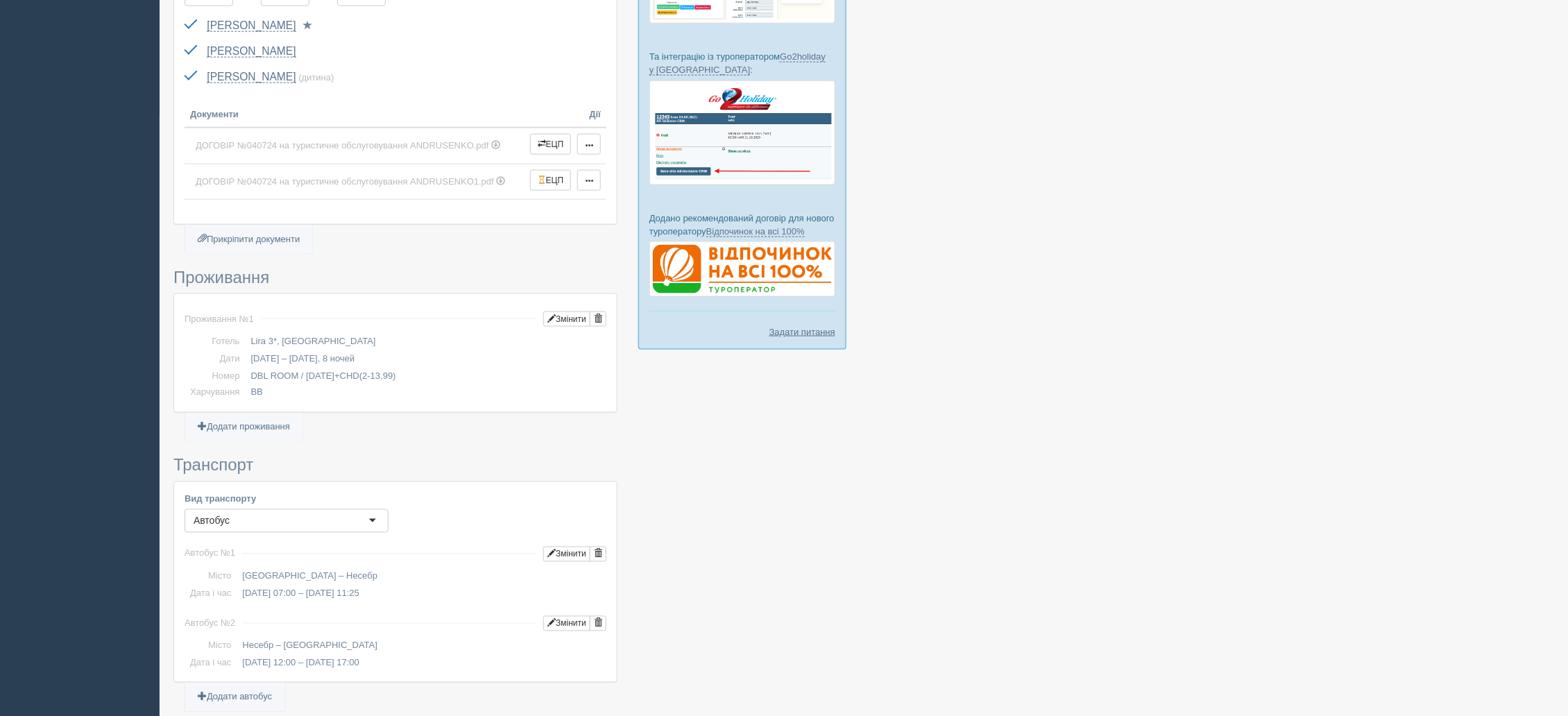
scroll to position [492, 0]
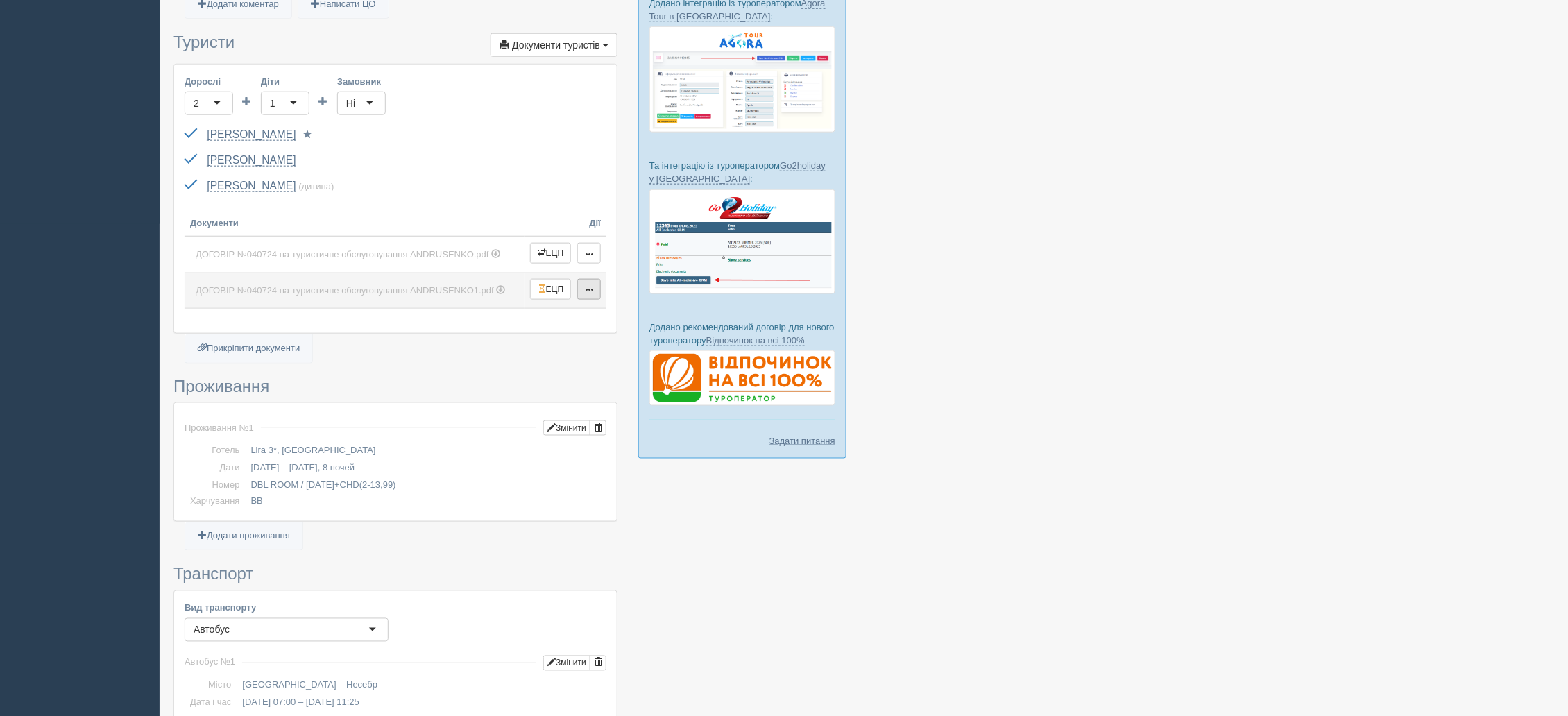
click at [589, 289] on span "button" at bounding box center [589, 290] width 8 height 8
click at [537, 285] on span "button" at bounding box center [542, 289] width 8 height 8
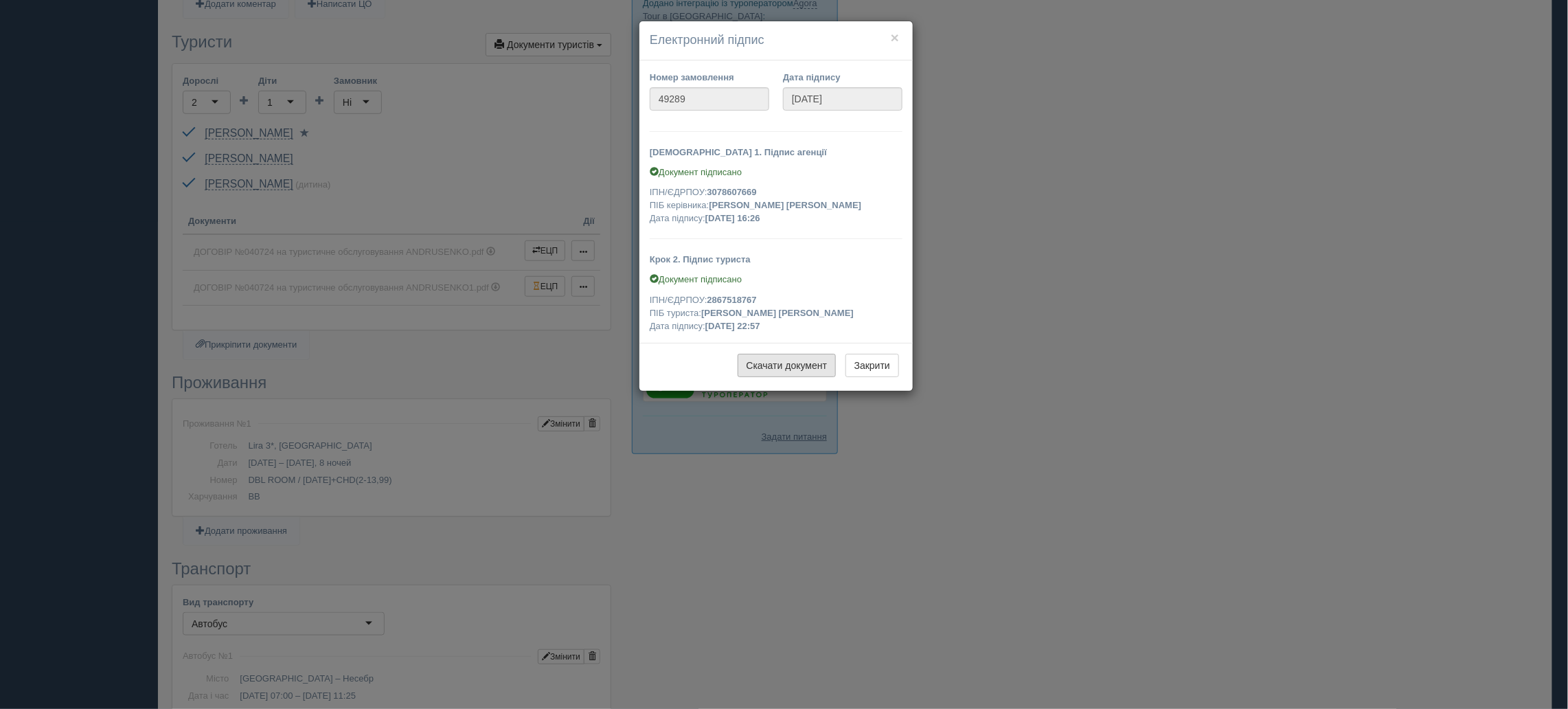
click at [745, 360] on link "Скачати документ" at bounding box center [787, 365] width 99 height 23
click at [892, 36] on button "×" at bounding box center [895, 37] width 8 height 15
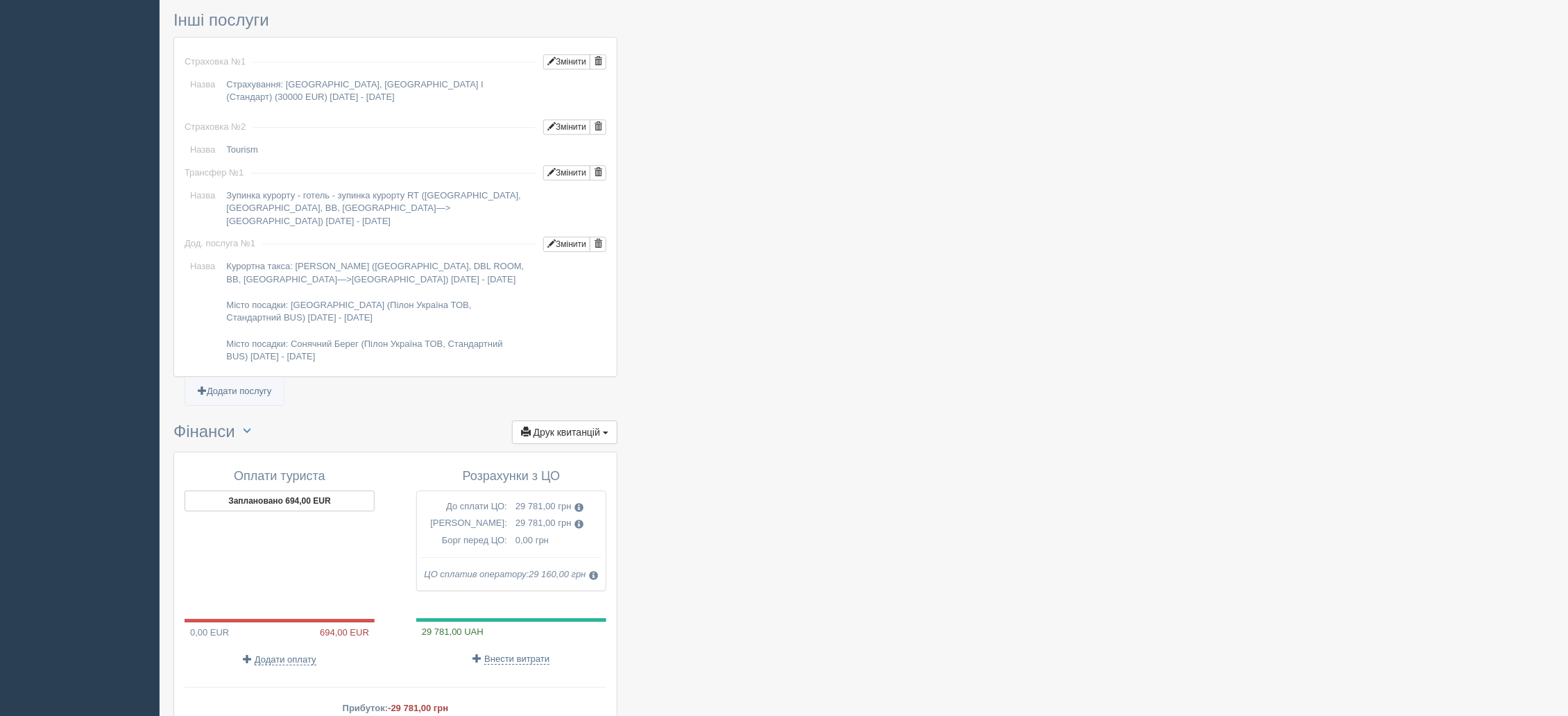
scroll to position [1429, 0]
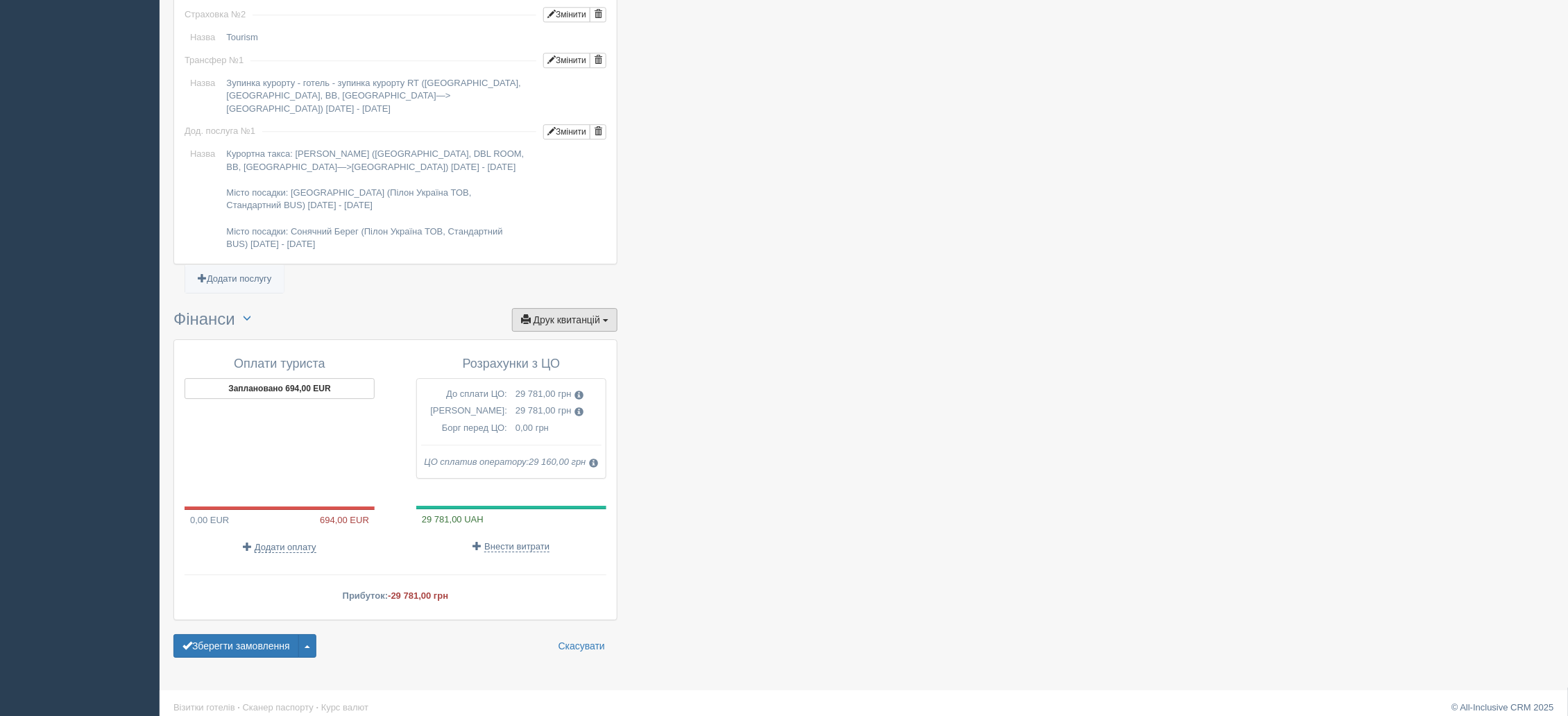
click at [569, 314] on span "Друк квитанцій" at bounding box center [566, 320] width 67 height 11
click at [530, 401] on link "Довідка про розрахунок доходу" at bounding box center [537, 412] width 159 height 23
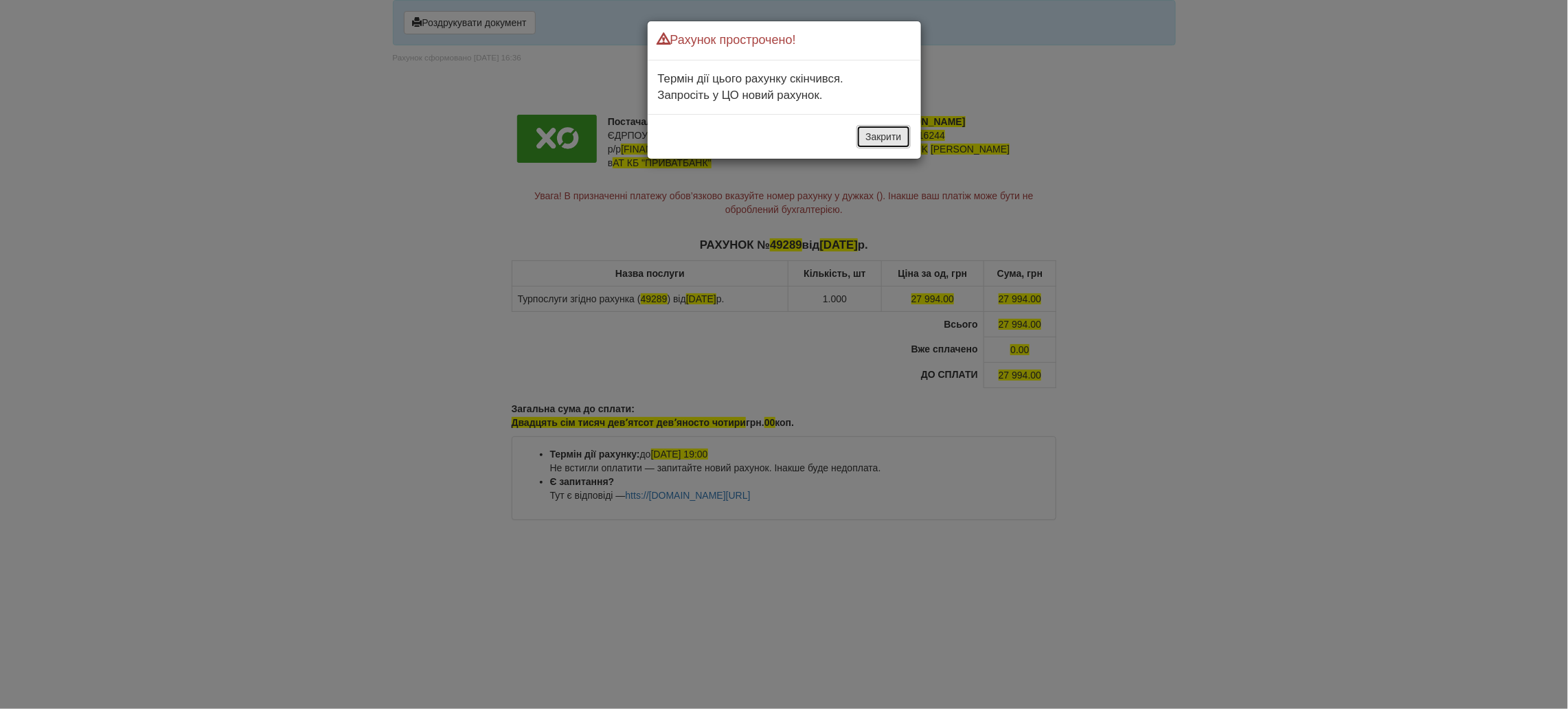
click at [872, 136] on button "Закрити" at bounding box center [883, 136] width 54 height 23
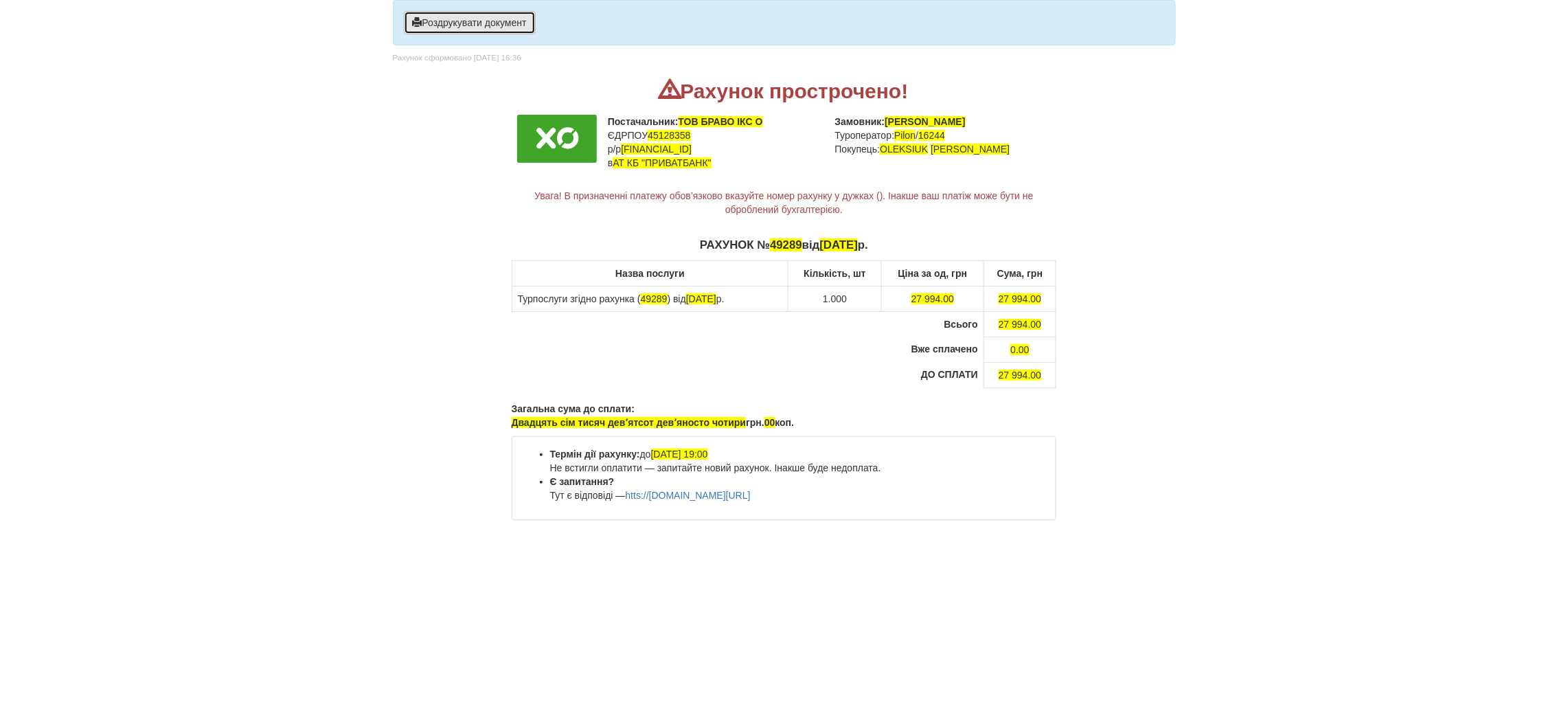
click at [509, 15] on button "Роздрукувати документ" at bounding box center [469, 22] width 132 height 23
click at [475, 22] on button "Роздрукувати документ" at bounding box center [469, 22] width 132 height 23
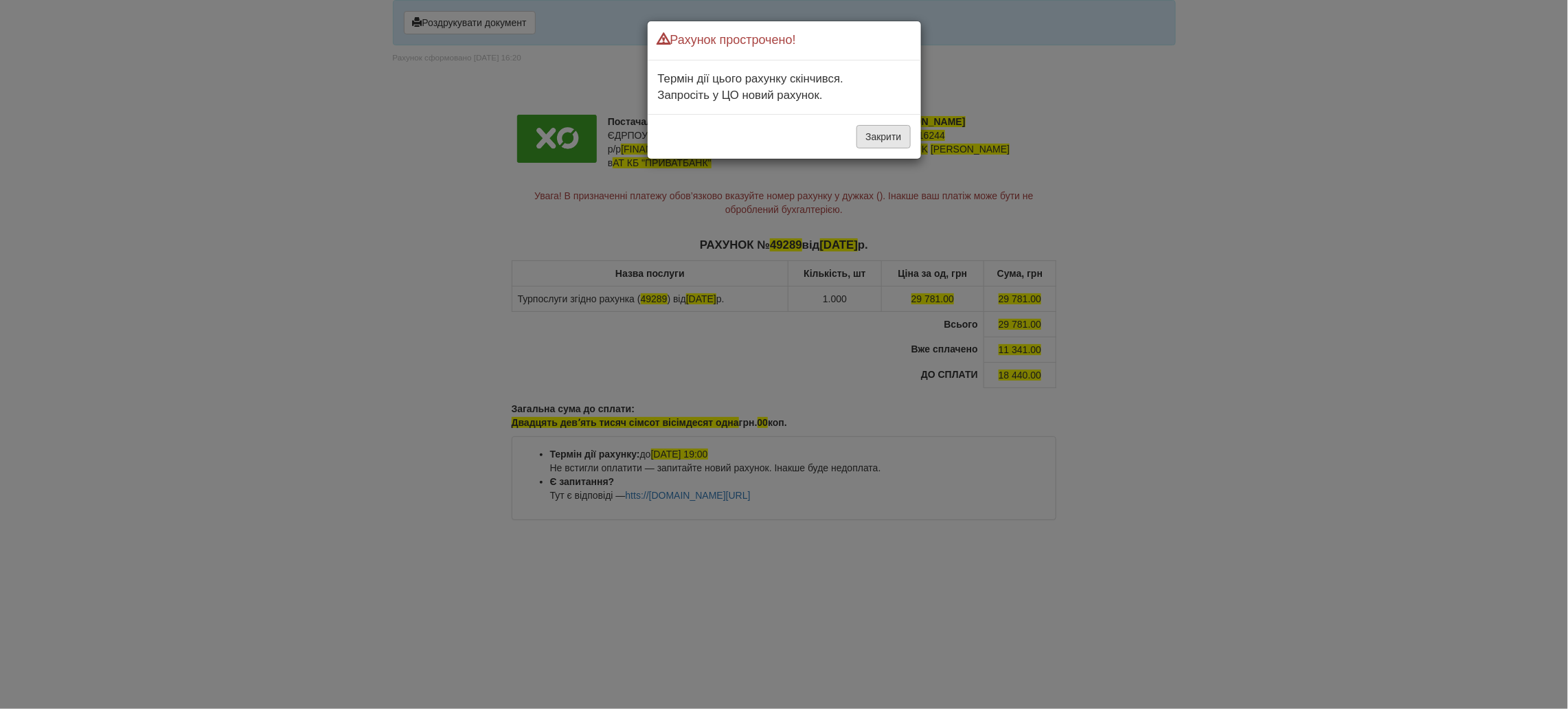
click at [877, 133] on button "Закрити" at bounding box center [883, 136] width 54 height 23
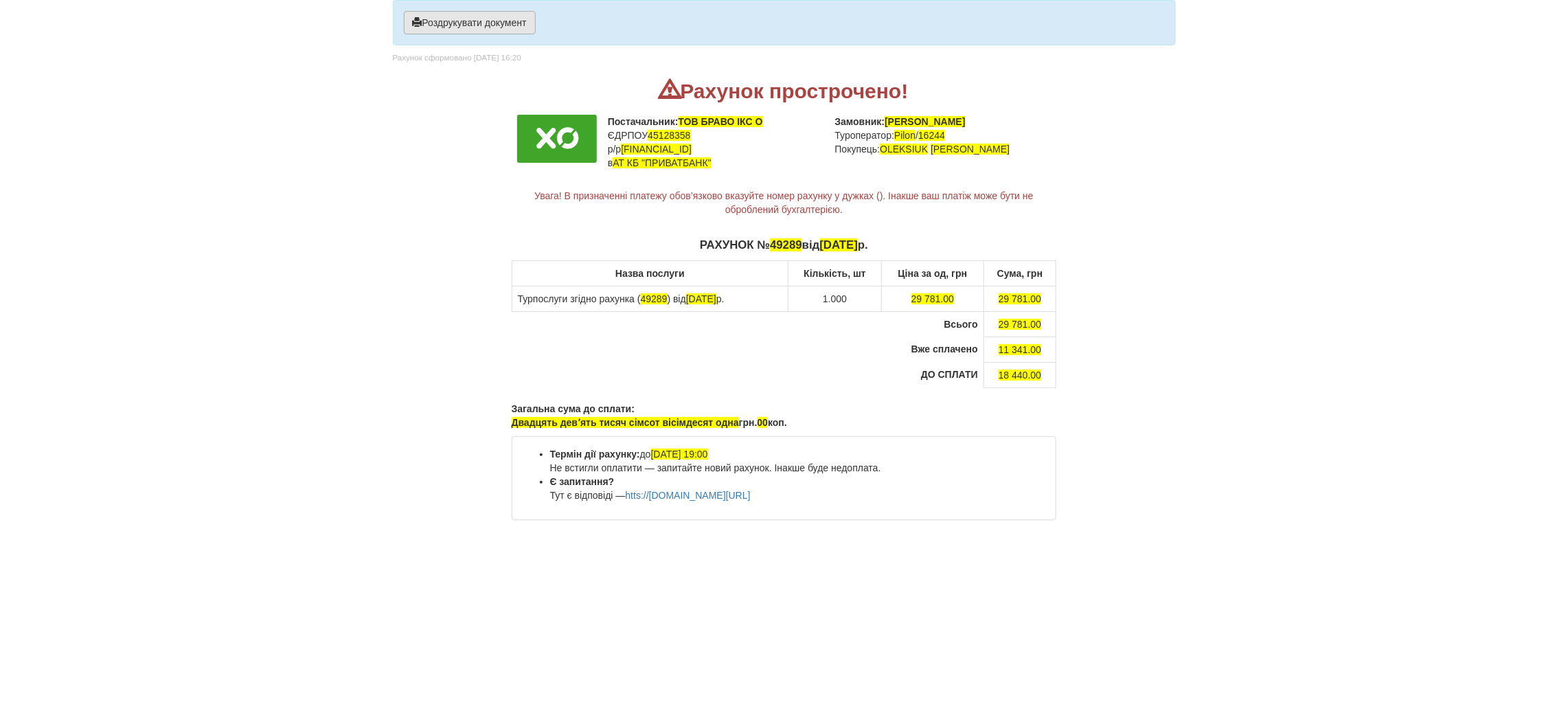
click at [487, 22] on button "Роздрукувати документ" at bounding box center [469, 22] width 132 height 23
click at [506, 24] on button "Роздрукувати документ" at bounding box center [469, 22] width 132 height 23
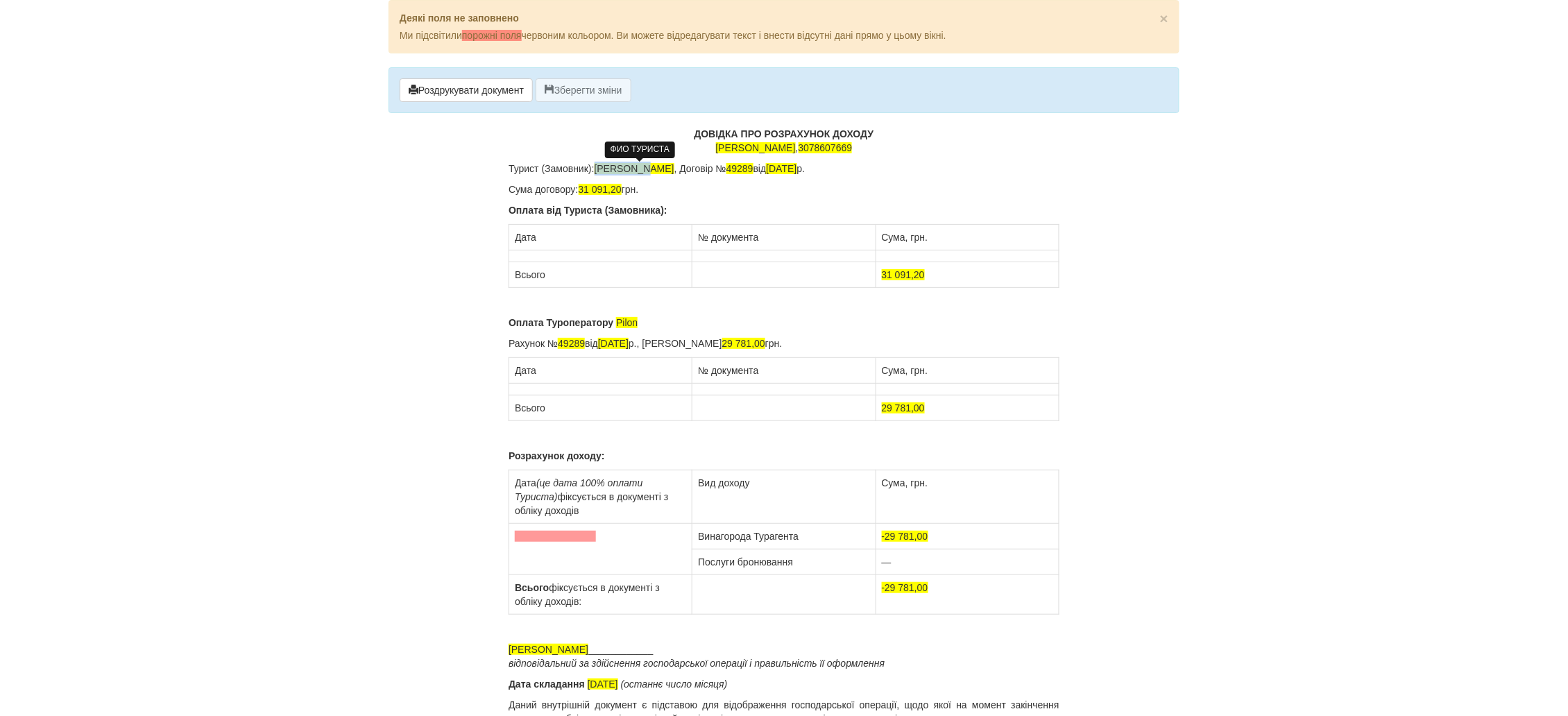
drag, startPoint x: 647, startPoint y: 164, endPoint x: 600, endPoint y: 168, distance: 47.2
click at [600, 168] on span "[PERSON_NAME]" at bounding box center [634, 168] width 80 height 11
drag, startPoint x: 785, startPoint y: 166, endPoint x: 759, endPoint y: 169, distance: 26.2
click at [759, 169] on p "Турист (Замовник): [PERSON_NAME] , Договір № 49289 від [DATE]" at bounding box center [784, 168] width 551 height 14
drag, startPoint x: 621, startPoint y: 186, endPoint x: 587, endPoint y: 195, distance: 35.2
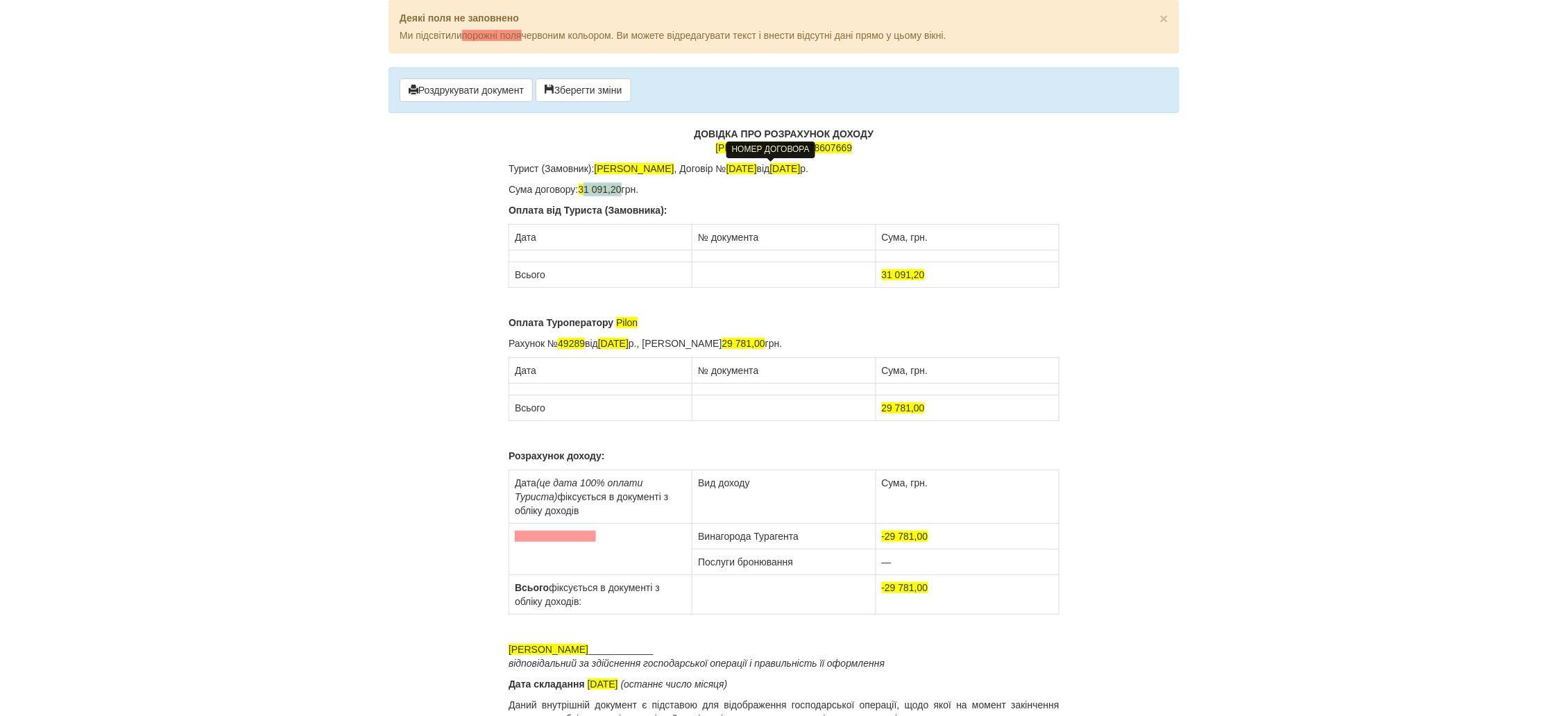
click at [587, 195] on p "Сума договору: 31 091,20 грн." at bounding box center [784, 190] width 551 height 14
click at [549, 257] on td at bounding box center [601, 257] width 183 height 12
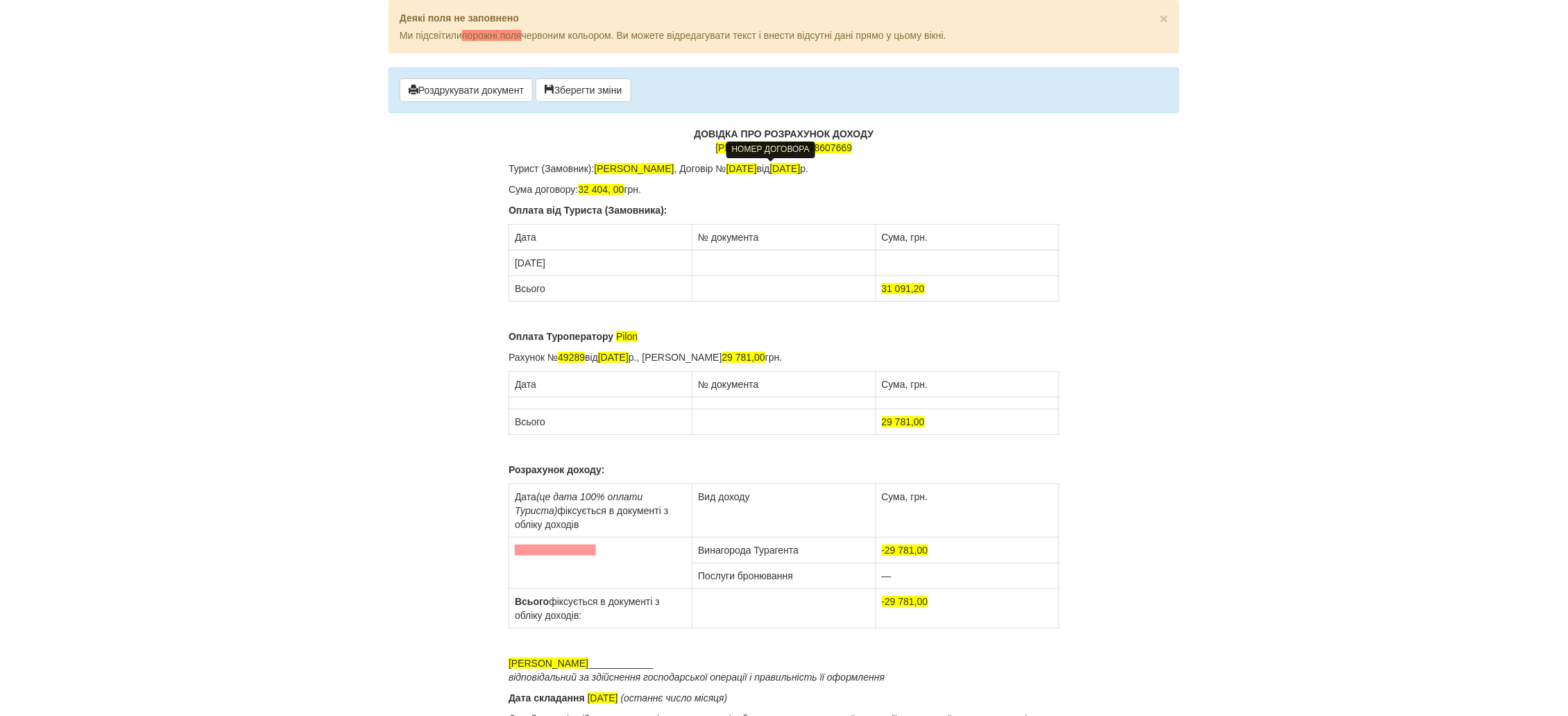
click at [701, 268] on td at bounding box center [784, 264] width 183 height 25
click at [897, 257] on td at bounding box center [967, 264] width 183 height 25
click at [611, 260] on td "[DATE]" at bounding box center [601, 264] width 183 height 25
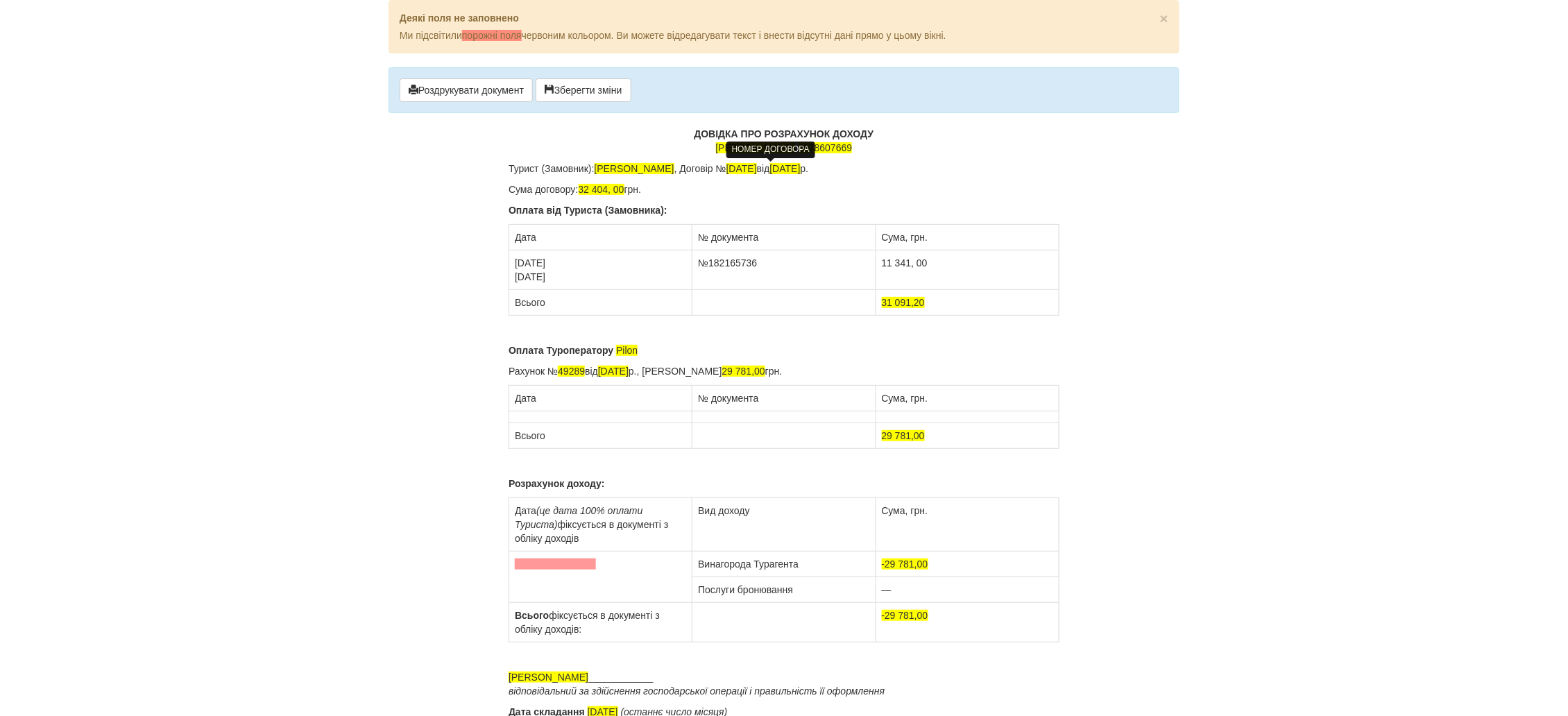
click at [773, 252] on td "№182165736" at bounding box center [784, 271] width 183 height 39
click at [944, 262] on td "11 341, 00" at bounding box center [967, 271] width 183 height 39
drag, startPoint x: 938, startPoint y: 302, endPoint x: 884, endPoint y: 307, distance: 54.2
click at [884, 307] on td "31 091,20" at bounding box center [967, 303] width 183 height 25
click at [657, 349] on p "Оплата Туроператору [PERSON_NAME]" at bounding box center [784, 350] width 551 height 14
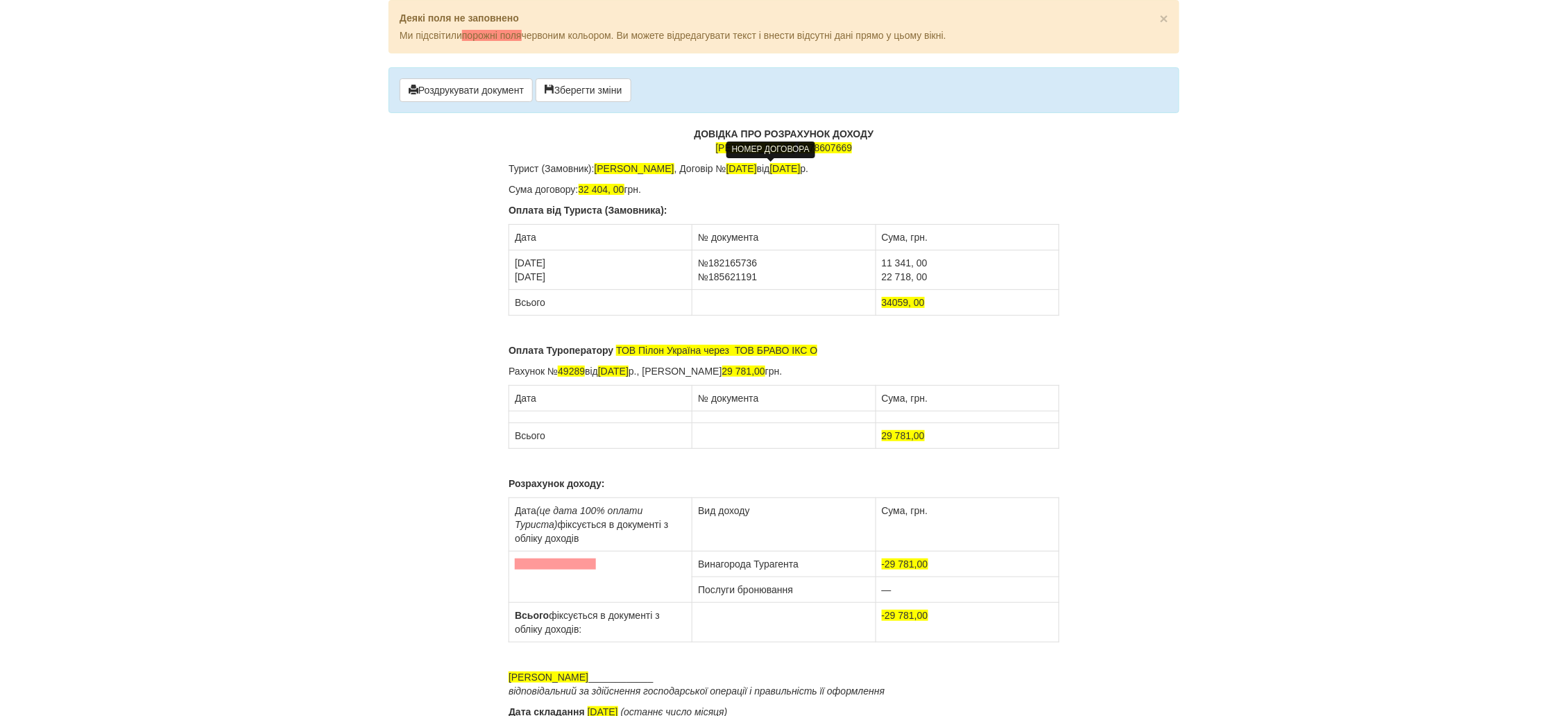
click at [524, 414] on td at bounding box center [601, 417] width 183 height 12
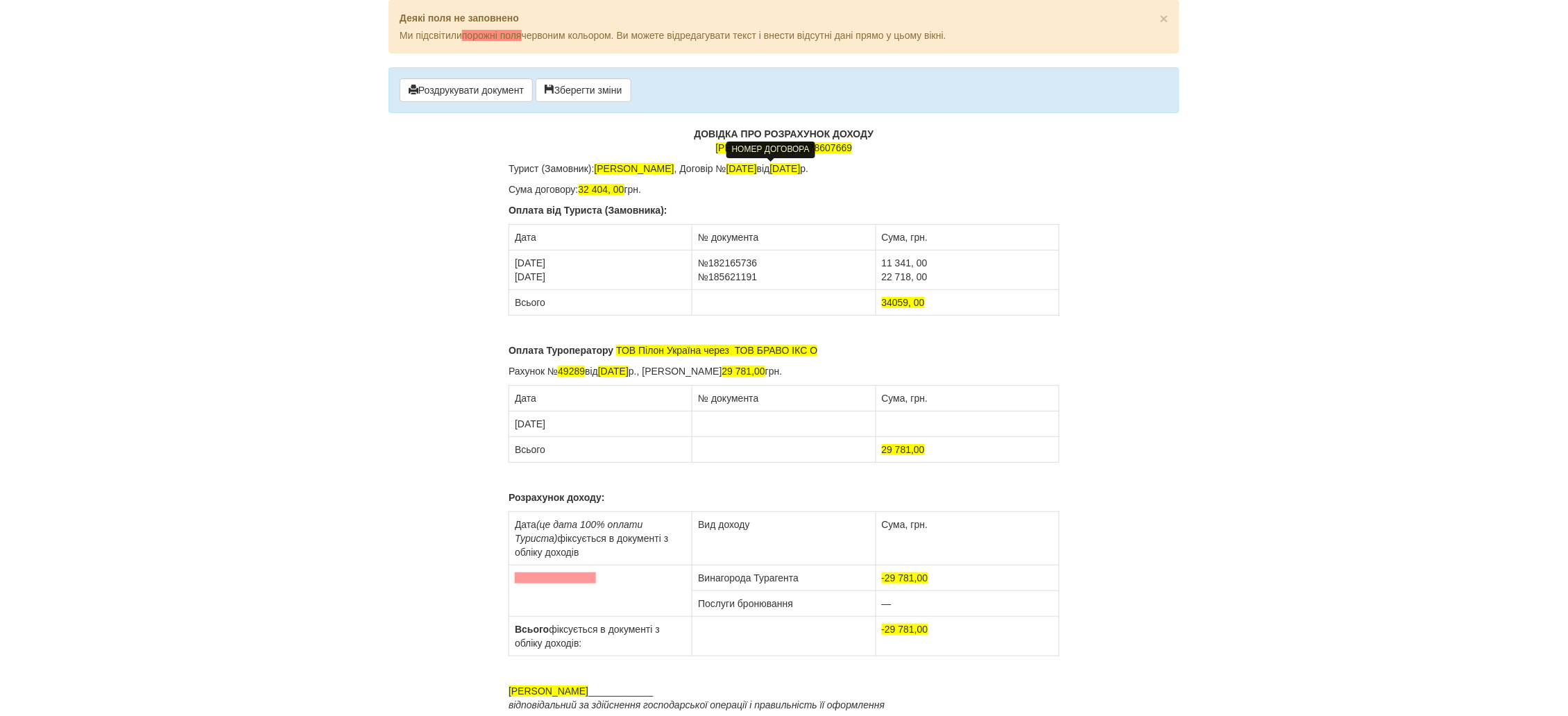
click at [704, 423] on td at bounding box center [784, 424] width 183 height 25
click at [886, 432] on td at bounding box center [967, 424] width 183 height 25
click at [582, 424] on td "[DATE]" at bounding box center [601, 424] width 183 height 25
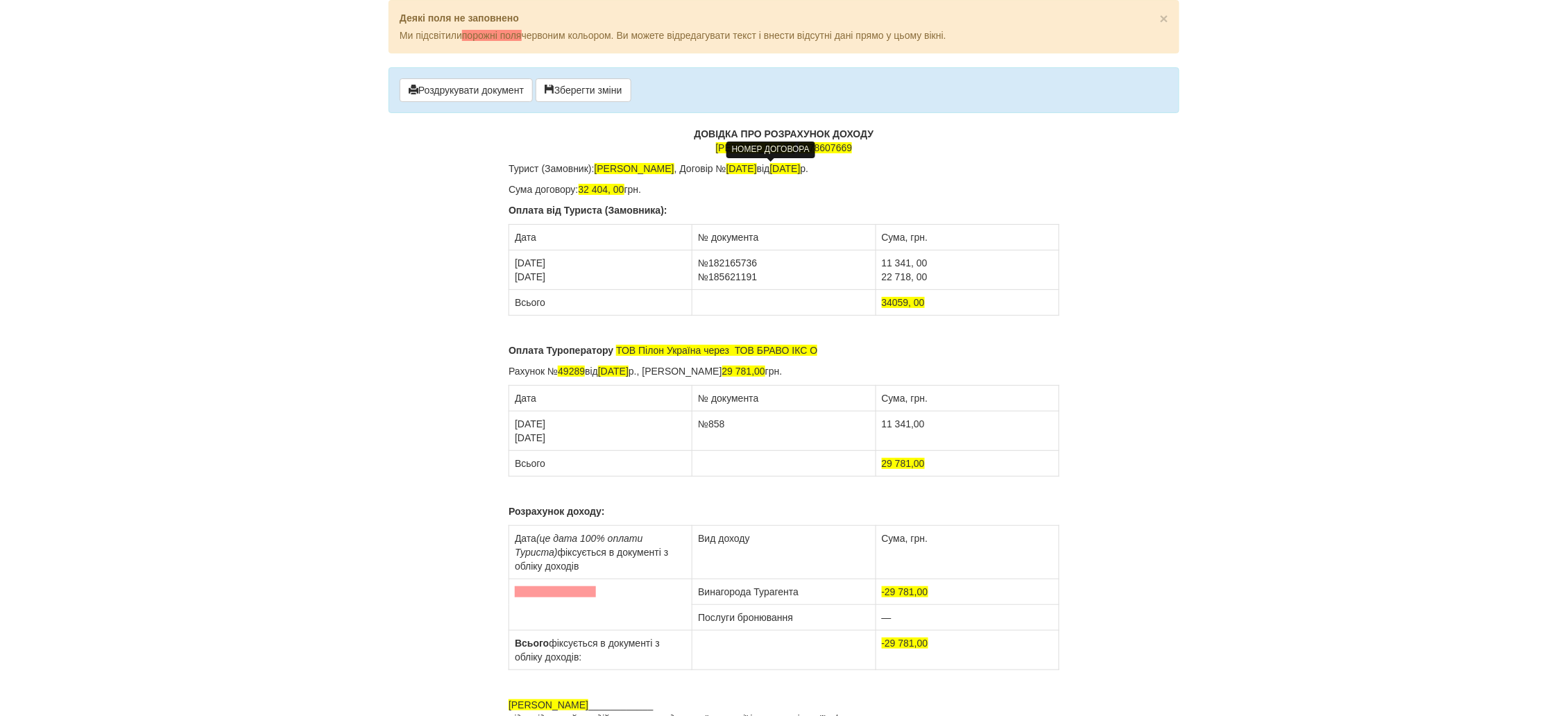
click at [752, 424] on td "№858" at bounding box center [784, 431] width 183 height 39
click at [888, 440] on td "11 341,00" at bounding box center [967, 431] width 183 height 39
click at [955, 420] on td "11 341,00" at bounding box center [967, 431] width 183 height 39
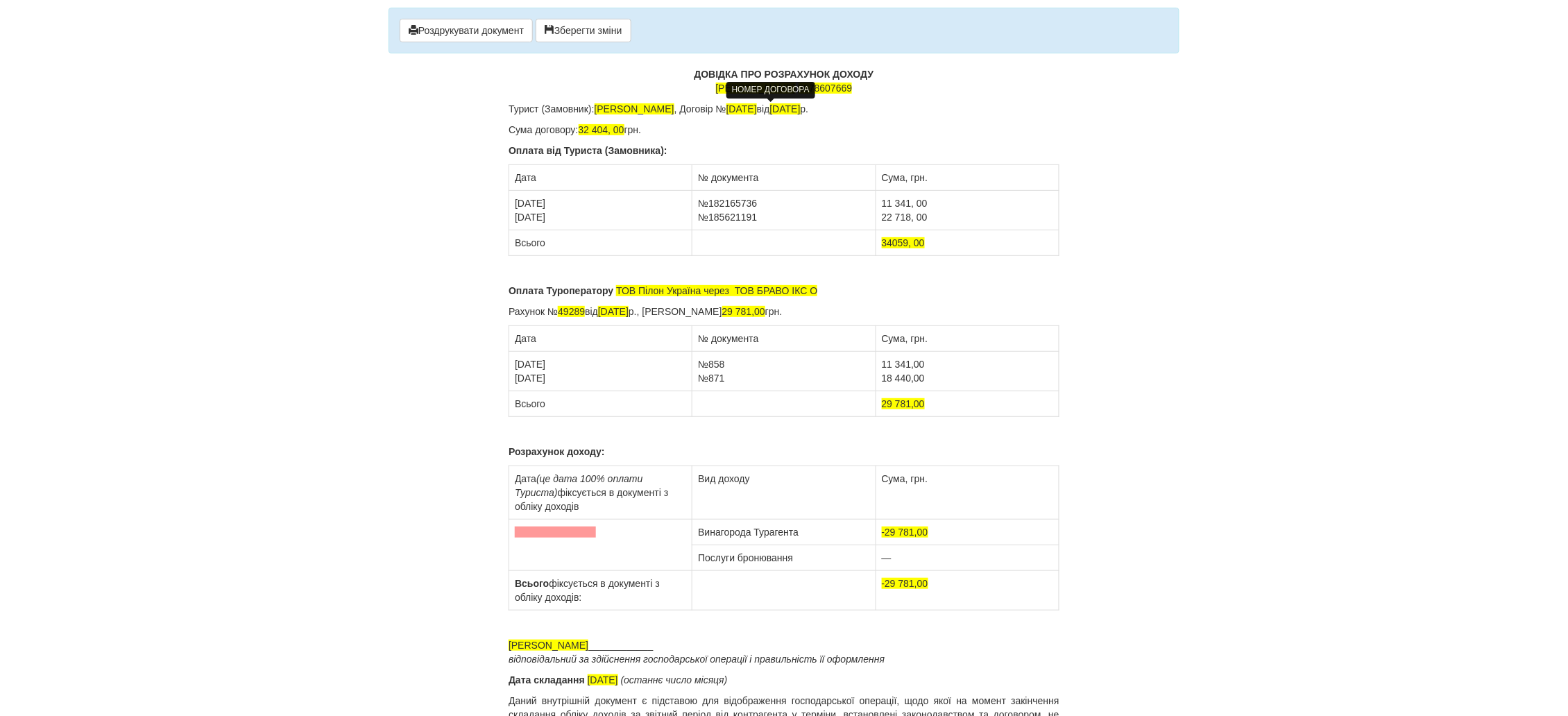
scroll to position [88, 0]
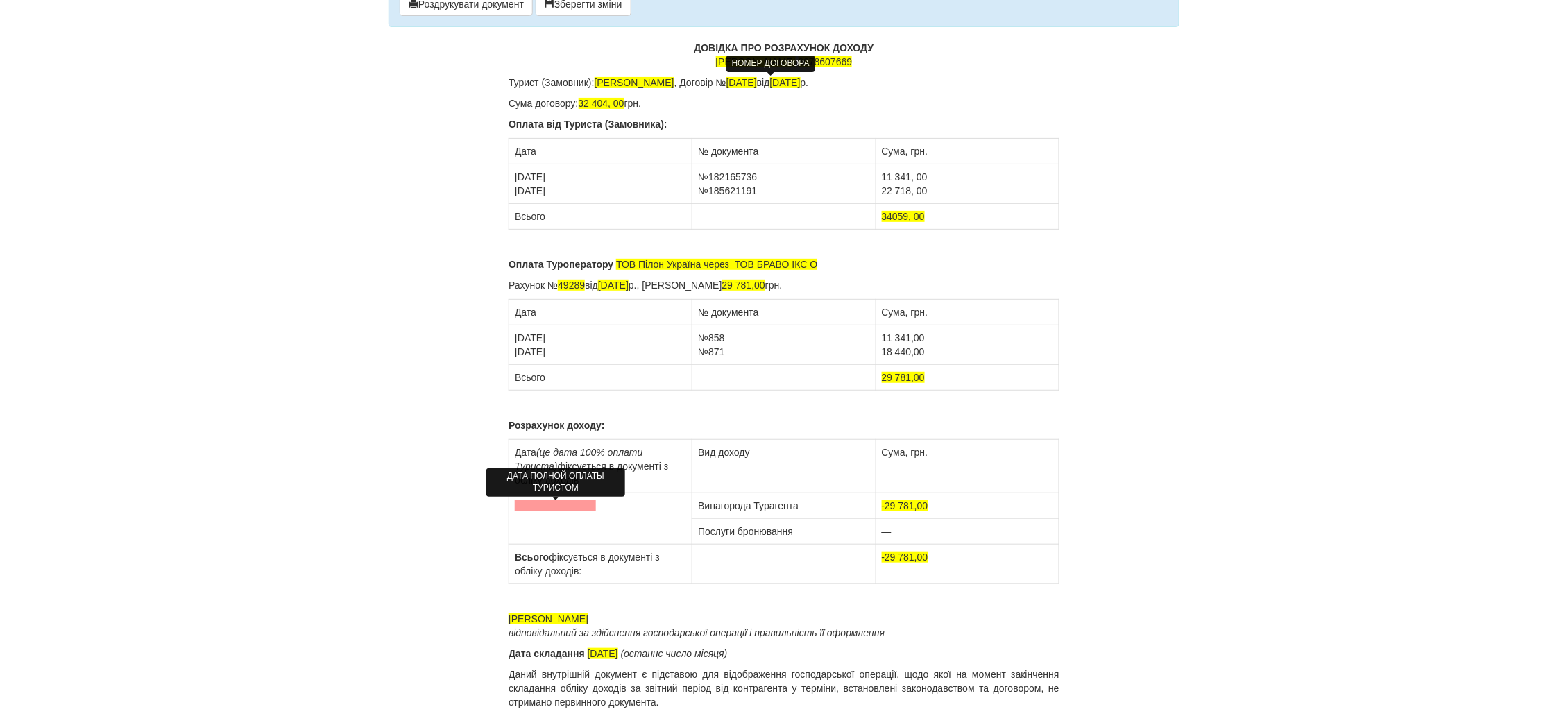
click at [549, 507] on span at bounding box center [555, 506] width 81 height 11
drag, startPoint x: 937, startPoint y: 504, endPoint x: 856, endPoint y: 510, distance: 81.2
click at [856, 510] on tr "[DATE] Винагорода Турагента -29 781,00" at bounding box center [784, 506] width 550 height 25
click at [889, 507] on td at bounding box center [967, 506] width 183 height 25
drag, startPoint x: 913, startPoint y: 556, endPoint x: 879, endPoint y: 561, distance: 34.4
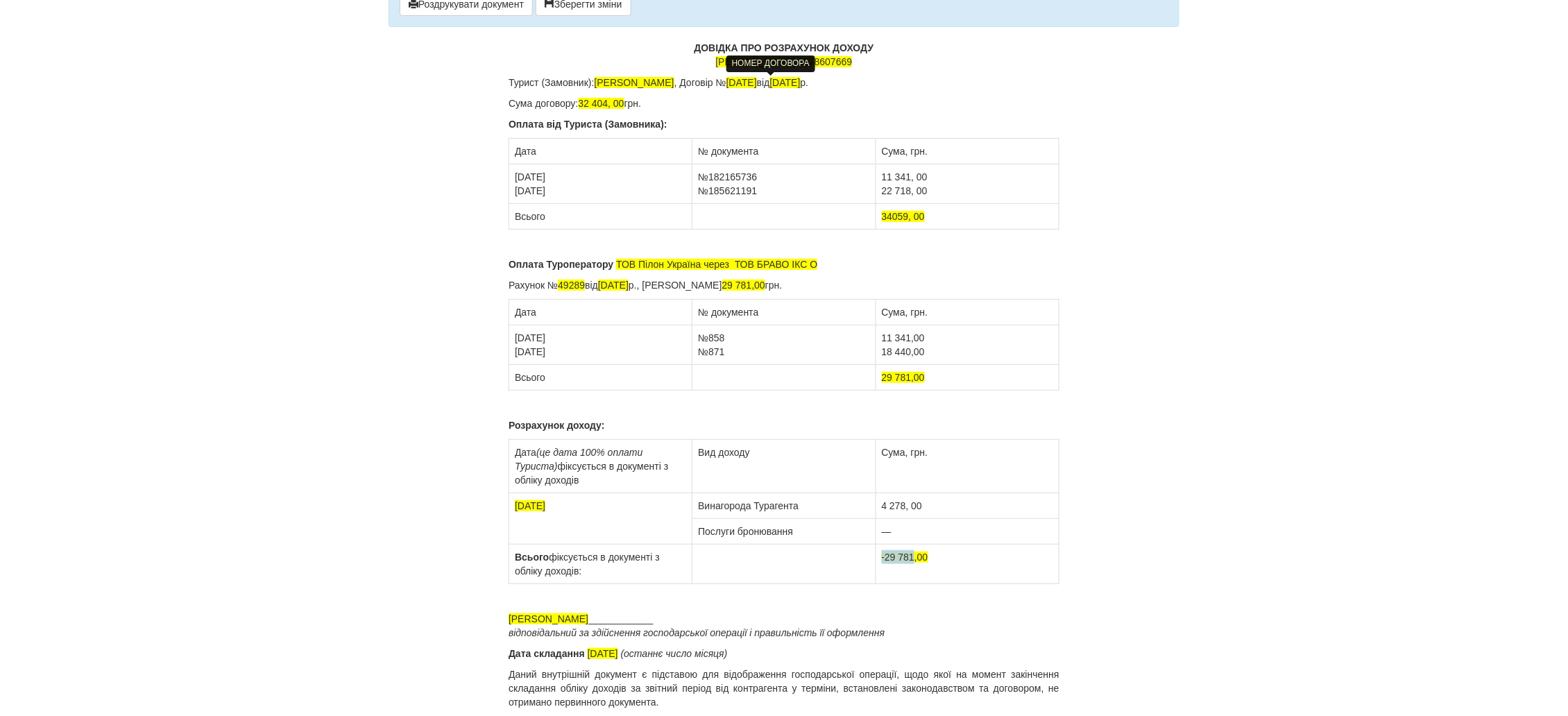
click at [881, 560] on td "-29 781,00" at bounding box center [967, 564] width 183 height 39
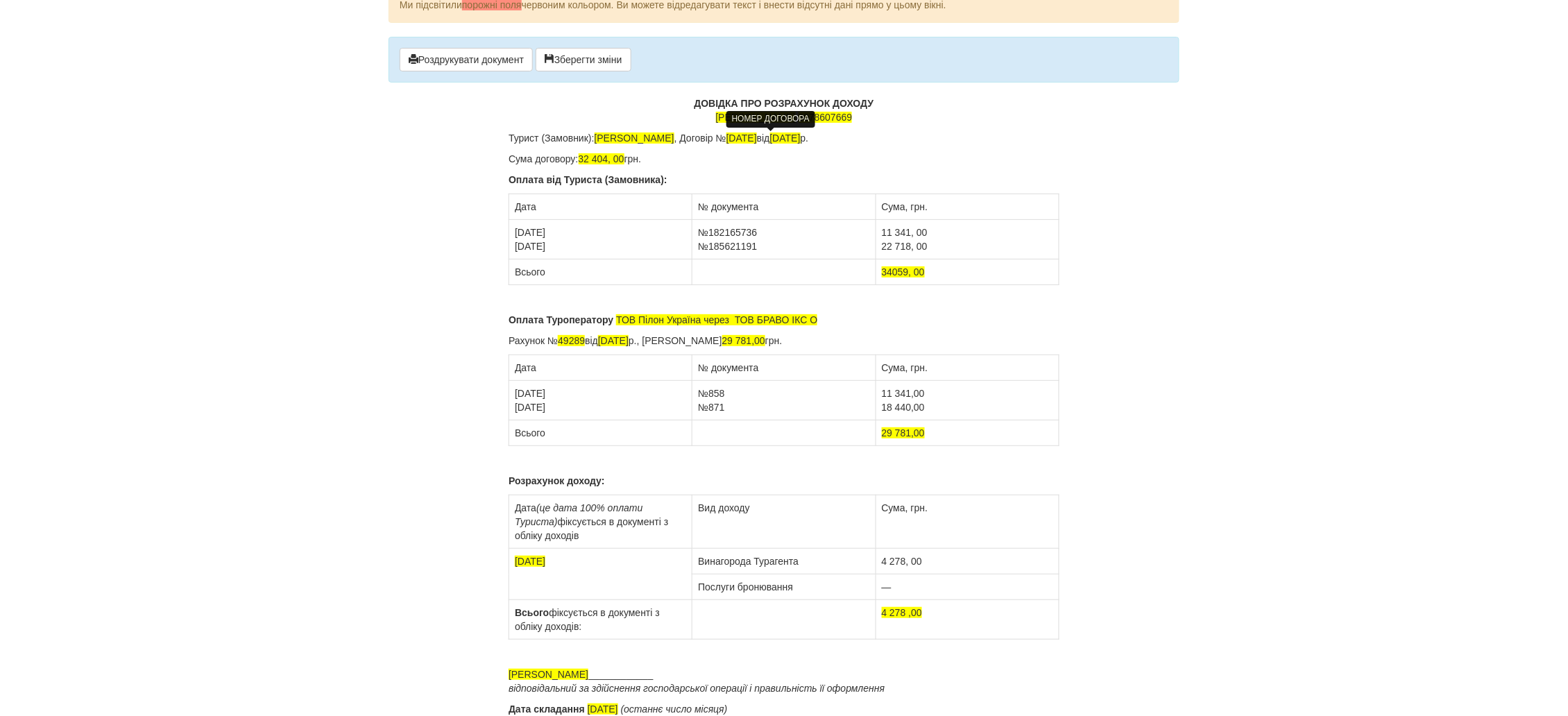
scroll to position [0, 0]
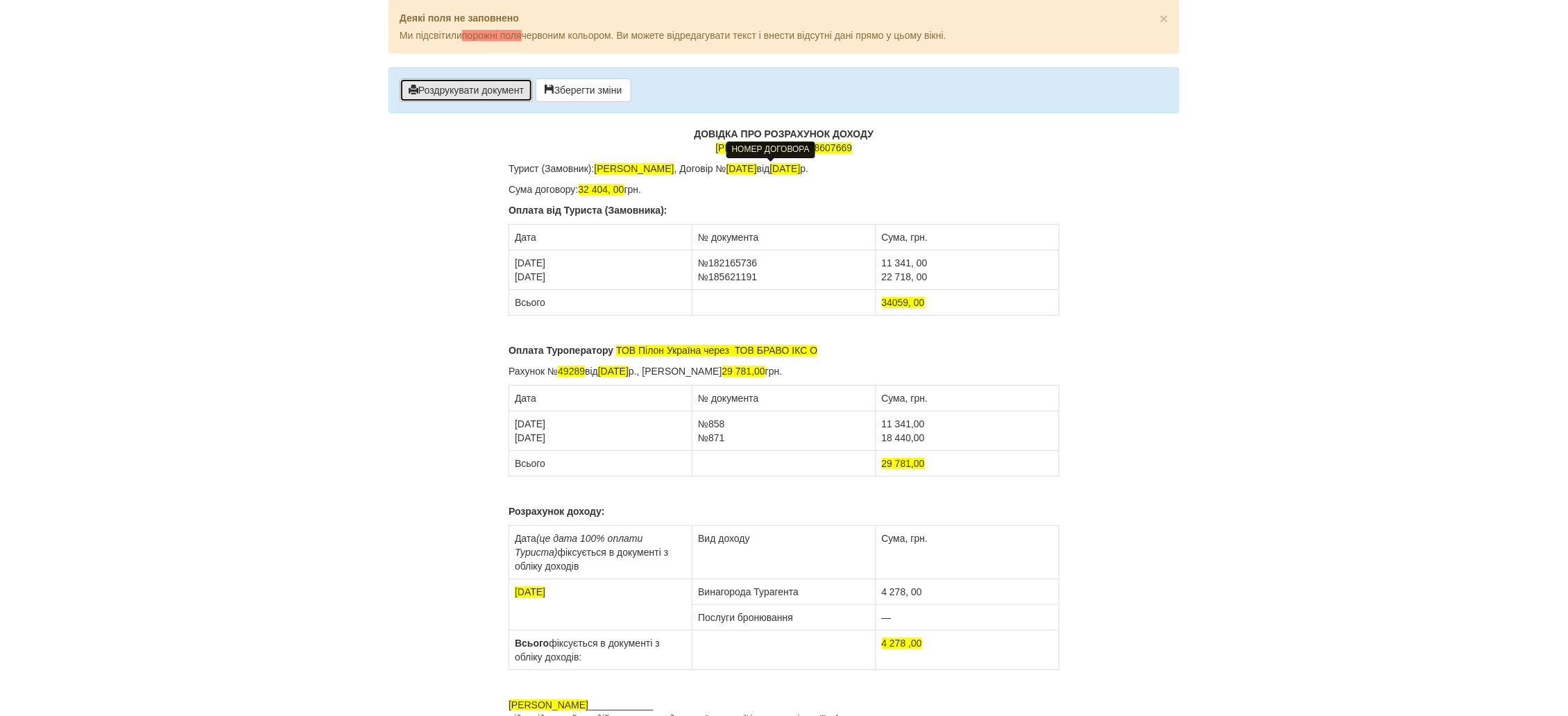
click at [463, 94] on button "Роздрукувати документ" at bounding box center [466, 90] width 133 height 23
click at [444, 85] on button "Роздрукувати документ" at bounding box center [466, 90] width 133 height 23
